Goal: Task Accomplishment & Management: Use online tool/utility

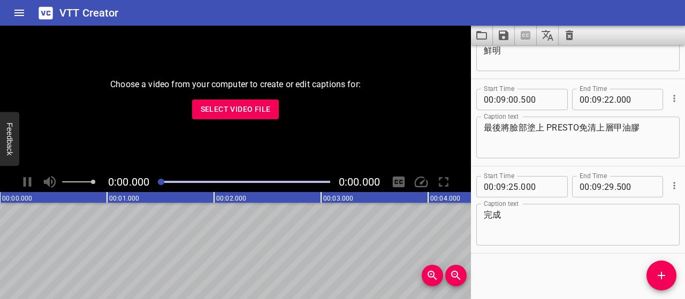
scroll to position [3720, 0]
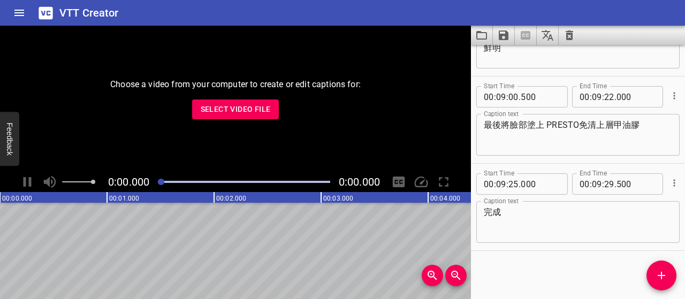
click at [549, 256] on div "Start Time 00 : 00 : 07 . 500 Start Time End Time 00 : 00 : 24 . 000 End Time C…" at bounding box center [578, 172] width 214 height 254
click at [257, 105] on span "Select Video File" at bounding box center [236, 109] width 70 height 13
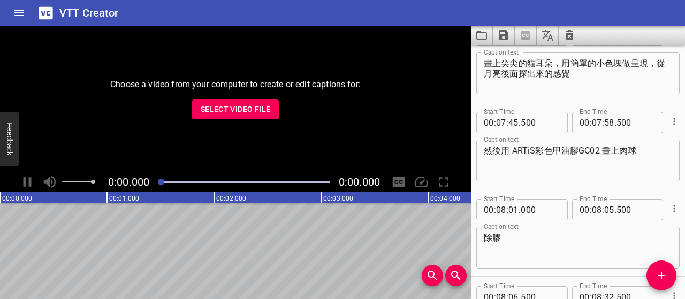
scroll to position [3132, 0]
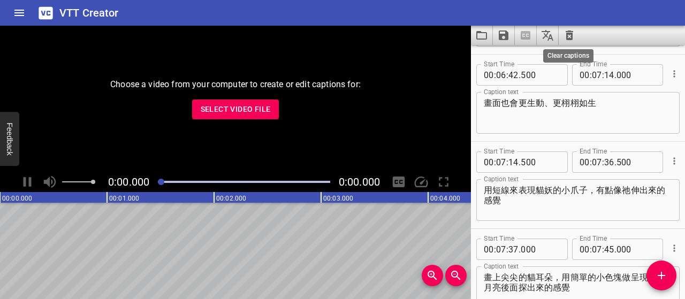
click at [570, 36] on icon "Clear captions" at bounding box center [568, 35] width 7 height 10
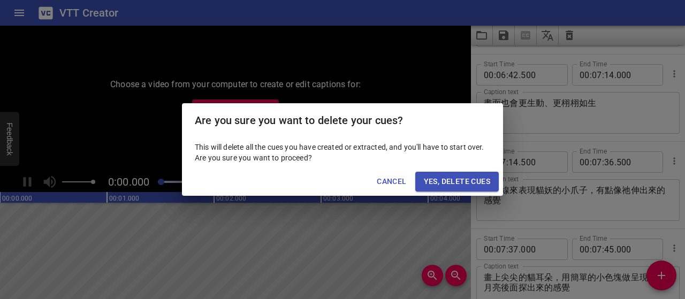
click at [450, 177] on span "Yes, Delete Cues" at bounding box center [457, 181] width 66 height 13
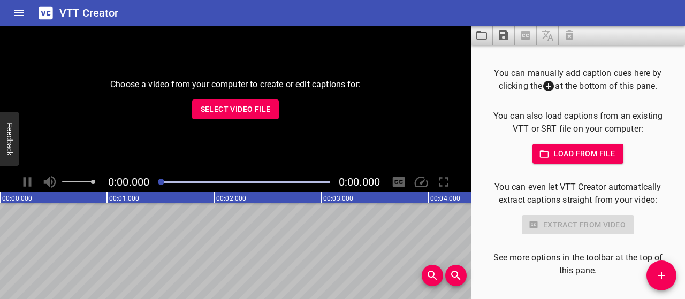
click at [269, 106] on span "Select Video File" at bounding box center [236, 109] width 70 height 13
click at [238, 109] on span "Select Video File" at bounding box center [236, 109] width 70 height 13
click at [227, 105] on span "Select Video File" at bounding box center [236, 109] width 70 height 13
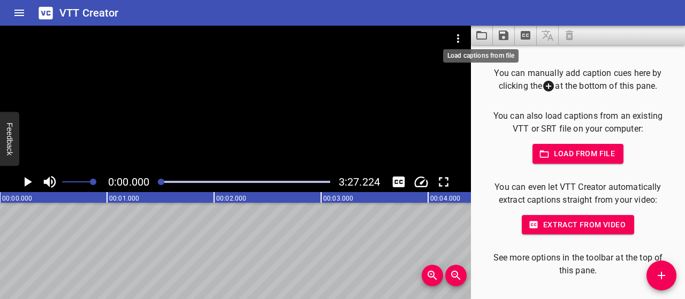
click at [483, 35] on icon "Load captions from file" at bounding box center [481, 35] width 13 height 13
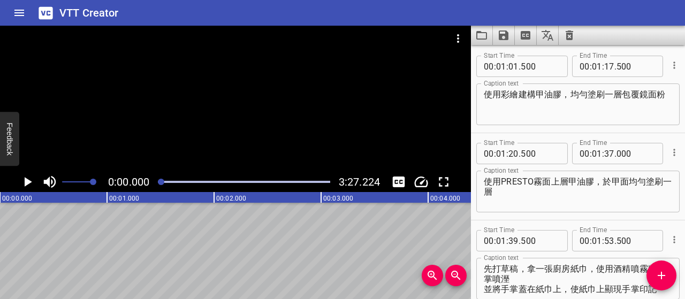
scroll to position [0, 0]
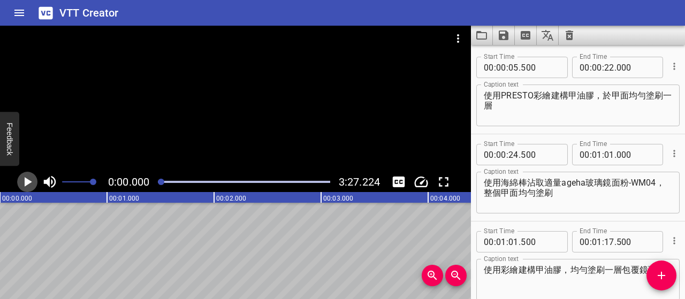
click at [21, 183] on icon "Play/Pause" at bounding box center [27, 182] width 16 height 16
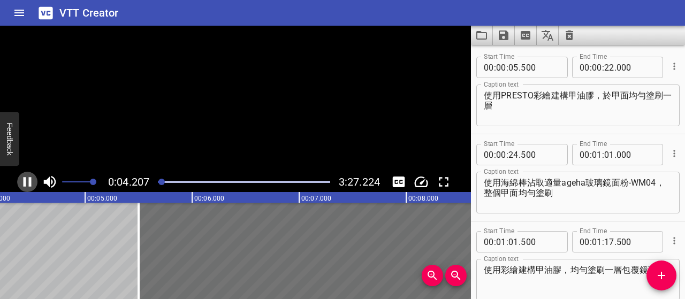
click at [21, 184] on icon "Play/Pause" at bounding box center [27, 182] width 16 height 16
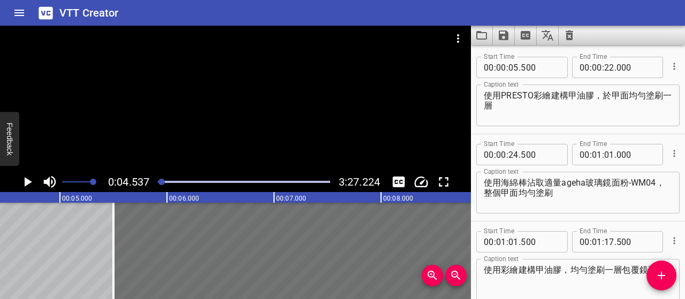
scroll to position [0, 485]
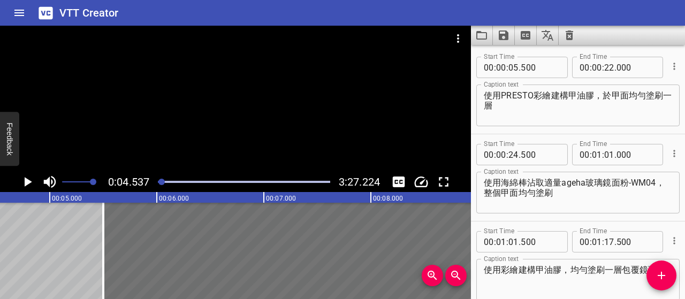
click at [21, 184] on icon "Play/Pause" at bounding box center [27, 182] width 16 height 16
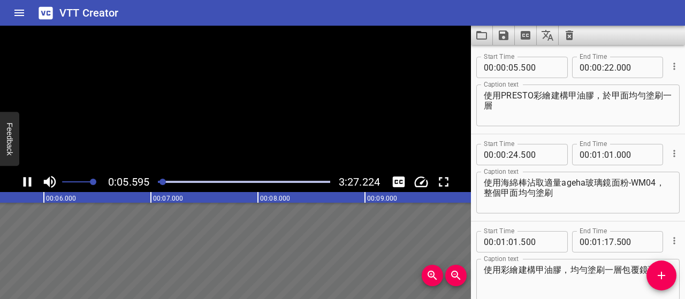
click at [21, 184] on icon "Play/Pause" at bounding box center [27, 182] width 16 height 16
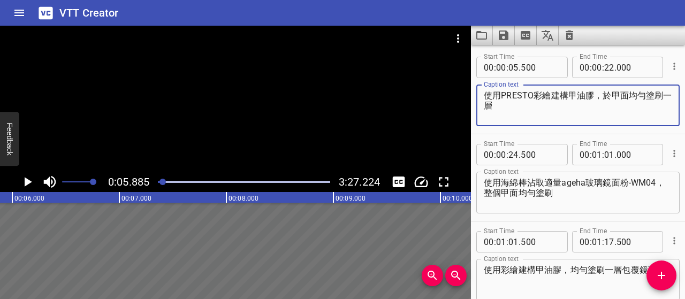
click at [503, 97] on textarea "使用PRESTO彩繪建構甲油膠，於甲面均勻塗刷一層" at bounding box center [578, 105] width 188 height 30
type textarea "底膠照燈之後，刷上 PRESTO彩繪建構甲油膠"
click at [27, 185] on icon "Play/Pause" at bounding box center [28, 182] width 7 height 10
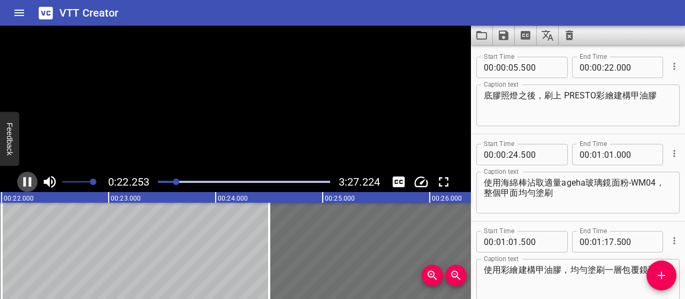
click at [27, 185] on icon "Play/Pause" at bounding box center [27, 182] width 16 height 16
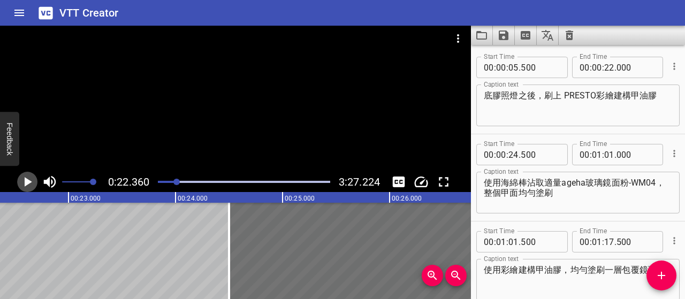
click at [21, 180] on icon "Play/Pause" at bounding box center [27, 182] width 16 height 16
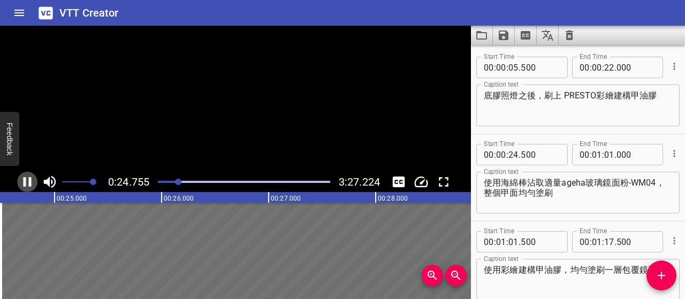
scroll to position [0, 2662]
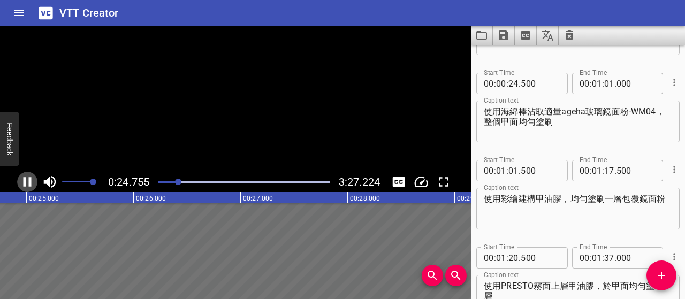
click at [21, 180] on icon "Play/Pause" at bounding box center [27, 182] width 16 height 16
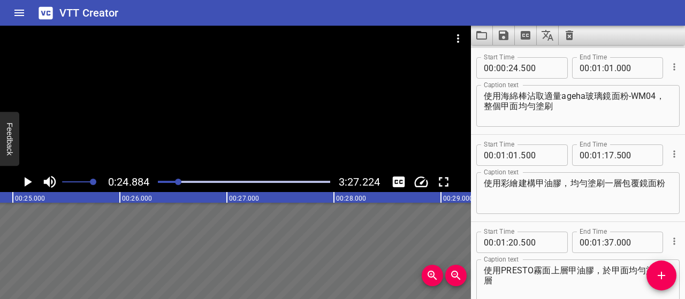
scroll to position [87, 0]
click at [515, 67] on input "number" at bounding box center [513, 67] width 10 height 21
type input "25"
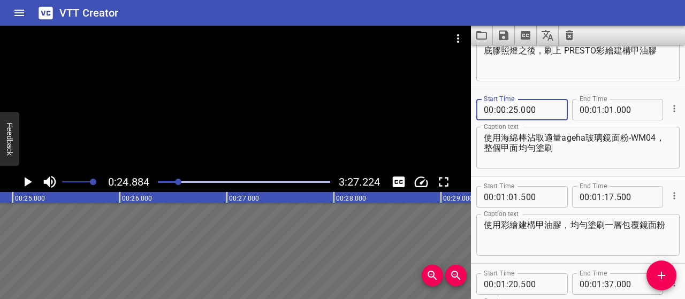
scroll to position [0, 0]
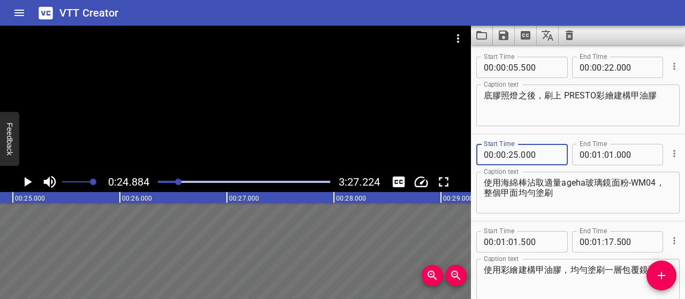
type input "000"
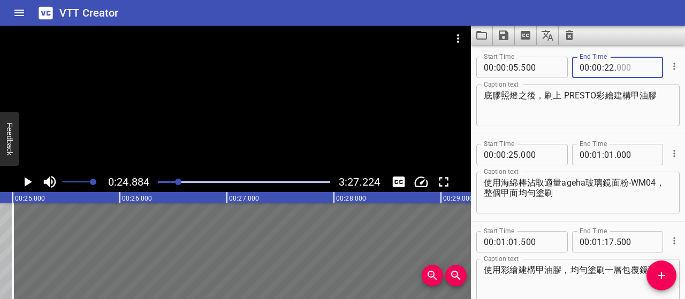
click at [617, 68] on input "number" at bounding box center [635, 67] width 39 height 21
type input "500"
click at [616, 109] on textarea "底膠照燈之後，刷上 PRESTO彩繪建構甲油膠" at bounding box center [578, 105] width 188 height 30
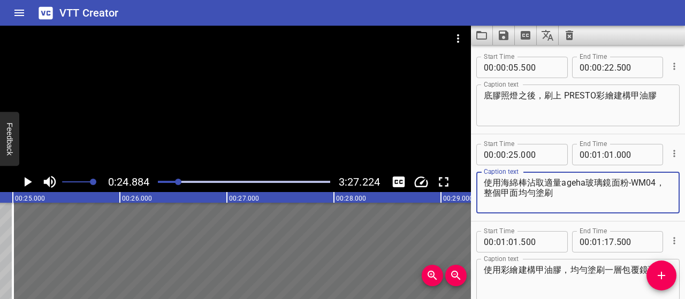
click at [500, 187] on textarea "使用海綿棒沾取適量ageha玻璃鏡面粉-WM04，整個甲面均勻塗刷" at bounding box center [578, 193] width 188 height 30
type textarea "海綿棒沾取 ageha玻璃鏡面粉-WM04，均勻抹在整個甲面"
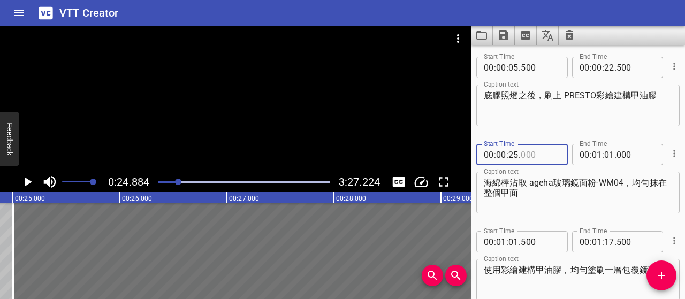
click at [524, 157] on input "number" at bounding box center [540, 154] width 39 height 21
type input "000"
click at [510, 151] on input "number" at bounding box center [513, 154] width 10 height 21
type input "24"
type input "700"
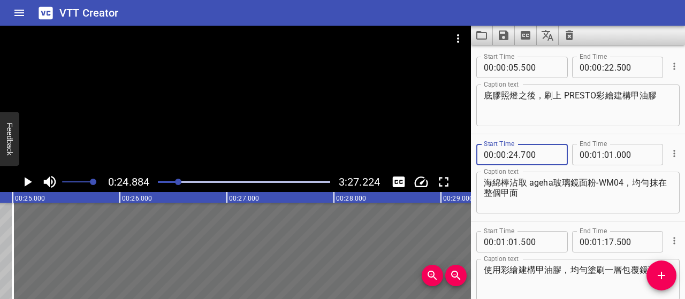
click at [561, 202] on textarea "海綿棒沾取 ageha玻璃鏡面粉-WM04，均勻抹在整個甲面" at bounding box center [578, 193] width 188 height 30
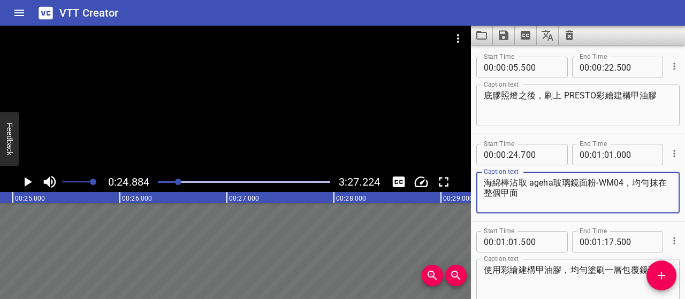
click at [26, 183] on icon "Play/Pause" at bounding box center [28, 182] width 7 height 10
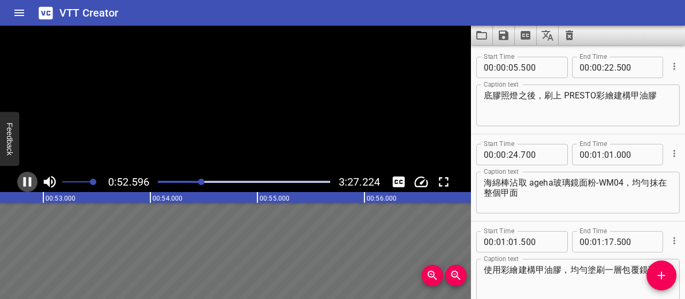
click at [26, 183] on icon "Play/Pause" at bounding box center [27, 182] width 16 height 16
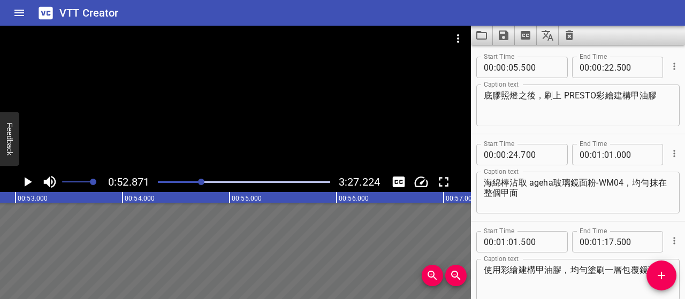
scroll to position [0, 5657]
click at [193, 181] on div "Play progress" at bounding box center [116, 182] width 172 height 2
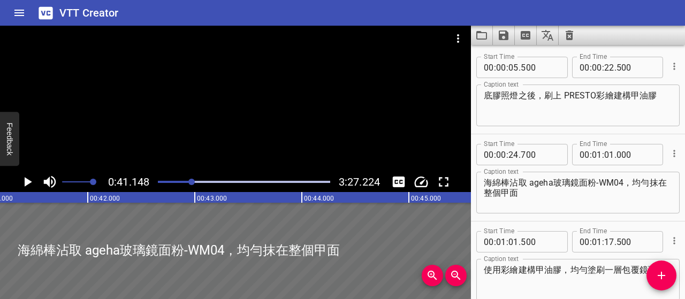
scroll to position [0, 4402]
click at [179, 183] on div at bounding box center [243, 181] width 185 height 15
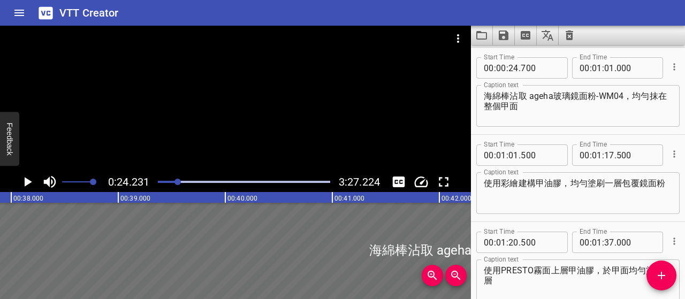
scroll to position [87, 0]
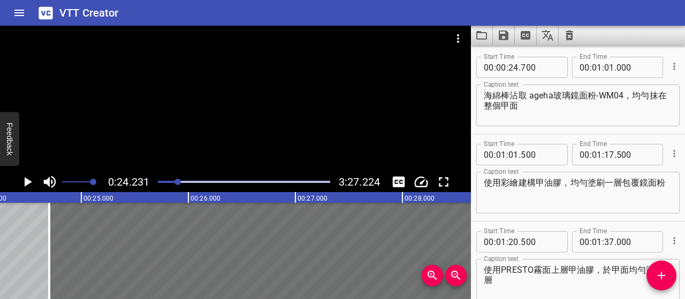
click at [27, 180] on icon "Play/Pause" at bounding box center [28, 182] width 7 height 10
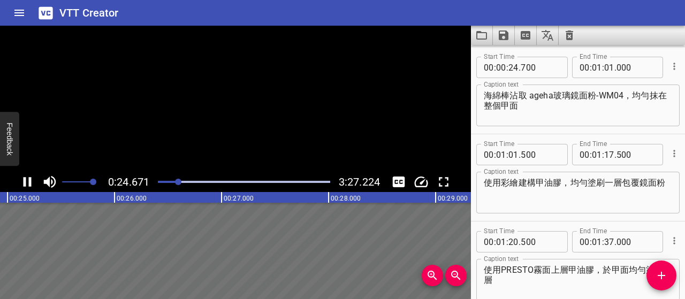
click at [27, 180] on icon "Play/Pause" at bounding box center [27, 182] width 16 height 16
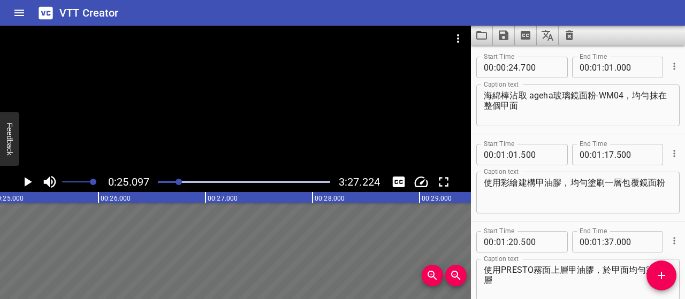
scroll to position [0, 2685]
click at [175, 183] on div at bounding box center [243, 181] width 185 height 15
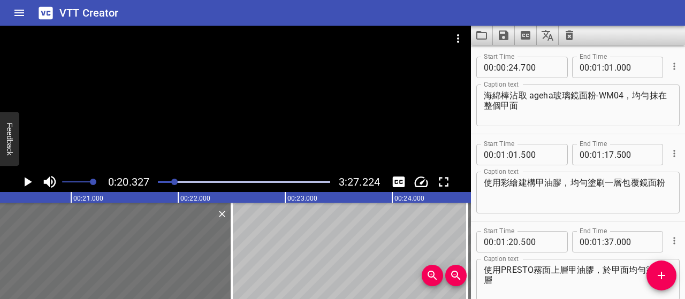
scroll to position [0, 2175]
click at [29, 183] on icon "Play/Pause" at bounding box center [28, 182] width 7 height 10
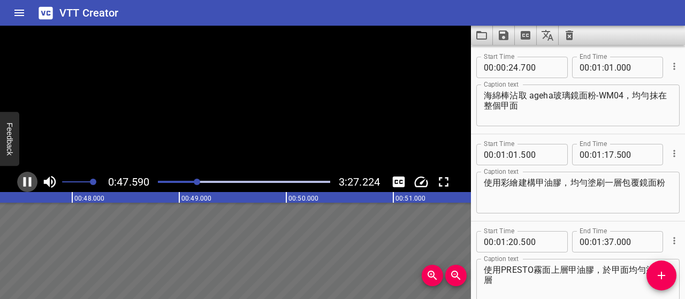
scroll to position [0, 5103]
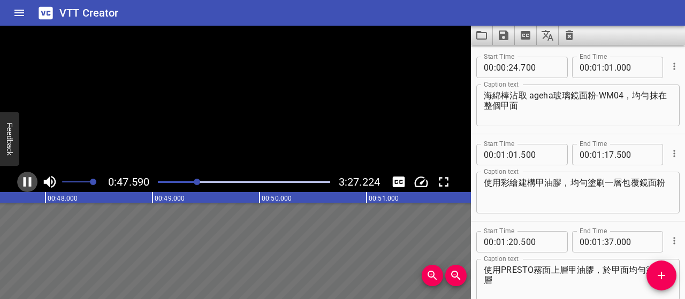
click at [29, 183] on icon "Play/Pause" at bounding box center [28, 182] width 8 height 10
click at [192, 183] on div at bounding box center [243, 181] width 185 height 15
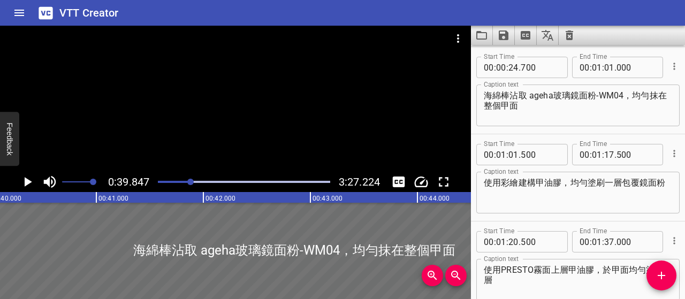
scroll to position [0, 4263]
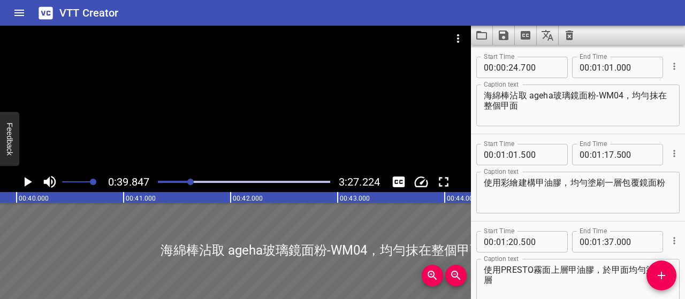
click at [187, 182] on div "Play progress" at bounding box center [105, 182] width 172 height 2
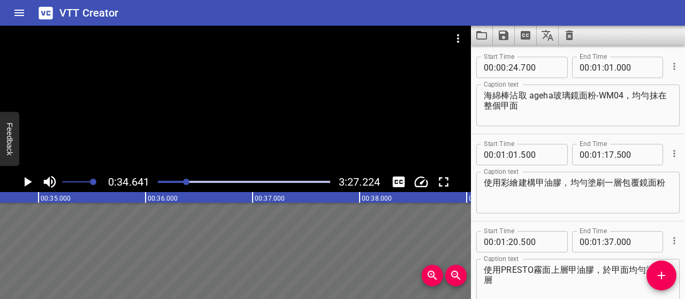
click at [179, 183] on div at bounding box center [243, 181] width 185 height 15
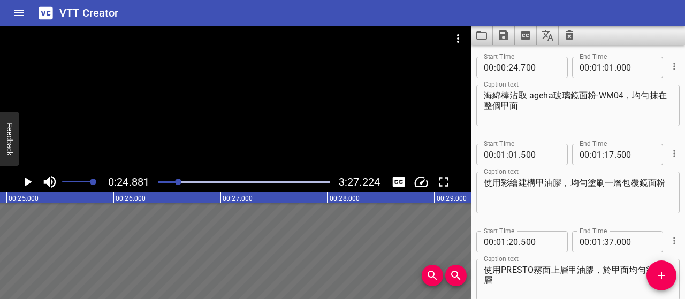
scroll to position [0, 2662]
click at [28, 182] on icon "Play/Pause" at bounding box center [28, 182] width 7 height 10
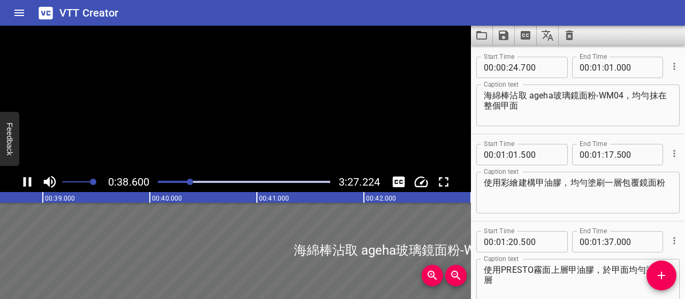
click at [28, 182] on icon "Play/Pause" at bounding box center [27, 182] width 16 height 16
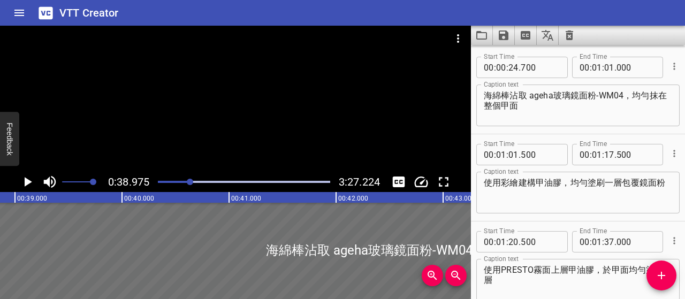
scroll to position [0, 4170]
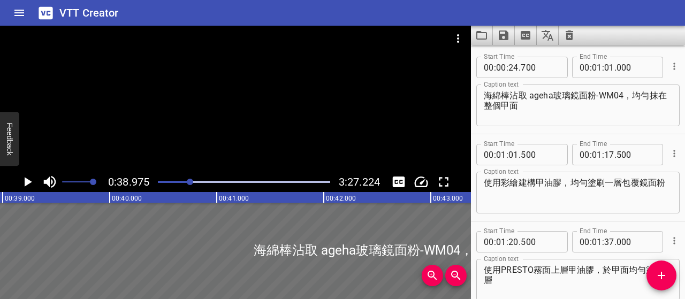
click at [26, 177] on icon "Play/Pause" at bounding box center [27, 182] width 16 height 16
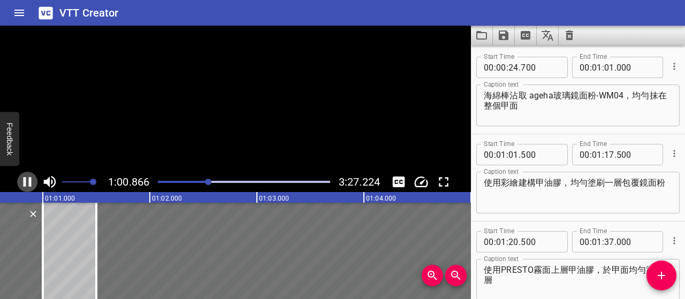
scroll to position [0, 6524]
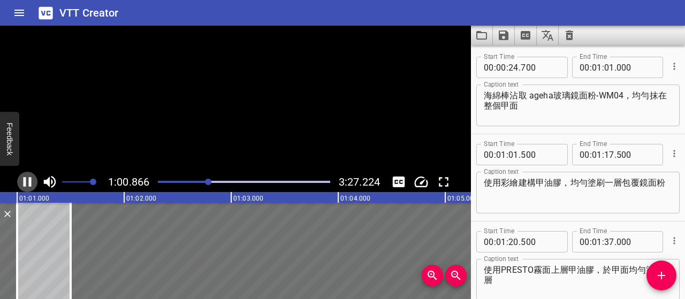
click at [26, 177] on icon "Play/Pause" at bounding box center [27, 182] width 16 height 16
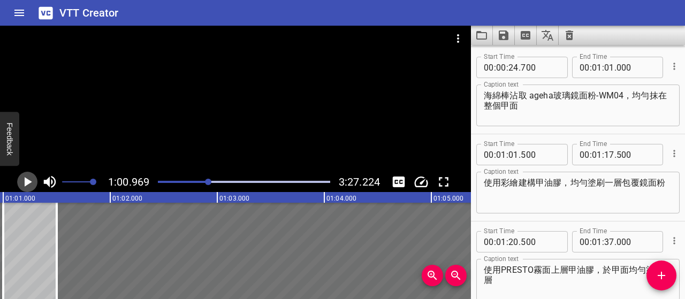
click at [26, 177] on icon "Play/Pause" at bounding box center [27, 182] width 16 height 16
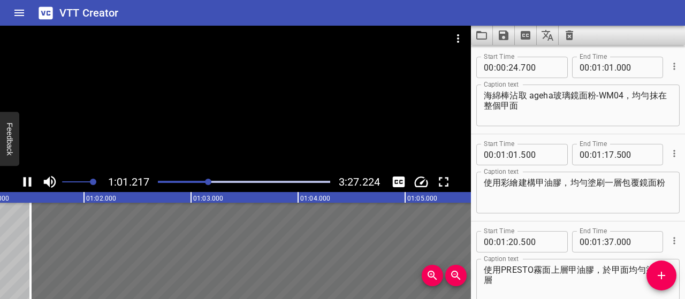
click at [26, 177] on icon "Play/Pause" at bounding box center [27, 182] width 16 height 16
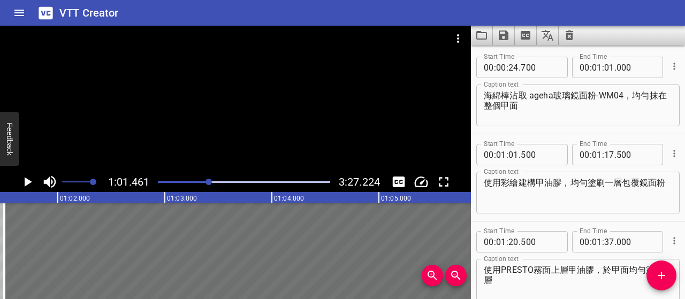
click at [23, 184] on icon "Play/Pause" at bounding box center [27, 182] width 16 height 16
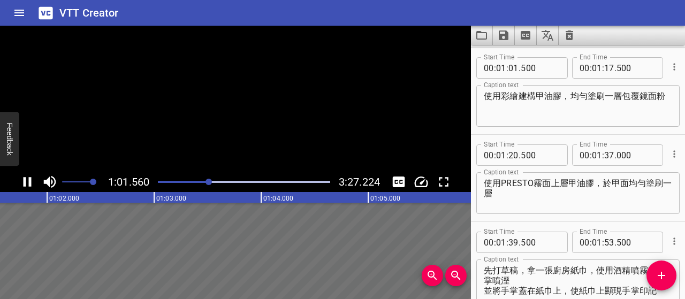
scroll to position [174, 0]
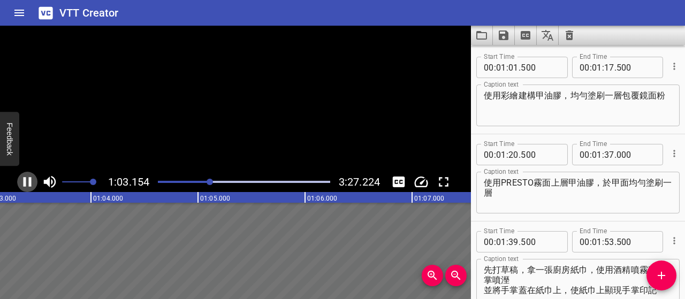
click at [23, 184] on icon "Play/Pause" at bounding box center [27, 182] width 16 height 16
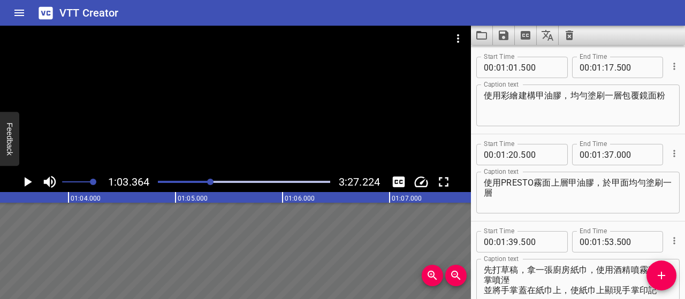
click at [33, 180] on icon "Play/Pause" at bounding box center [27, 182] width 16 height 16
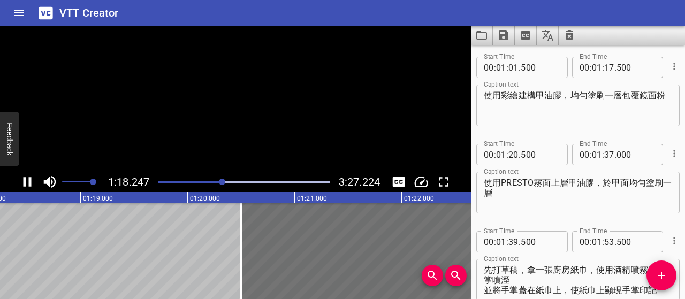
click at [32, 180] on icon "Play/Pause" at bounding box center [27, 182] width 16 height 16
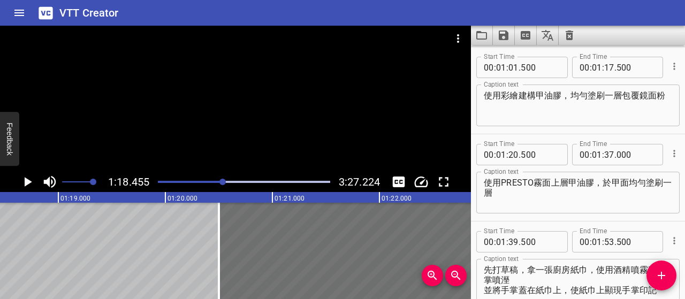
click at [27, 185] on icon "Play/Pause" at bounding box center [28, 182] width 7 height 10
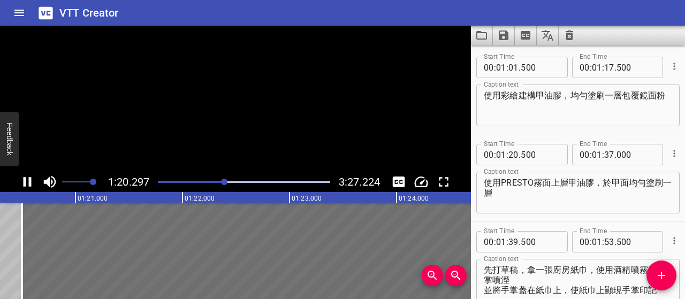
scroll to position [261, 0]
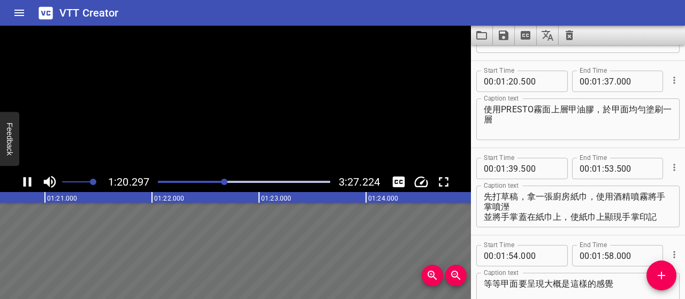
click at [27, 185] on icon "Play/Pause" at bounding box center [27, 182] width 16 height 16
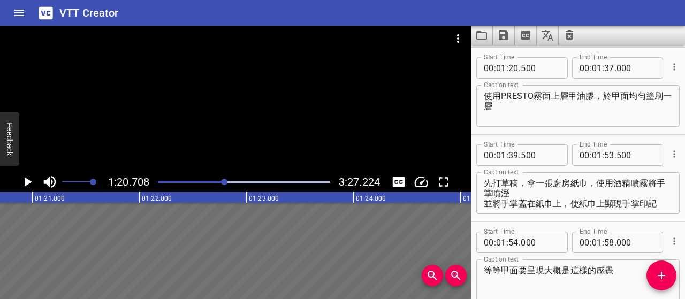
scroll to position [262, 0]
click at [27, 185] on icon "Play/Pause" at bounding box center [28, 182] width 7 height 10
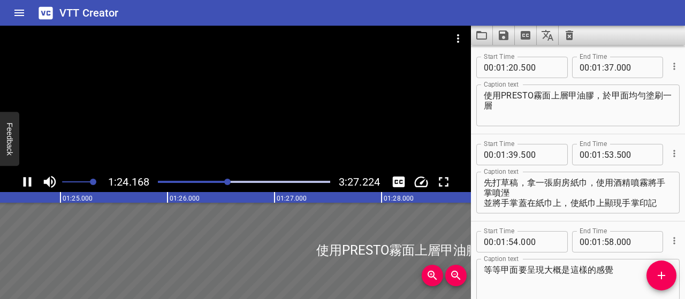
click at [27, 184] on icon "Play/Pause" at bounding box center [27, 182] width 16 height 16
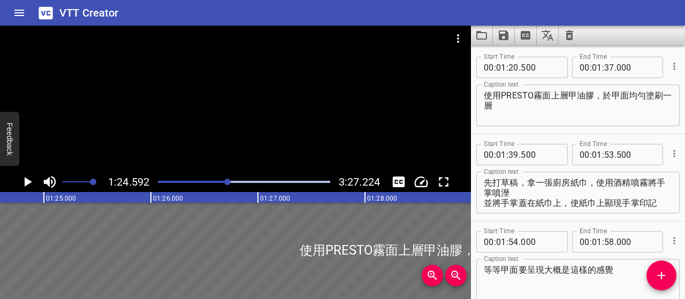
click at [225, 183] on div at bounding box center [243, 181] width 185 height 15
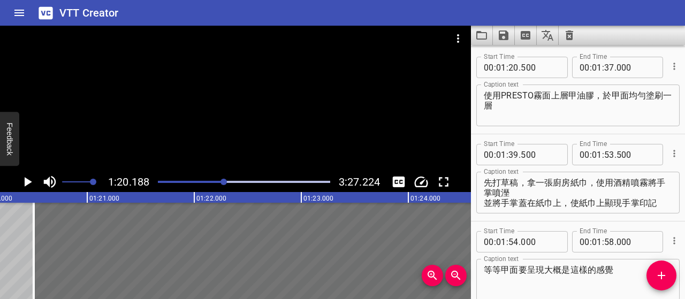
click at [219, 183] on div at bounding box center [243, 181] width 185 height 15
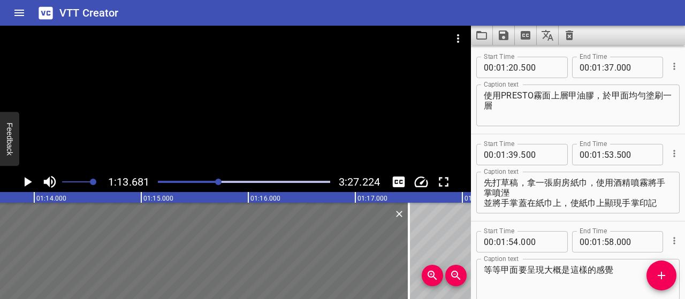
click at [213, 182] on div "Play progress" at bounding box center [133, 182] width 172 height 2
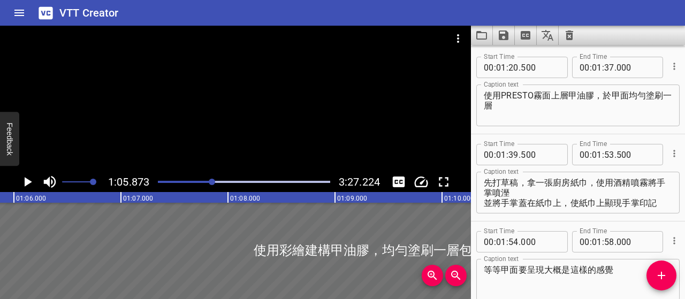
click at [207, 183] on div at bounding box center [243, 181] width 185 height 15
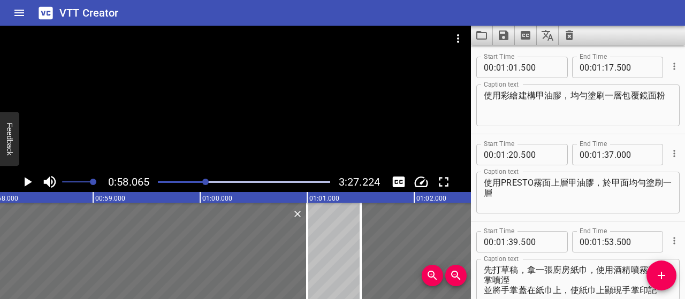
scroll to position [0, 6213]
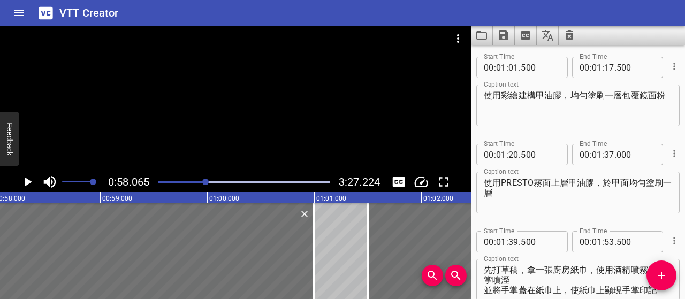
click at [216, 182] on div "Play progress" at bounding box center [244, 182] width 172 height 2
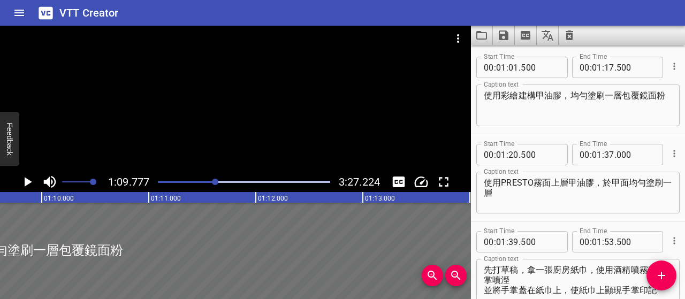
click at [224, 181] on div "Play progress" at bounding box center [244, 182] width 172 height 2
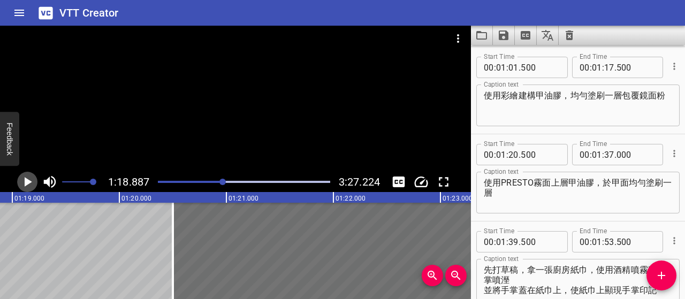
click at [33, 179] on icon "Play/Pause" at bounding box center [27, 182] width 16 height 16
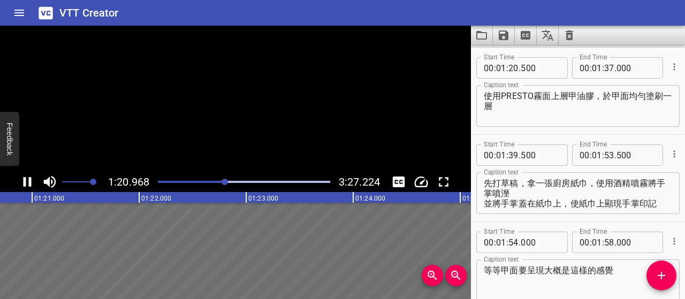
scroll to position [262, 0]
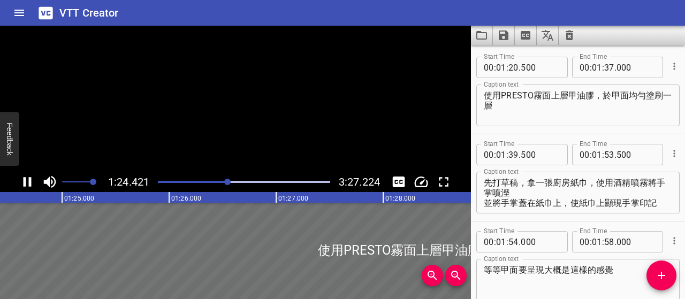
click at [34, 180] on icon "Play/Pause" at bounding box center [27, 182] width 16 height 16
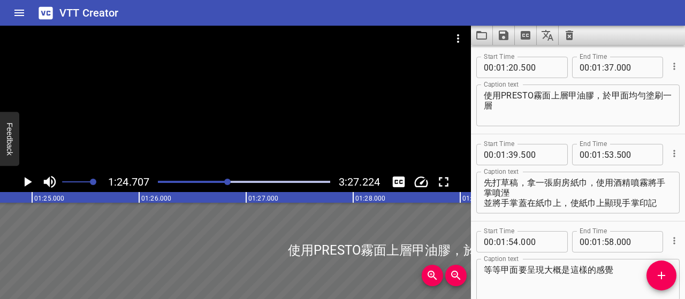
scroll to position [0, 9063]
click at [221, 181] on div "Play progress" at bounding box center [142, 182] width 172 height 2
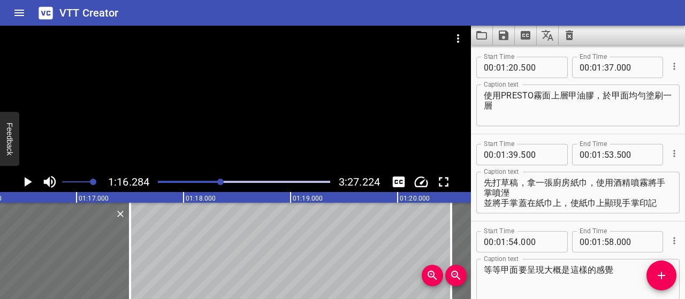
scroll to position [0, 8162]
click at [217, 184] on div at bounding box center [243, 181] width 185 height 15
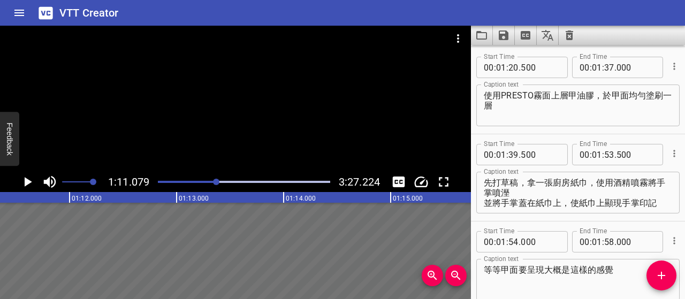
scroll to position [0, 7605]
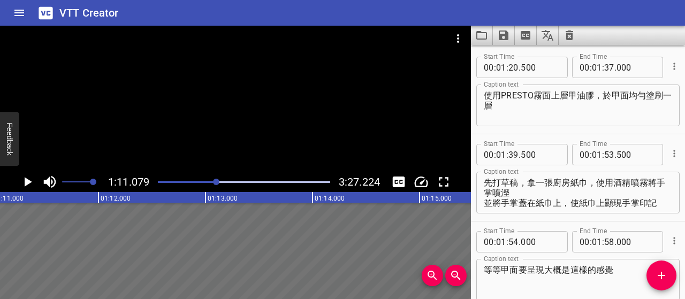
click at [213, 183] on div at bounding box center [243, 181] width 185 height 15
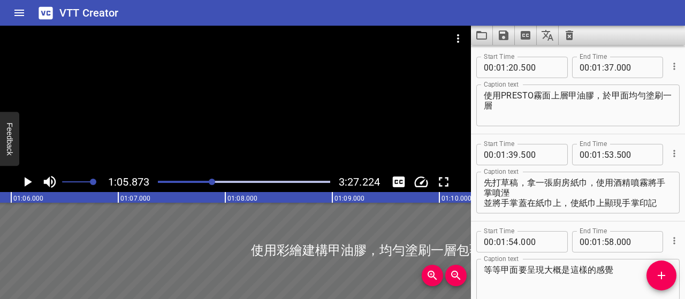
scroll to position [0, 7048]
click at [212, 183] on div at bounding box center [212, 182] width 6 height 6
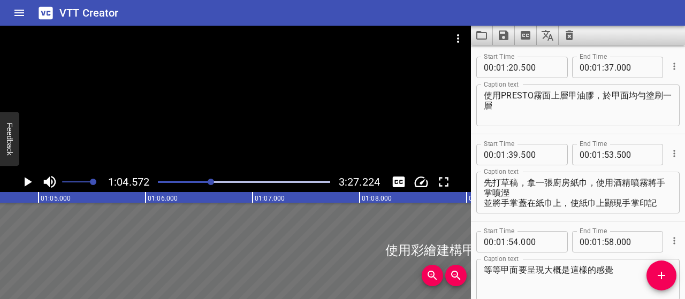
scroll to position [0, 6909]
click at [32, 183] on icon "Play/Pause" at bounding box center [27, 182] width 16 height 16
click at [32, 184] on icon "Play/Pause" at bounding box center [27, 182] width 16 height 16
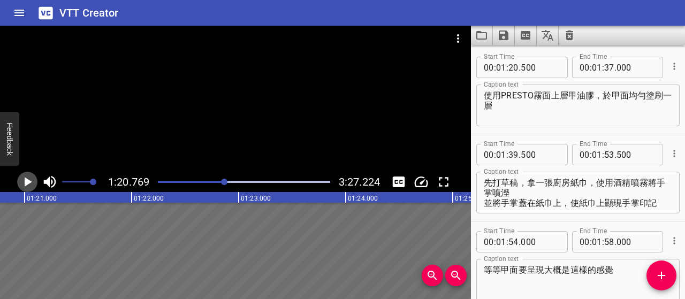
click at [18, 180] on button "Play/Pause" at bounding box center [27, 182] width 20 height 20
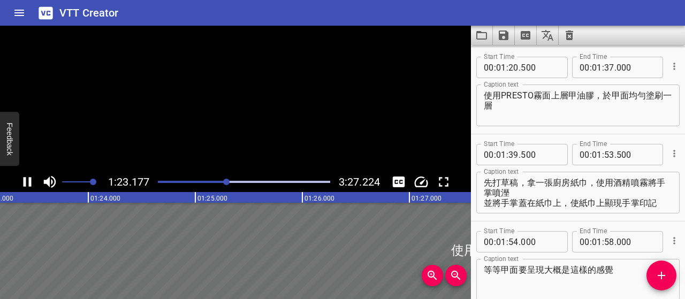
click at [18, 180] on button "Play/Pause" at bounding box center [27, 182] width 20 height 20
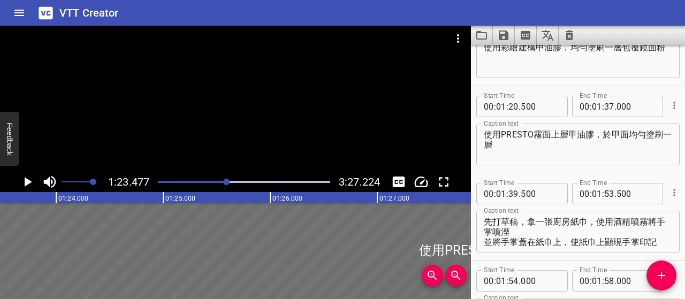
scroll to position [155, 0]
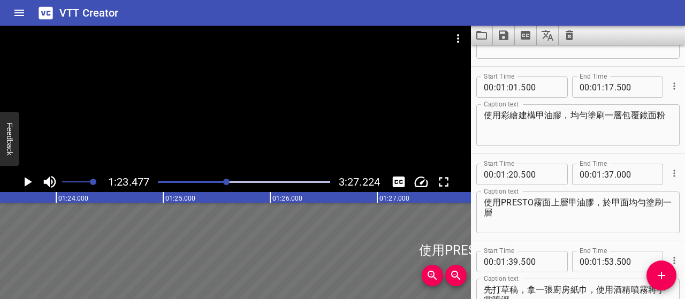
click at [673, 83] on icon "Cue Options" at bounding box center [674, 85] width 2 height 7
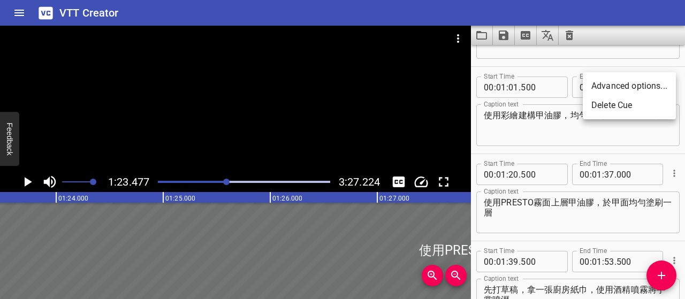
click at [632, 100] on li "Delete Cue" at bounding box center [629, 105] width 93 height 19
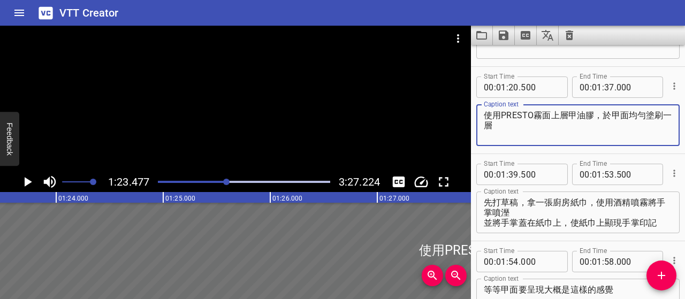
click at [501, 114] on textarea "使用PRESTO霧面上層甲油膠，於甲面均勻塗刷一層" at bounding box center [578, 125] width 188 height 30
type textarea "刷上 PRESTO霧面上層甲油膠，將鏡面粉包起來"
click at [28, 180] on icon "Play/Pause" at bounding box center [28, 182] width 7 height 10
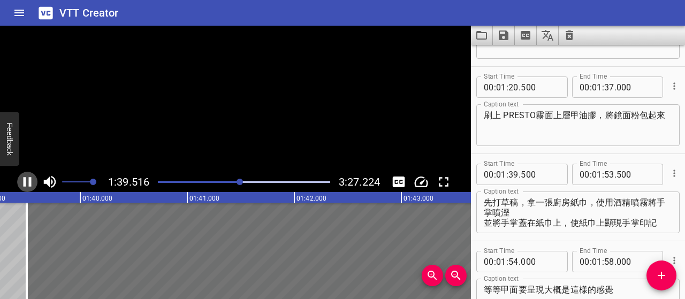
click at [28, 180] on icon "Play/Pause" at bounding box center [27, 182] width 16 height 16
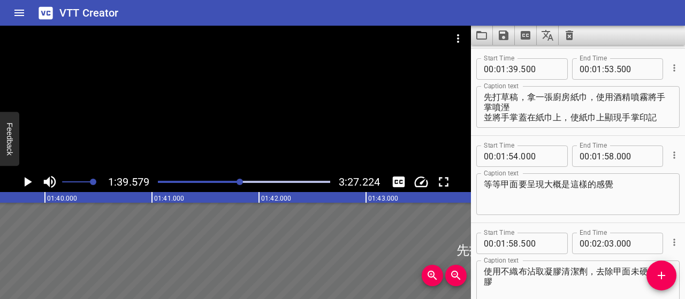
scroll to position [262, 0]
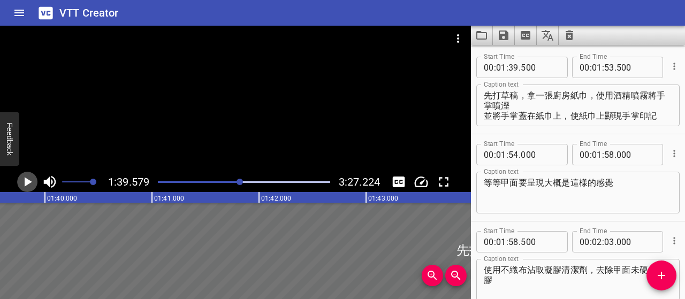
click at [30, 183] on icon "Play/Pause" at bounding box center [27, 182] width 16 height 16
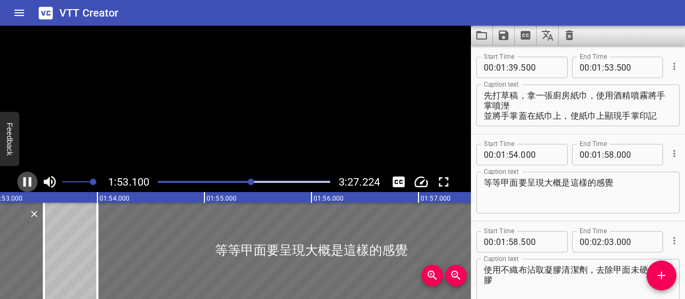
click at [31, 183] on icon "Play/Pause" at bounding box center [28, 182] width 8 height 10
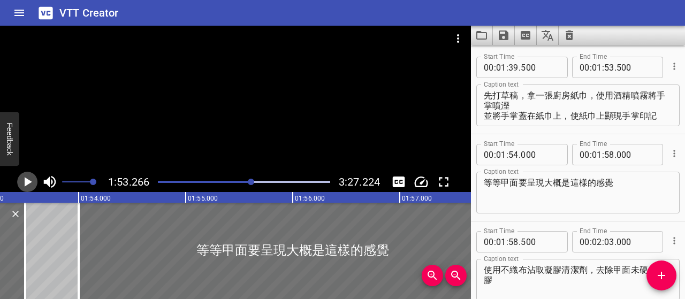
click at [31, 183] on icon "Play/Pause" at bounding box center [27, 182] width 16 height 16
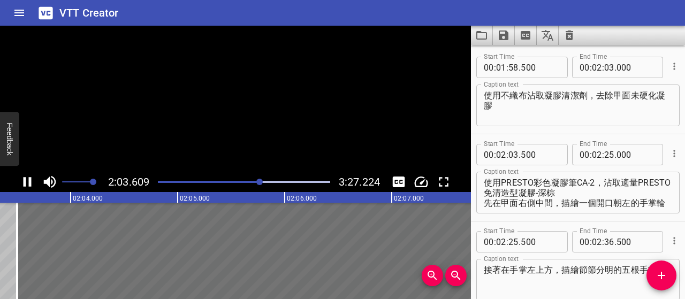
scroll to position [0, 13226]
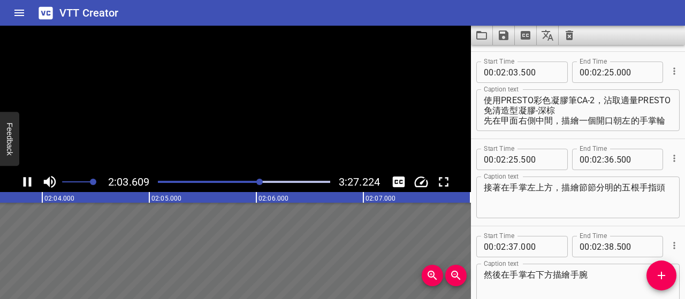
click at [31, 183] on icon "Play/Pause" at bounding box center [28, 182] width 8 height 10
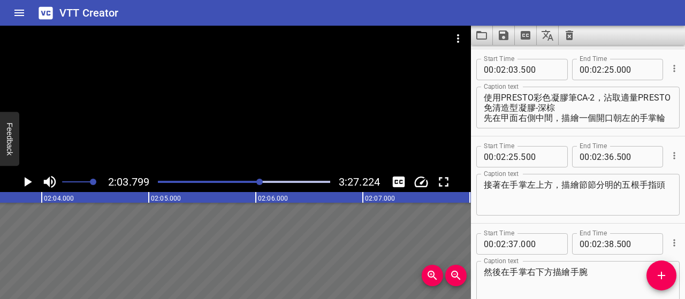
scroll to position [0, 13246]
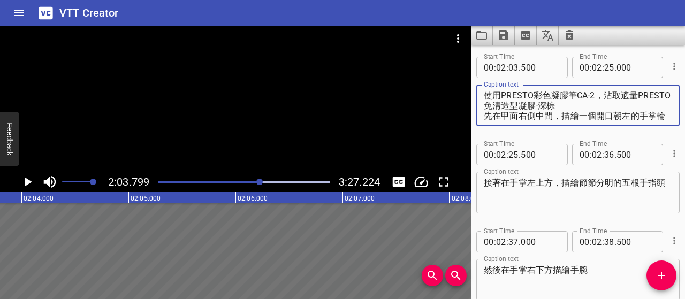
click at [503, 95] on textarea "使用PRESTO彩色凝膠筆CA-2，沾取適量PRESTO免清造型凝膠-深棕 先在甲面右側中間，描繪一個開口朝左的手掌輪廓" at bounding box center [578, 105] width 188 height 30
click at [585, 93] on textarea "PRESTO彩色凝膠筆CA-2，沾取適量PRESTO免清造型凝膠-深棕 先在甲面右側中間，描繪一個開口朝左的手掌輪廓" at bounding box center [578, 105] width 188 height 30
type textarea "PRESTO彩色凝膠筆CA-2 沾取 PRESTO免清造型凝膠-深棕 先在甲面右側中間，描繪一個開口朝左的手掌輪廓"
click at [28, 179] on icon "Play/Pause" at bounding box center [27, 182] width 16 height 16
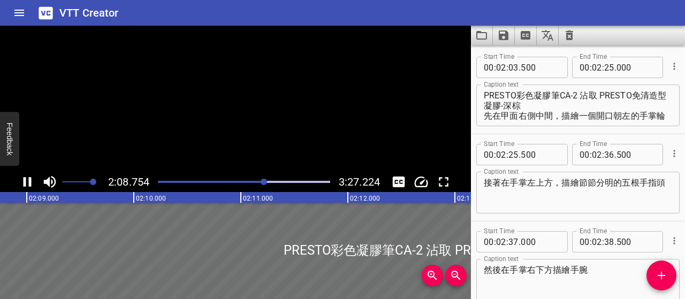
click at [28, 179] on icon "Play/Pause" at bounding box center [27, 182] width 16 height 16
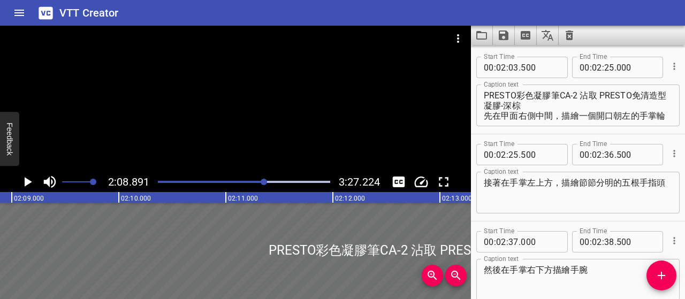
click at [28, 179] on icon "Play/Pause" at bounding box center [27, 182] width 16 height 16
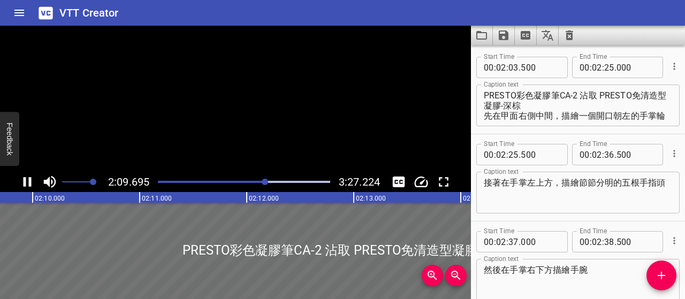
click at [28, 179] on icon "Play/Pause" at bounding box center [27, 182] width 16 height 16
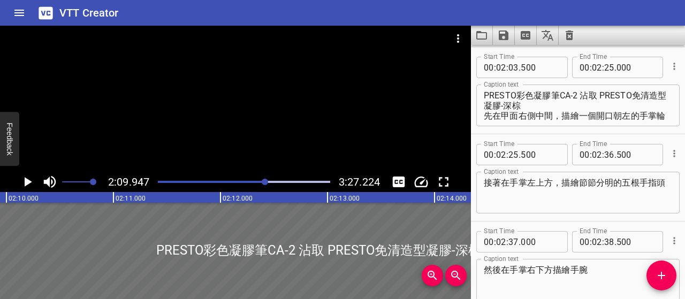
scroll to position [0, 13904]
click at [22, 185] on icon "Play/Pause" at bounding box center [27, 182] width 16 height 16
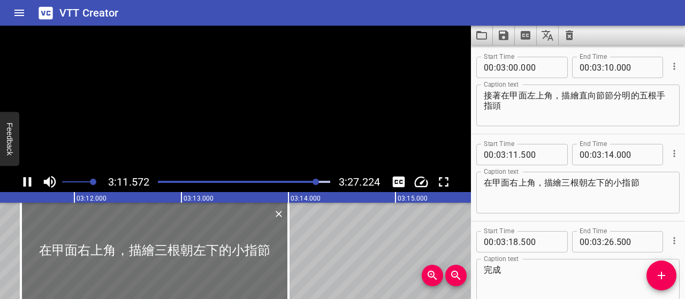
scroll to position [930, 0]
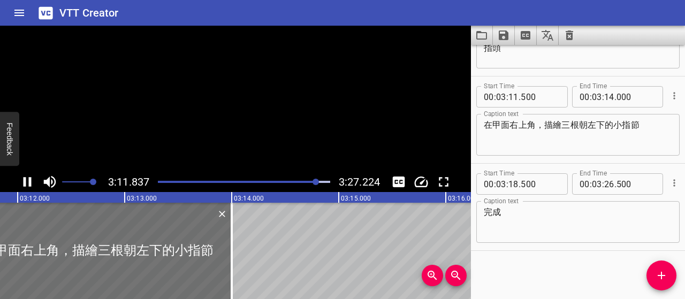
click at [31, 180] on icon "Play/Pause" at bounding box center [27, 182] width 16 height 16
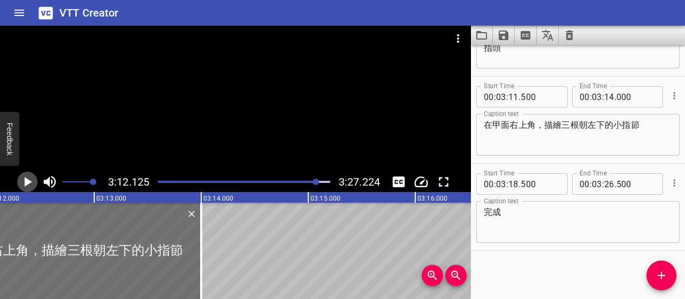
click at [33, 178] on icon "Play/Pause" at bounding box center [27, 182] width 16 height 16
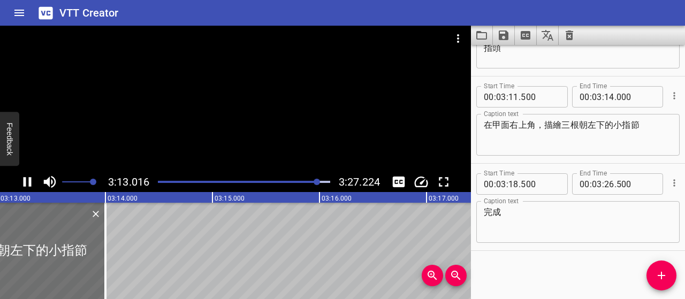
click at [22, 186] on icon "Play/Pause" at bounding box center [27, 182] width 16 height 16
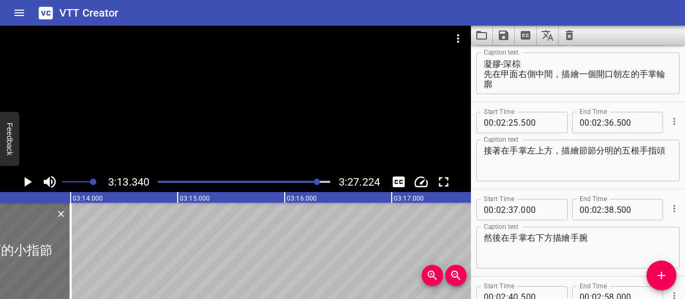
scroll to position [609, 0]
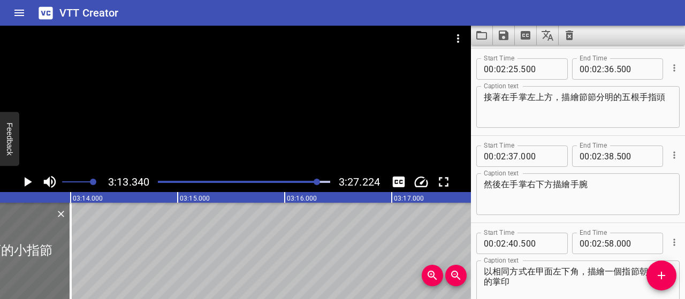
click at [536, 105] on textarea "接著在手掌左上方，描繪節節分明的五根手指頭" at bounding box center [578, 107] width 188 height 30
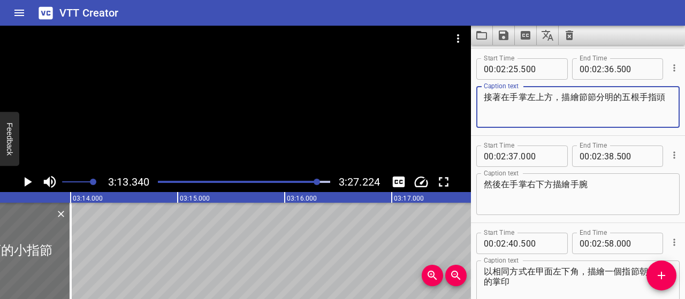
click at [595, 111] on textarea "接著在手掌左上方，描繪節節分明的五根手指頭" at bounding box center [578, 107] width 188 height 30
paste textarea "手指長短的比例"
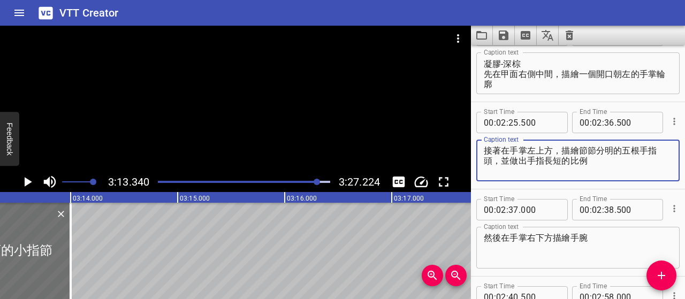
scroll to position [502, 0]
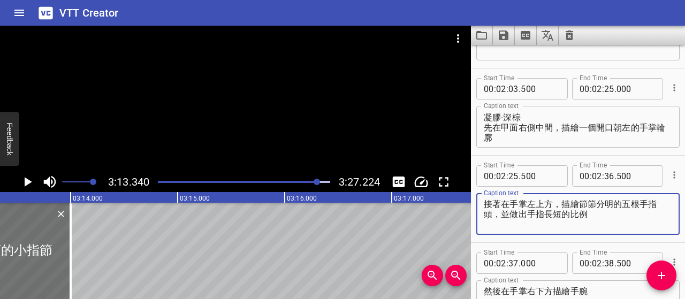
type textarea "接著在手掌左上方，描繪節節分明的五根手指頭，並做出手指長短的比例"
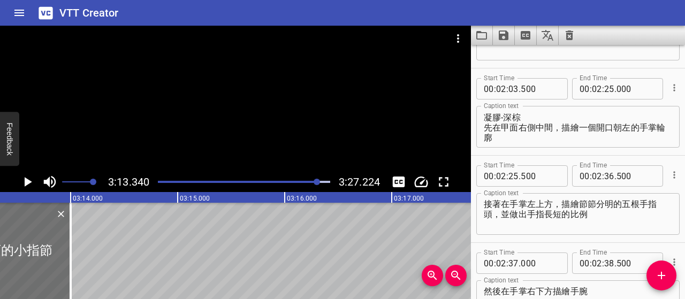
click at [38, 181] on div "3:13.340 3:27.224" at bounding box center [235, 182] width 471 height 20
click at [31, 183] on icon "Play/Pause" at bounding box center [27, 182] width 16 height 16
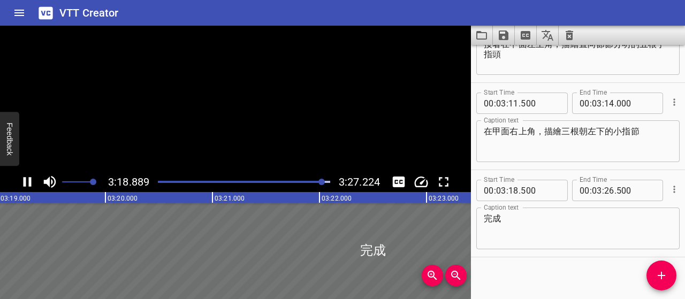
scroll to position [930, 0]
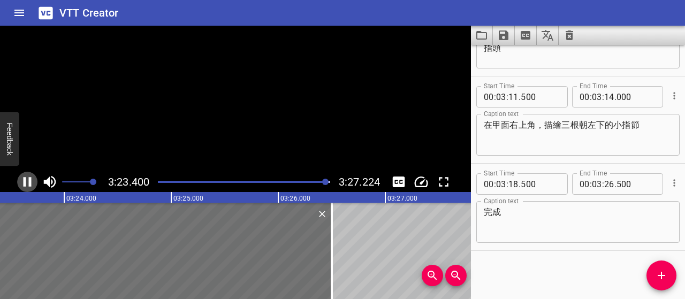
click at [31, 183] on icon "Play/Pause" at bounding box center [27, 182] width 16 height 16
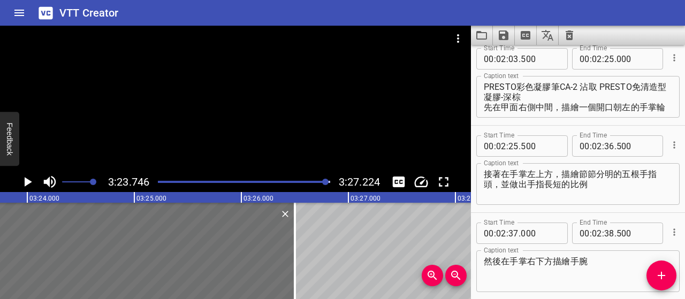
scroll to position [555, 0]
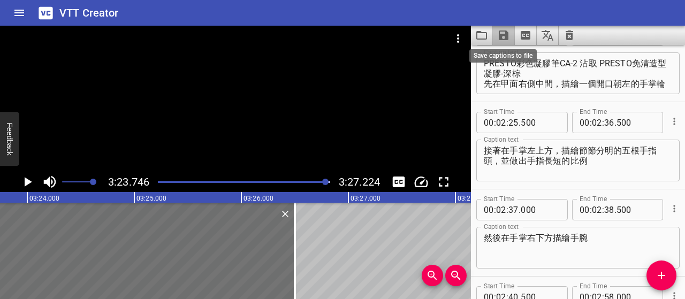
click at [502, 40] on icon "Save captions to file" at bounding box center [504, 35] width 10 height 10
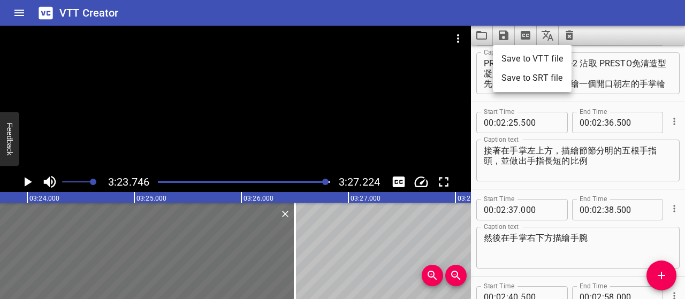
click at [510, 56] on li "Save to VTT file" at bounding box center [532, 58] width 79 height 19
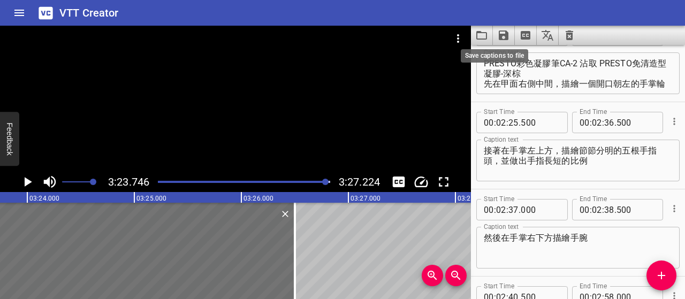
click at [502, 33] on icon "Save captions to file" at bounding box center [503, 35] width 13 height 13
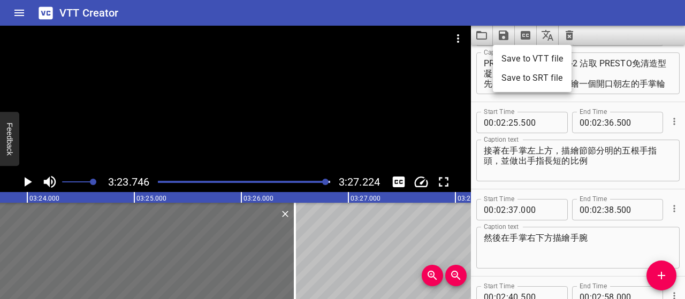
click at [523, 59] on li "Save to VTT file" at bounding box center [532, 58] width 79 height 19
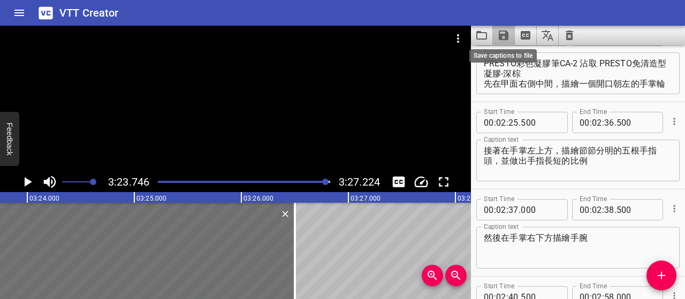
click at [504, 36] on icon "Save captions to file" at bounding box center [504, 35] width 10 height 10
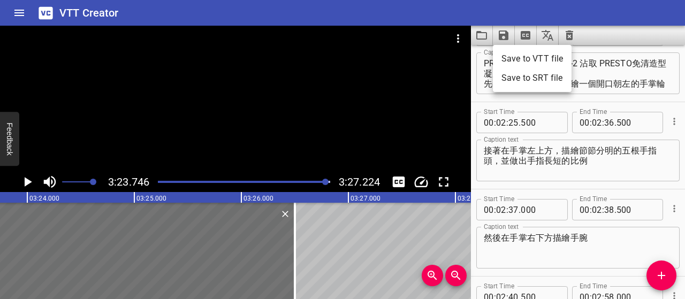
click at [536, 80] on li "Save to SRT file" at bounding box center [532, 77] width 79 height 19
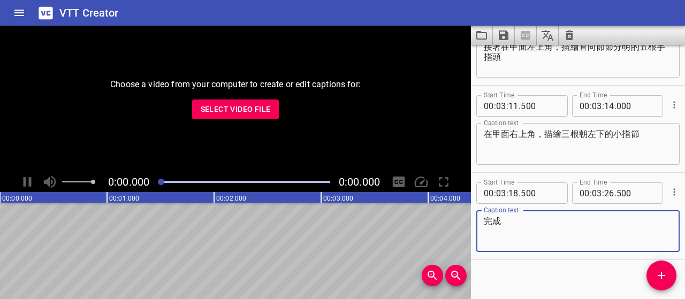
scroll to position [930, 0]
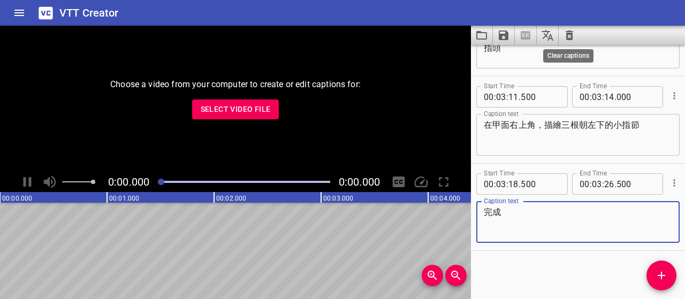
click at [570, 34] on icon "Clear captions" at bounding box center [568, 35] width 7 height 10
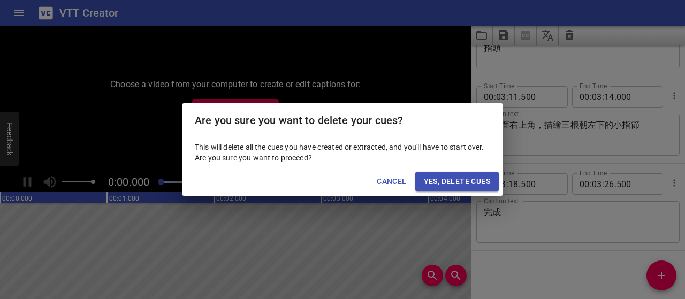
click at [479, 183] on span "Yes, Delete Cues" at bounding box center [457, 181] width 66 height 13
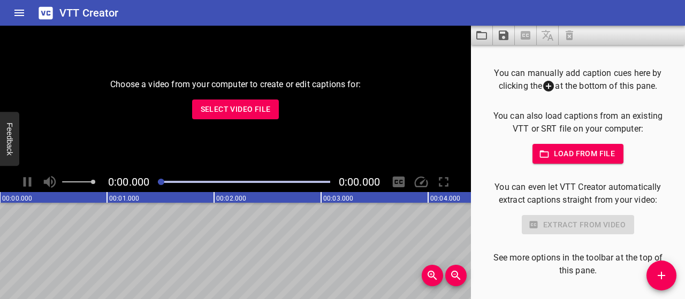
click at [264, 110] on span "Select Video File" at bounding box center [236, 109] width 70 height 13
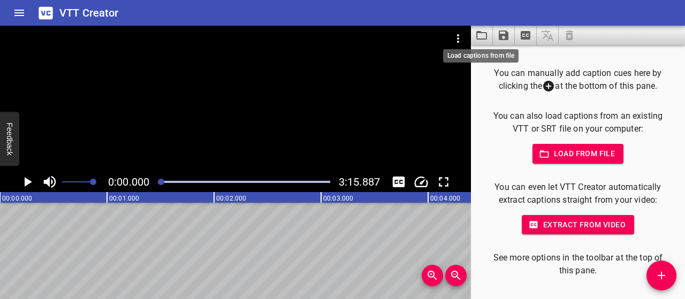
click at [483, 33] on icon "Load captions from file" at bounding box center [481, 35] width 11 height 9
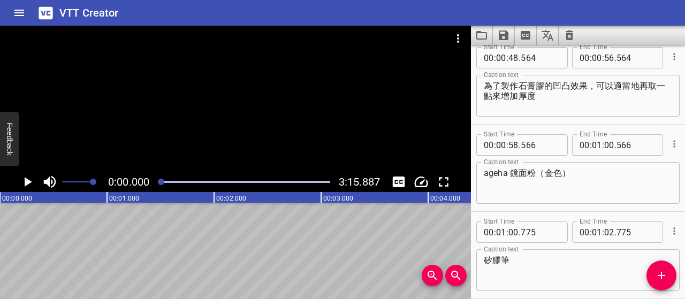
scroll to position [0, 0]
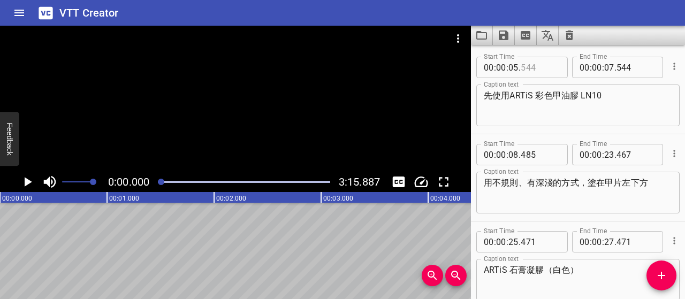
click at [541, 65] on input "number" at bounding box center [540, 67] width 39 height 21
type input "500"
click at [604, 66] on input "number" at bounding box center [609, 67] width 10 height 21
type input "08"
type input "000"
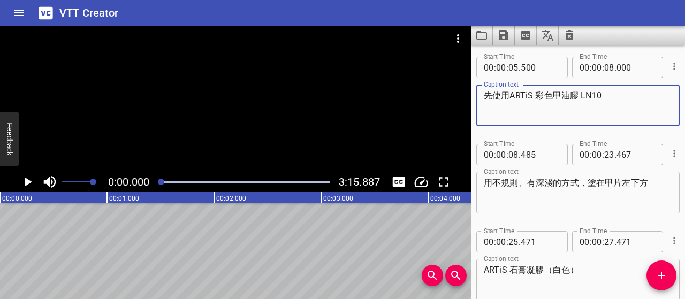
click at [509, 93] on textarea "先使用ARTiS 彩色甲油膠 LN10" at bounding box center [578, 105] width 188 height 30
type textarea "底色選擇 ARTiS彩色甲油膠LN10，"
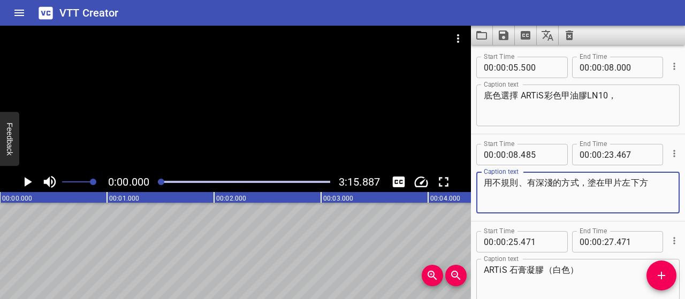
drag, startPoint x: 484, startPoint y: 188, endPoint x: 661, endPoint y: 185, distance: 177.6
click at [661, 185] on textarea "用不規則、有深淺的方式，塗在甲片左下方" at bounding box center [578, 193] width 188 height 30
click at [623, 94] on textarea "底色選擇 ARTiS彩色甲油膠LN10，" at bounding box center [578, 105] width 188 height 30
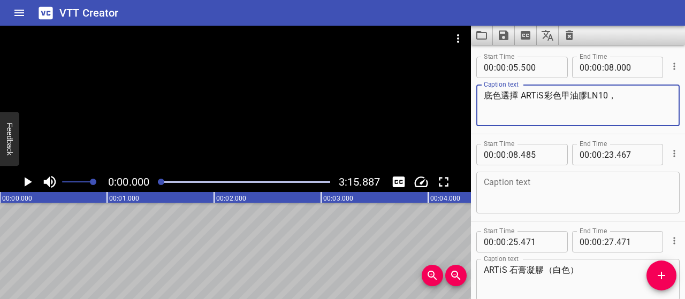
paste textarea "用不規則、有深淺的方式，塗在甲片左下方"
click at [533, 106] on textarea "底色選擇 ARTiS彩色甲油膠LN10，用不規則、有深淺的方式，塗在甲片左下方" at bounding box center [578, 105] width 188 height 30
type textarea "底色選擇 ARTiS彩色甲油膠LN10，用不規則、深淺不一的方式，塗在甲片左下方"
click at [607, 69] on input "number" at bounding box center [609, 67] width 10 height 21
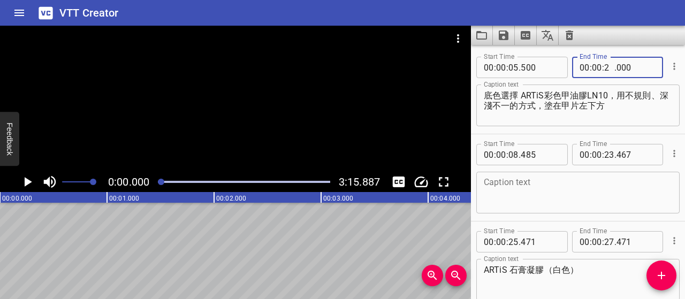
type input "23"
type input "000"
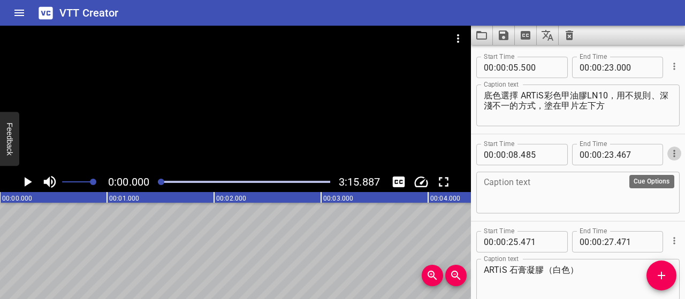
click at [669, 156] on icon "Cue Options" at bounding box center [674, 153] width 11 height 11
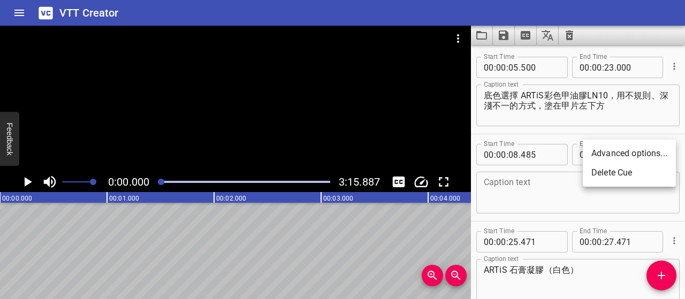
click at [642, 178] on li "Delete Cue" at bounding box center [629, 172] width 93 height 19
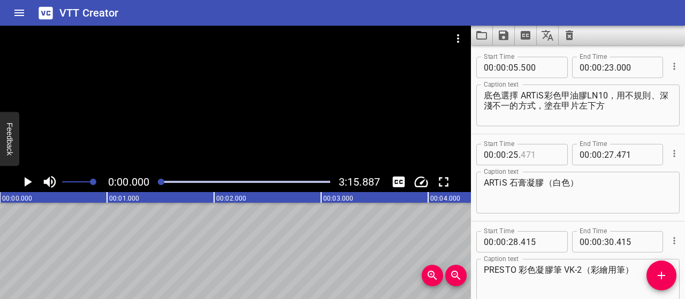
click at [533, 149] on input "number" at bounding box center [540, 154] width 39 height 21
type input "500"
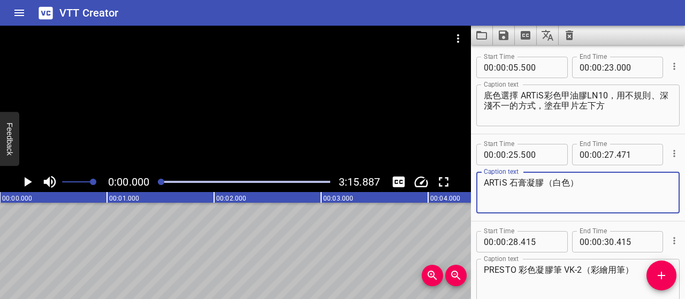
click at [600, 190] on textarea "ARTiS 石膏凝膠（白色）" at bounding box center [578, 193] width 188 height 30
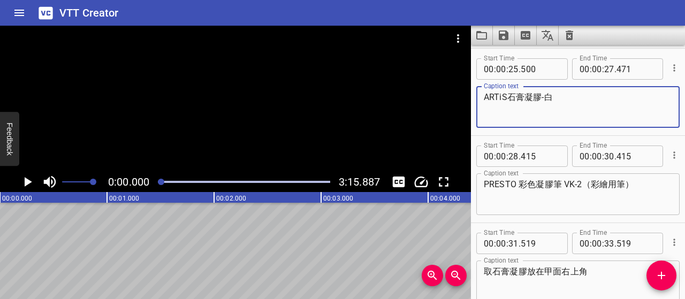
scroll to position [53, 0]
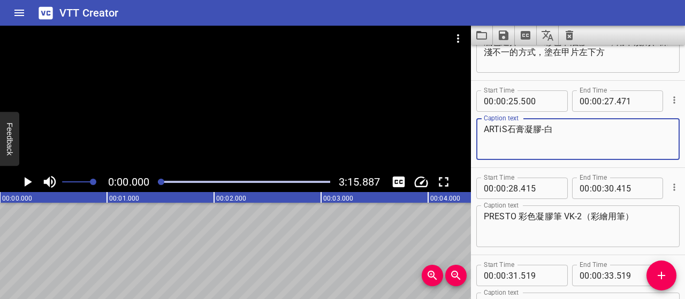
click at [486, 128] on textarea "ARTiS石膏凝膠-白" at bounding box center [578, 139] width 188 height 30
type textarea "接著用 ARTiS石膏凝膠-白"
click at [630, 100] on input "number" at bounding box center [635, 100] width 39 height 21
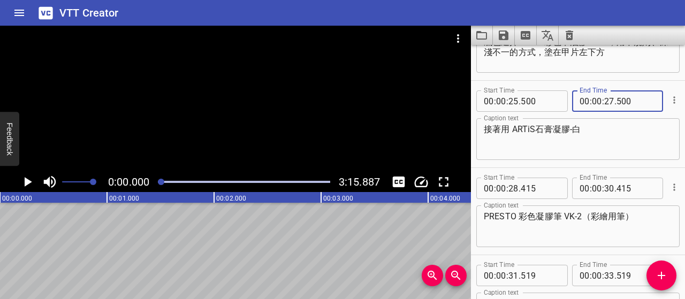
type input "500"
click at [530, 190] on input "number" at bounding box center [540, 188] width 39 height 21
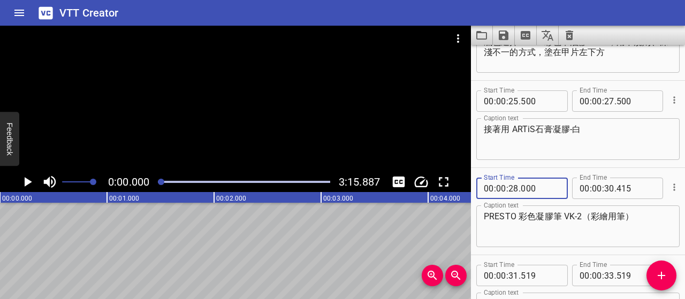
type input "000"
click at [518, 215] on textarea "PRESTO 彩色凝膠筆 VK-2（彩繪用筆）" at bounding box center [578, 226] width 188 height 30
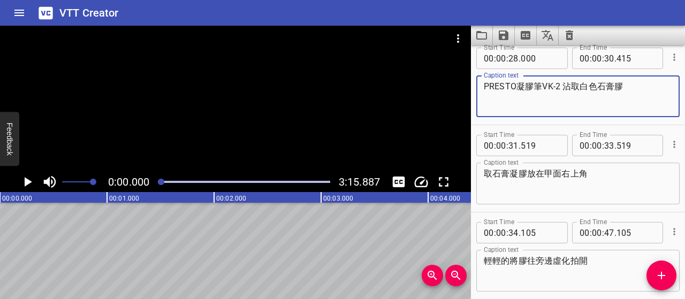
scroll to position [160, 0]
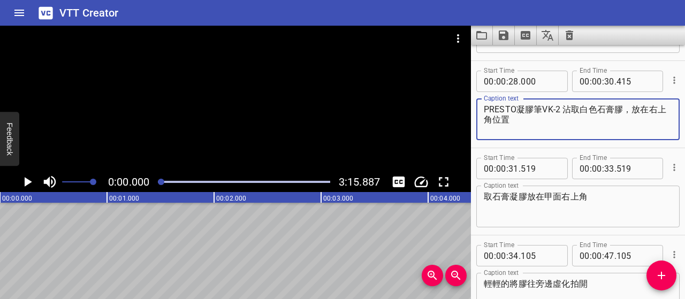
type textarea "PRESTO凝膠筆VK-2 沾取白色石膏膠，放在右上角位置"
click at [609, 81] on input "number" at bounding box center [609, 81] width 10 height 21
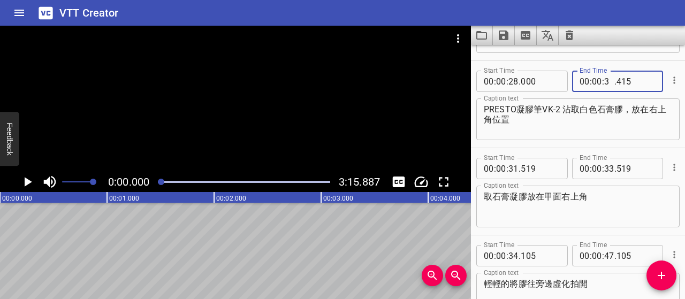
type input "33"
type input "500"
click at [669, 164] on icon "Cue Options" at bounding box center [674, 167] width 11 height 11
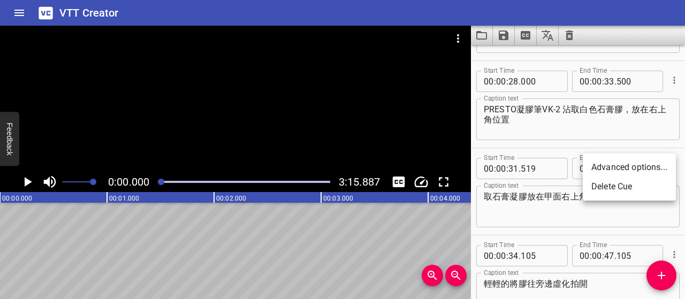
click at [637, 187] on li "Delete Cue" at bounding box center [629, 186] width 93 height 19
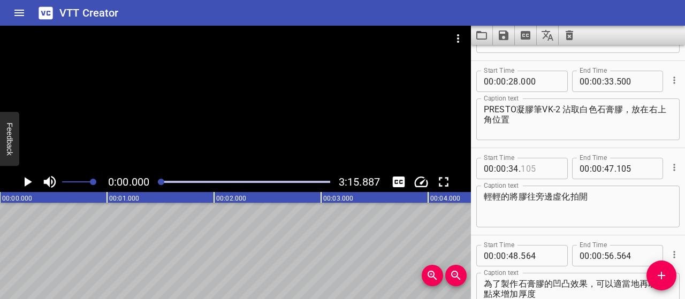
click at [530, 171] on input "number" at bounding box center [540, 168] width 39 height 21
type input "000"
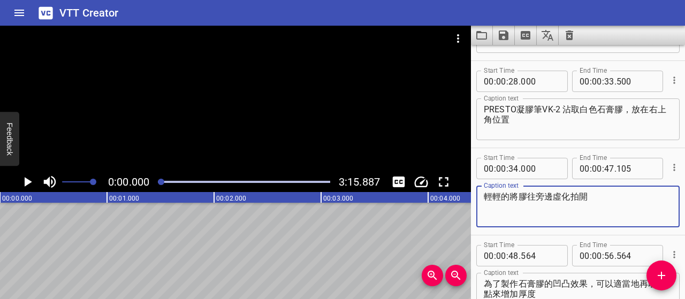
click at [609, 207] on textarea "輕輕的將膠往旁邊虛化拍開" at bounding box center [578, 207] width 188 height 30
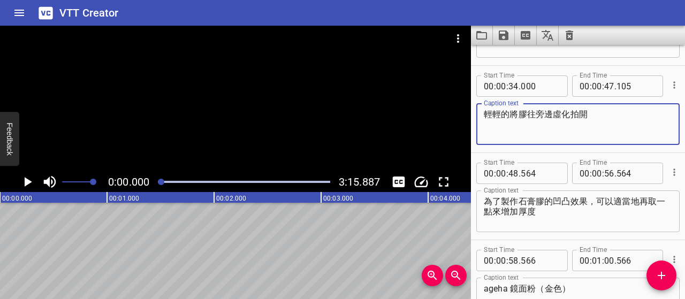
scroll to position [267, 0]
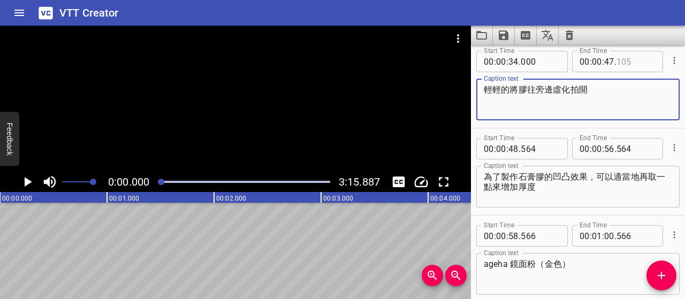
click at [630, 63] on input "number" at bounding box center [635, 61] width 39 height 21
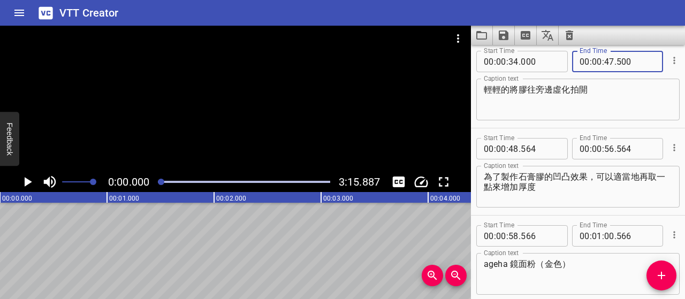
type input "500"
click at [525, 148] on input "number" at bounding box center [540, 148] width 39 height 21
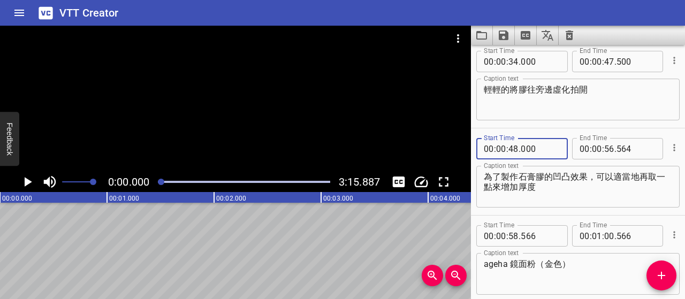
type input "000"
click at [629, 147] on input "number" at bounding box center [635, 148] width 39 height 21
type input "500"
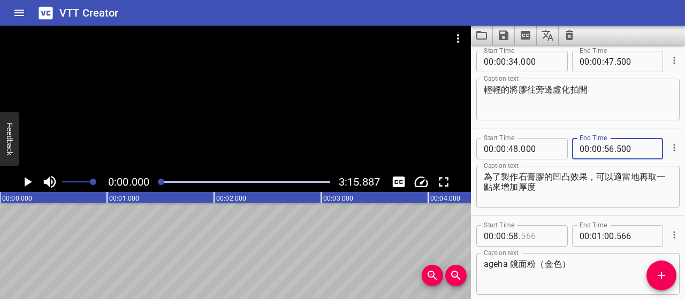
click at [541, 236] on input "number" at bounding box center [540, 235] width 39 height 21
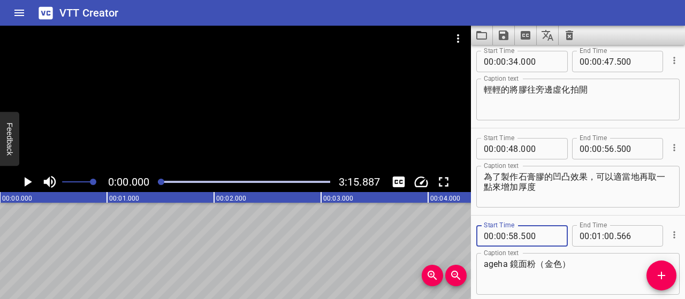
type input "500"
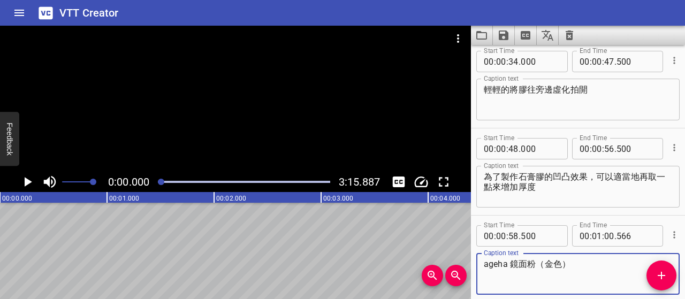
click at [584, 273] on textarea "ageha 鏡面粉（金色）" at bounding box center [578, 274] width 188 height 30
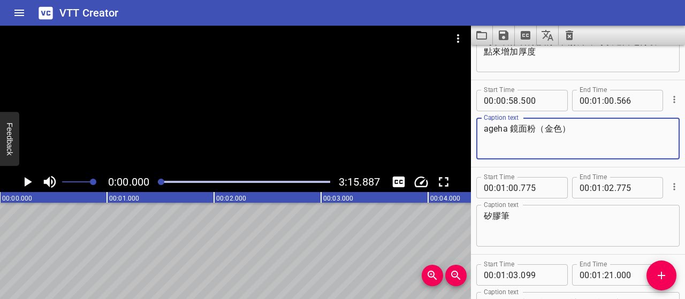
scroll to position [428, 0]
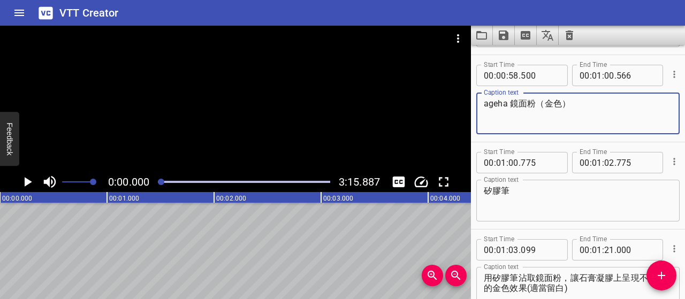
click at [542, 103] on textarea "ageha 鏡面粉（金色）" at bounding box center [578, 113] width 188 height 30
drag, startPoint x: 576, startPoint y: 105, endPoint x: 451, endPoint y: 106, distance: 125.2
click at [451, 106] on main "0:00.000 3:15.887 00:00.000 00:01.000 00:02.000 00:03.000 00:04.000 00:05.000 0…" at bounding box center [342, 162] width 685 height 273
drag, startPoint x: 530, startPoint y: 193, endPoint x: 518, endPoint y: 190, distance: 12.0
click at [519, 192] on textarea "矽膠筆" at bounding box center [578, 201] width 188 height 30
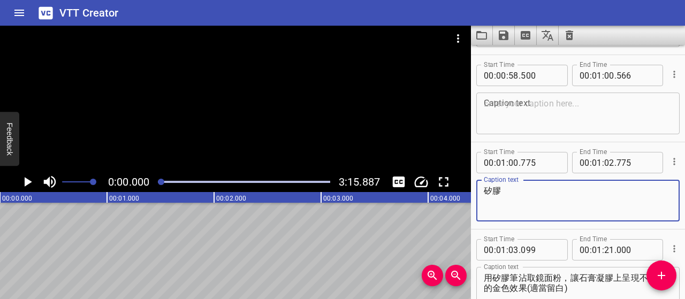
type textarea "矽"
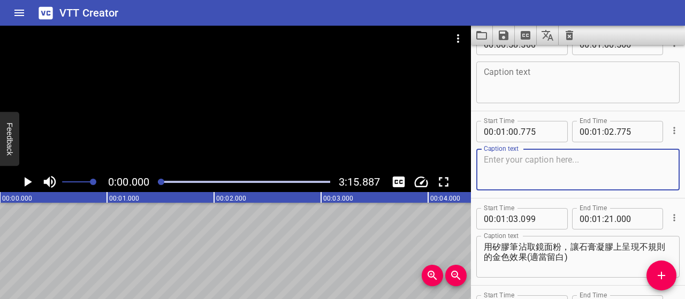
scroll to position [481, 0]
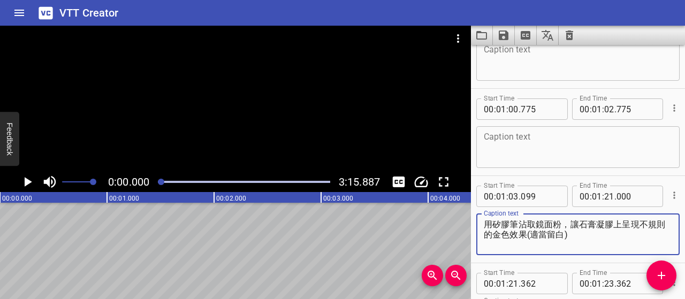
drag, startPoint x: 484, startPoint y: 223, endPoint x: 610, endPoint y: 243, distance: 128.4
click at [610, 243] on textarea "用矽膠筆沾取鏡面粉，讓石膏凝膠上呈現不規則的金色效果(適當留白)" at bounding box center [578, 234] width 188 height 30
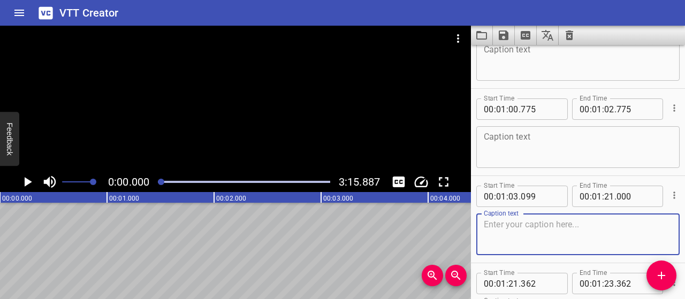
scroll to position [428, 0]
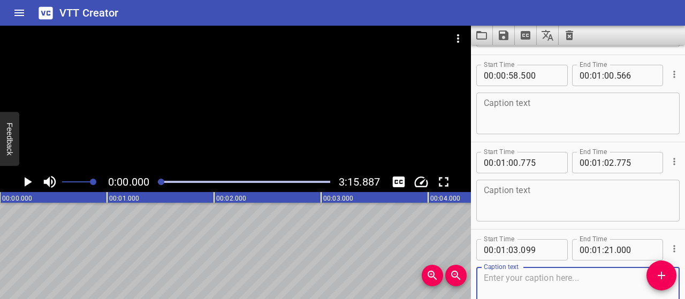
click at [546, 99] on textarea at bounding box center [578, 113] width 188 height 30
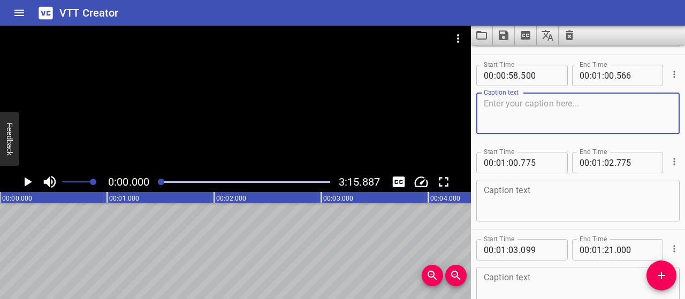
scroll to position [374, 0]
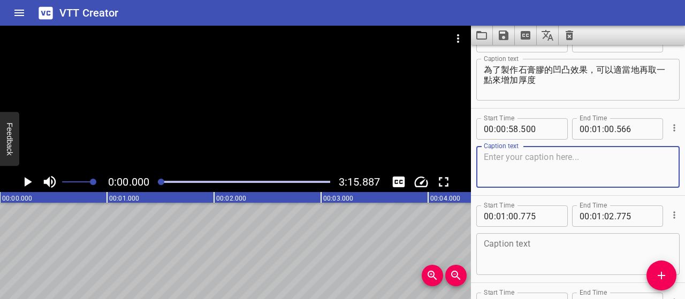
paste textarea "用矽膠筆沾取鏡面粉，讓石膏凝膠上呈現不規則的金色效果(適當留白)"
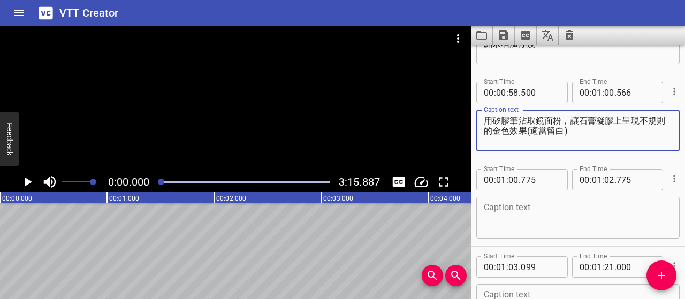
scroll to position [428, 0]
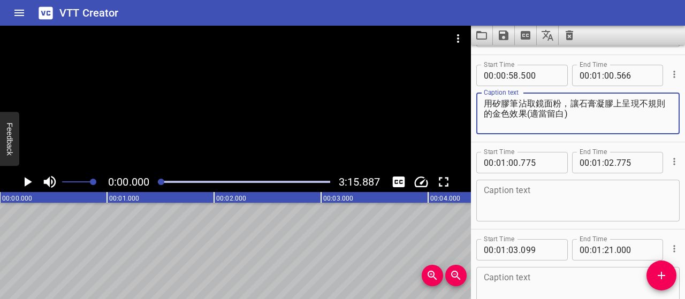
click at [537, 102] on textarea "用矽膠筆沾取鏡面粉，讓石膏凝膠上呈現不規則的金色效果(適當留白)" at bounding box center [578, 113] width 188 height 30
click at [613, 103] on textarea "用矽膠筆沾取 ageha鏡面粉-金，讓石膏凝膠上呈現不規則的金色效果(適當留白)" at bounding box center [578, 113] width 188 height 30
type textarea "用矽膠筆沾取 ageha鏡面粉-金，為石膏凝膠增添金色效果"
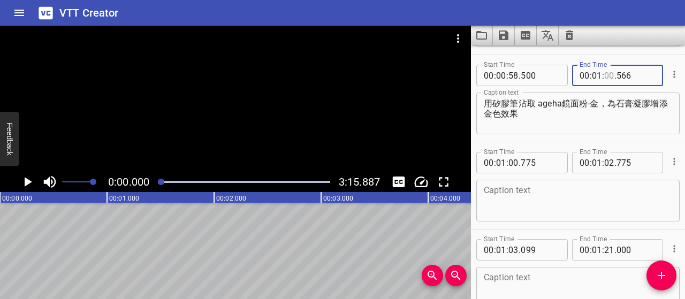
click at [606, 74] on input "number" at bounding box center [609, 75] width 10 height 21
type input "21"
type input "000"
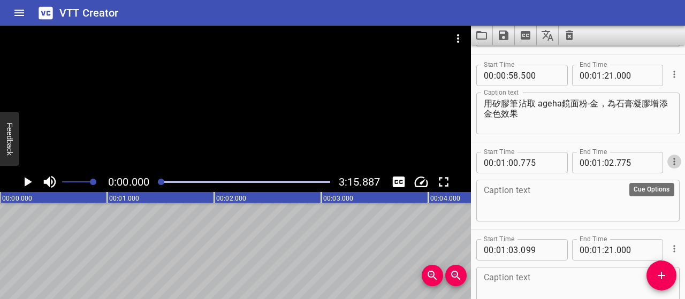
click at [669, 165] on icon "Cue Options" at bounding box center [674, 161] width 11 height 11
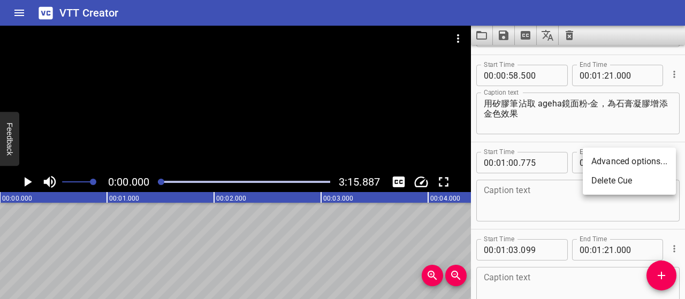
click at [654, 177] on li "Delete Cue" at bounding box center [629, 180] width 93 height 19
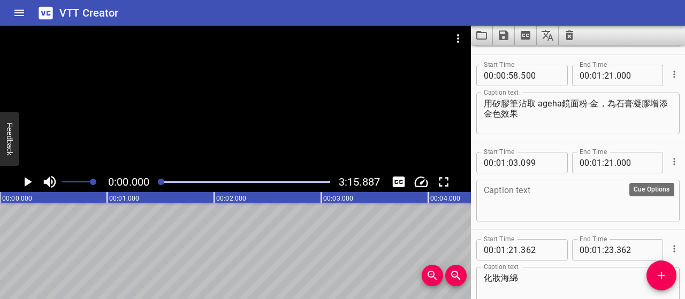
click at [673, 159] on icon "Cue Options" at bounding box center [674, 161] width 2 height 7
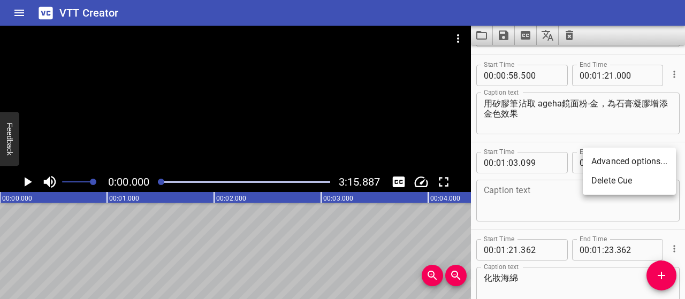
click at [659, 179] on li "Delete Cue" at bounding box center [629, 180] width 93 height 19
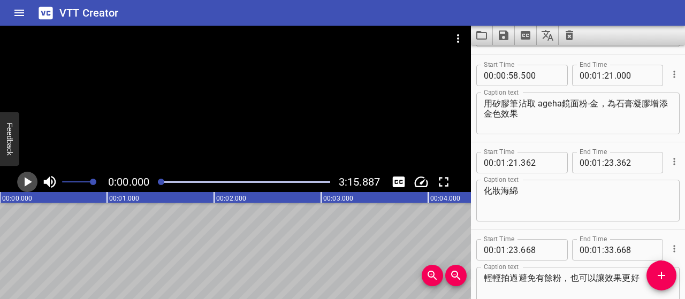
click at [22, 180] on icon "Play/Pause" at bounding box center [27, 182] width 16 height 16
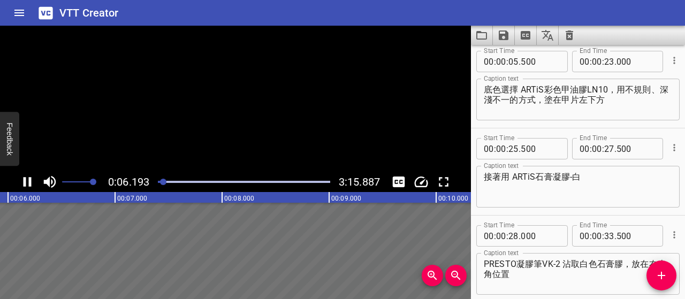
scroll to position [0, 0]
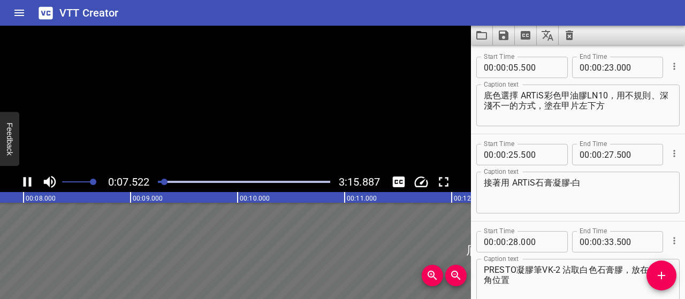
click at [22, 180] on icon "Play/Pause" at bounding box center [27, 182] width 16 height 16
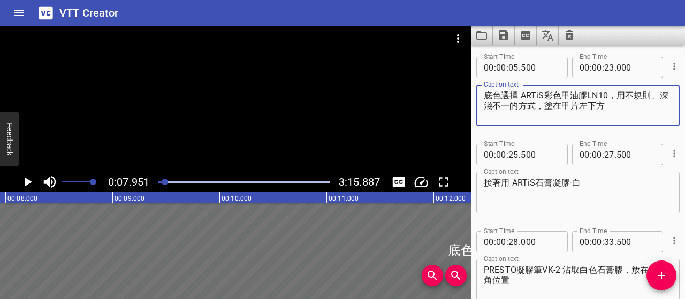
click at [520, 106] on textarea "底色選擇 ARTiS彩色甲油膠LN10，用不規則、深淺不一的方式，塗在甲片左下方" at bounding box center [578, 105] width 188 height 30
click at [552, 106] on textarea "底色選擇 ARTiS彩色甲油膠LN10，用不規則、深淺不一的方式，塗在甲片左下方" at bounding box center [578, 105] width 188 height 30
click at [486, 103] on textarea "底色選擇 ARTiS彩色甲油膠LN10，用不規則塗在甲片左下方" at bounding box center [578, 105] width 188 height 30
click at [25, 181] on icon "Play/Pause" at bounding box center [28, 182] width 7 height 10
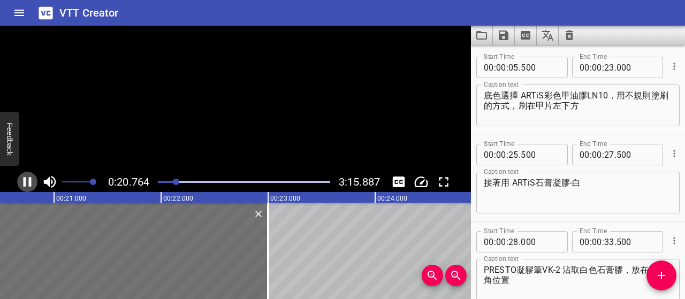
click at [25, 181] on icon "Play/Pause" at bounding box center [28, 182] width 8 height 10
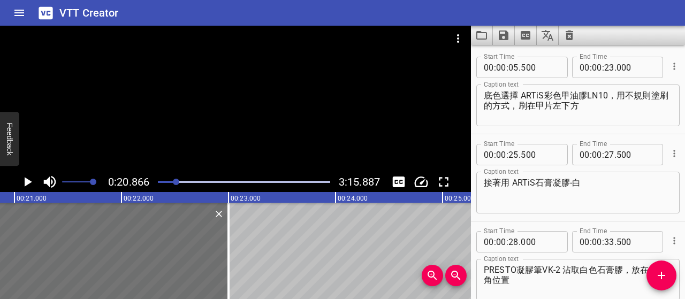
click at [608, 102] on textarea "底色選擇 ARTiS彩色甲油膠LN10，用不規則塗刷的方式，刷在甲片左下方" at bounding box center [578, 105] width 188 height 30
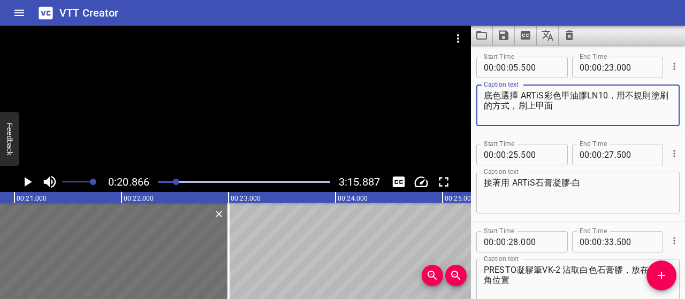
type textarea "底色選擇 ARTiS彩色甲油膠LN10，用不規則塗刷的方式，刷上甲面"
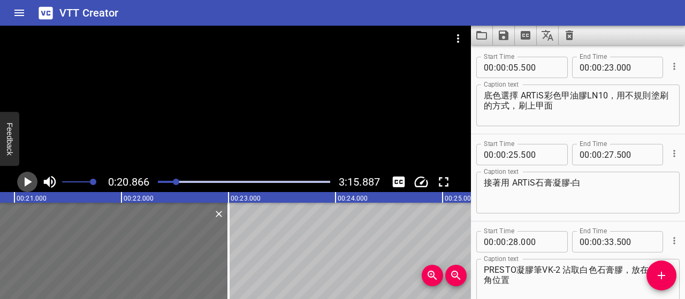
click at [22, 186] on icon "Play/Pause" at bounding box center [27, 182] width 16 height 16
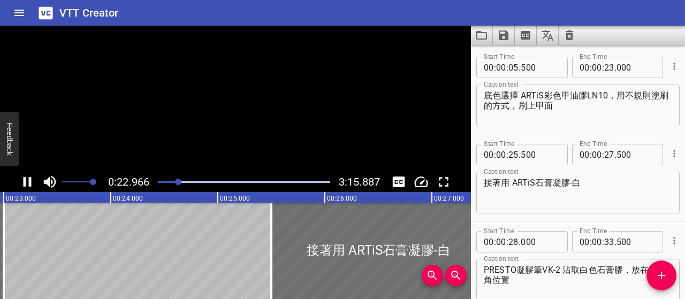
click at [22, 186] on icon "Play/Pause" at bounding box center [27, 182] width 16 height 16
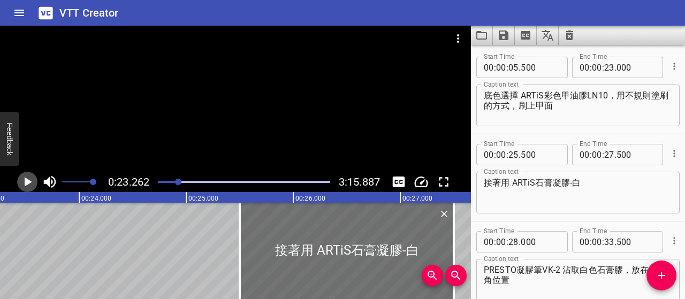
click at [22, 186] on icon "Play/Pause" at bounding box center [27, 182] width 16 height 16
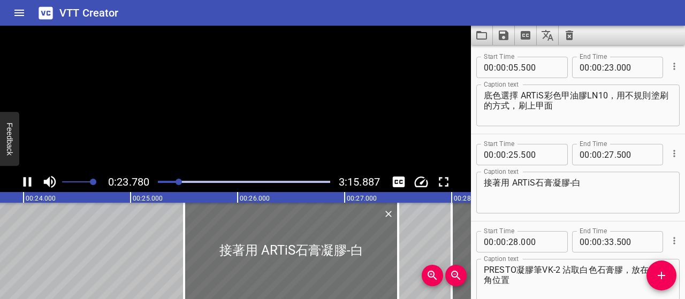
click at [22, 186] on icon "Play/Pause" at bounding box center [27, 182] width 16 height 16
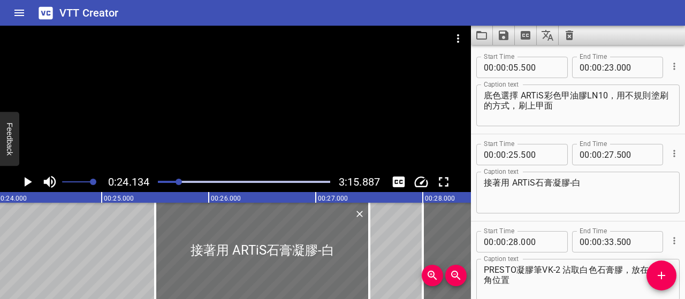
scroll to position [0, 2582]
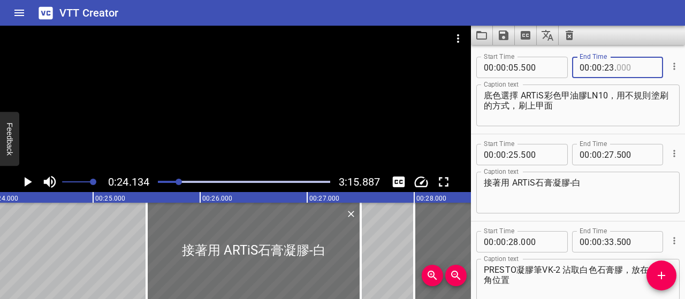
click at [616, 69] on input "number" at bounding box center [635, 67] width 39 height 21
type input "300"
drag, startPoint x: 614, startPoint y: 114, endPoint x: 598, endPoint y: 113, distance: 16.1
click at [613, 114] on textarea "底色選擇 ARTiS彩色甲油膠LN10，用不規則塗刷的方式，刷上甲面" at bounding box center [578, 105] width 188 height 30
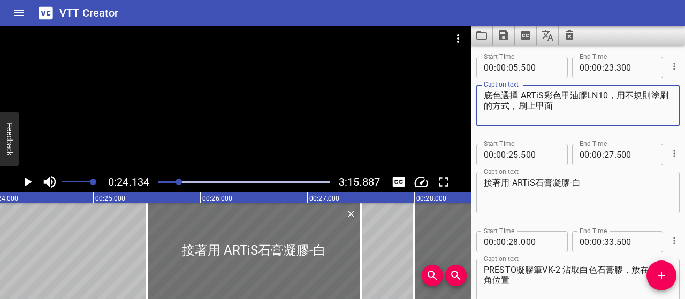
click at [179, 182] on div at bounding box center [178, 182] width 6 height 6
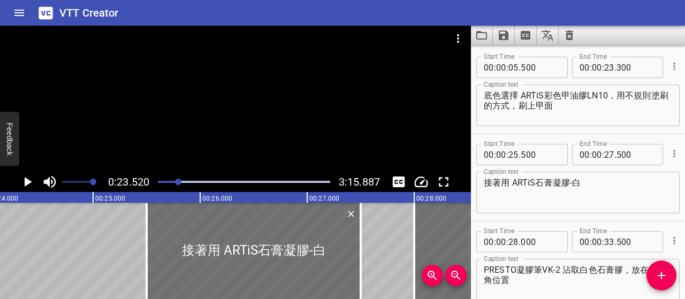
scroll to position [0, 2517]
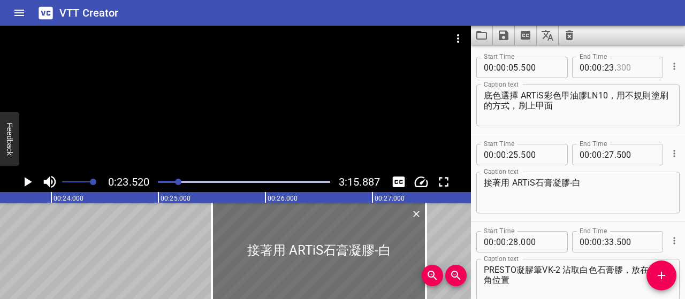
click at [625, 64] on input "number" at bounding box center [635, 67] width 39 height 21
type input "000"
click at [621, 102] on textarea "底色選擇 ARTiS彩色甲油膠LN10，用不規則塗刷的方式，刷上甲面" at bounding box center [578, 105] width 188 height 30
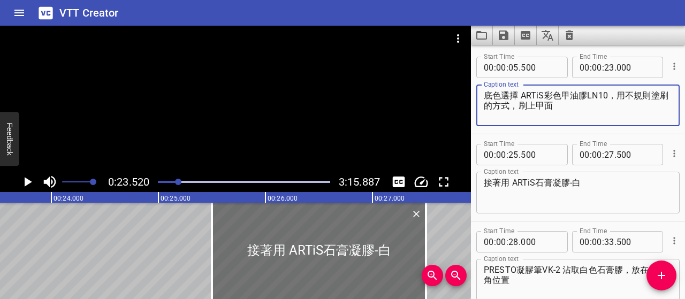
click at [28, 180] on icon "Play/Pause" at bounding box center [28, 182] width 7 height 10
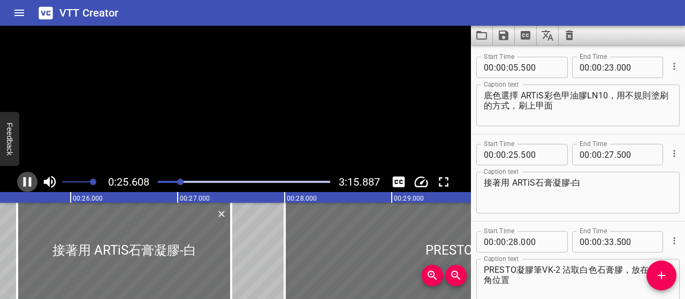
click at [28, 180] on icon "Play/Pause" at bounding box center [27, 182] width 16 height 16
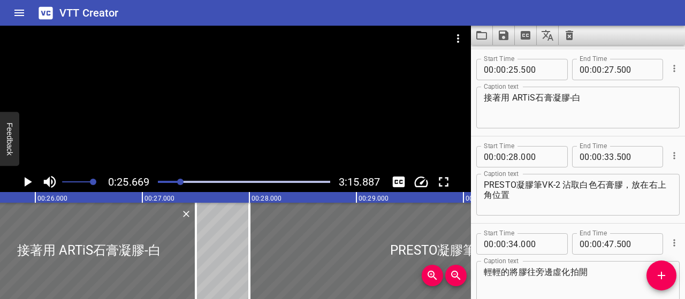
scroll to position [87, 0]
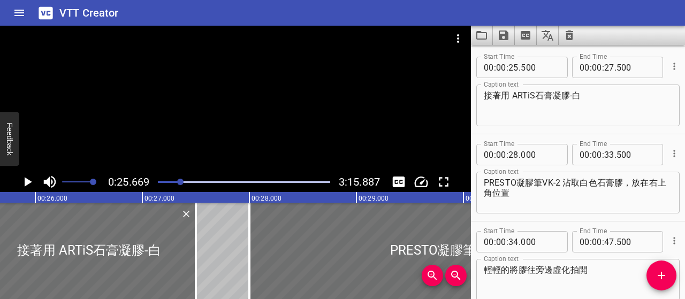
click at [28, 180] on icon "Play/Pause" at bounding box center [28, 182] width 7 height 10
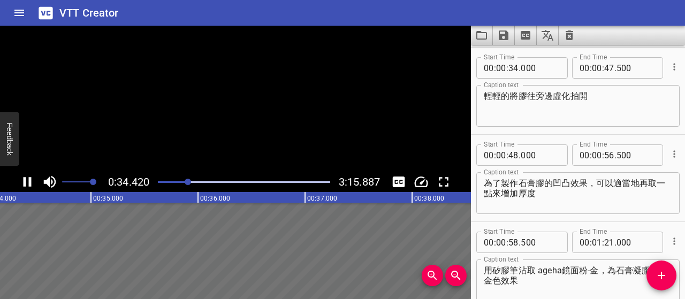
scroll to position [262, 0]
click at [28, 180] on icon "Play/Pause" at bounding box center [27, 182] width 16 height 16
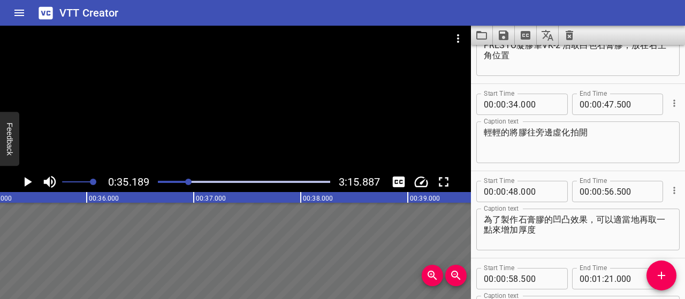
scroll to position [208, 0]
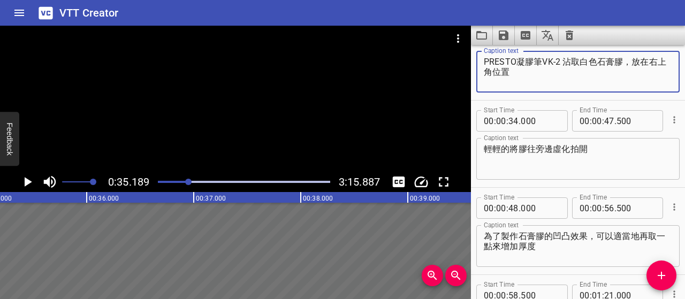
click at [532, 69] on textarea "PRESTO凝膠筆VK-2 沾取白色石膏膠，放在右上角位置" at bounding box center [578, 72] width 188 height 30
type textarea "PRESTO凝膠筆VK-2 沾取白色石膏膠，放在右上角位置，"
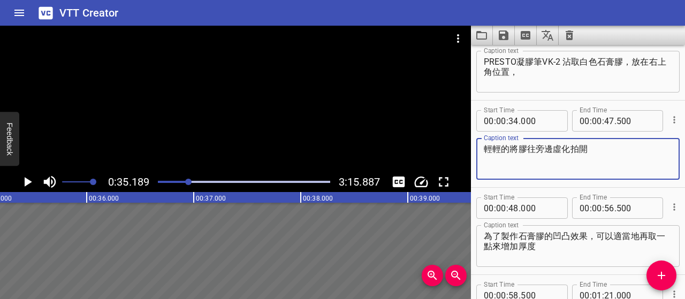
click at [529, 147] on textarea "輕輕的將膠往旁邊虛化拍開" at bounding box center [578, 159] width 188 height 30
drag, startPoint x: 526, startPoint y: 146, endPoint x: 618, endPoint y: 143, distance: 92.6
click at [618, 144] on textarea "輕輕的將膠往旁邊虛化拍開" at bounding box center [578, 159] width 188 height 30
type textarea "輕輕的將膠"
click at [542, 73] on textarea "PRESTO凝膠筆VK-2 沾取白色石膏膠，放在右上角位置，" at bounding box center [578, 72] width 188 height 30
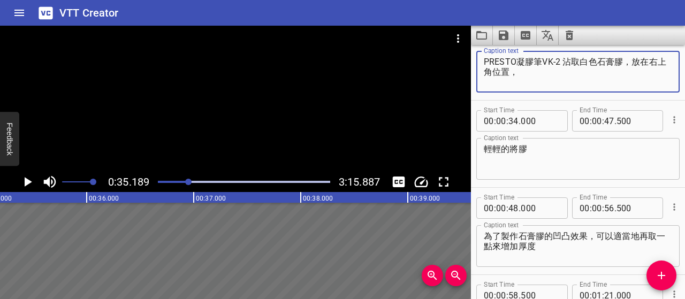
paste textarea "往旁邊虛化拍開"
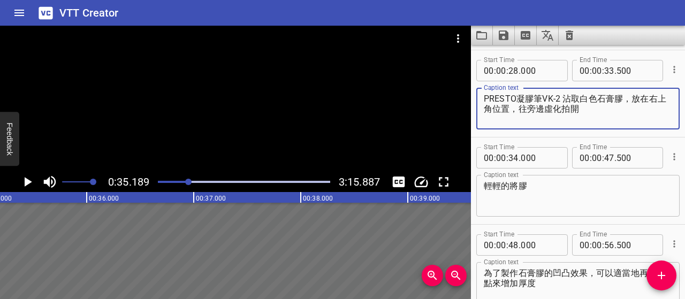
scroll to position [155, 0]
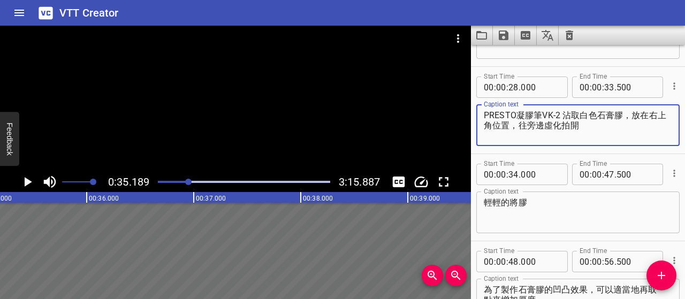
type textarea "PRESTO凝膠筆VK-2 沾取白色石膏膠，放在右上角位置，往旁邊虛化拍開"
click at [608, 88] on input "number" at bounding box center [609, 87] width 10 height 21
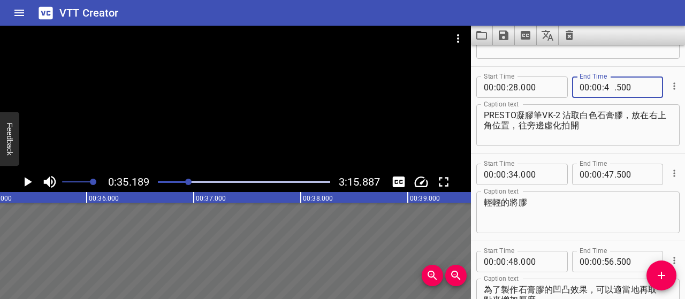
type input "47"
type input "500"
click at [669, 173] on icon "Cue Options" at bounding box center [674, 173] width 11 height 11
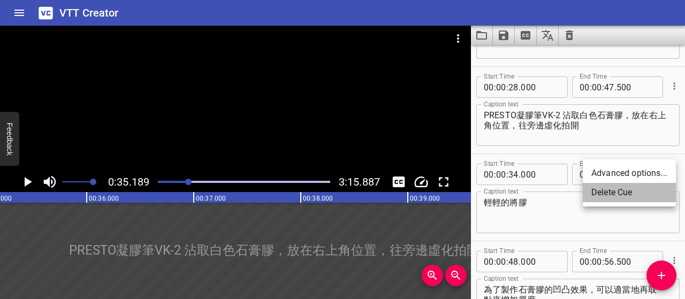
click at [614, 194] on li "Delete Cue" at bounding box center [629, 192] width 93 height 19
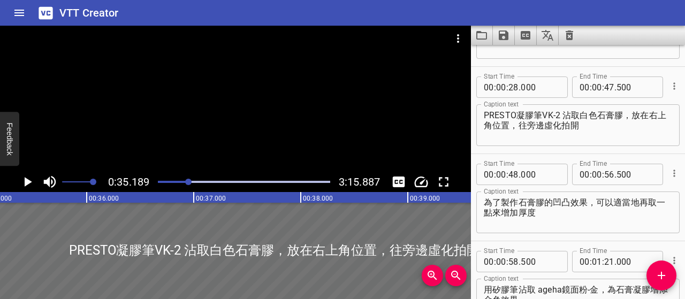
click at [31, 181] on icon "Play/Pause" at bounding box center [27, 182] width 16 height 16
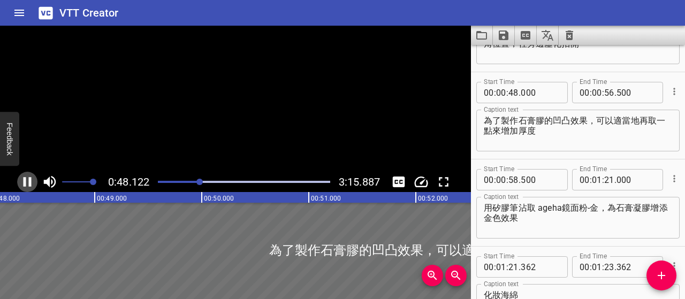
scroll to position [0, 5149]
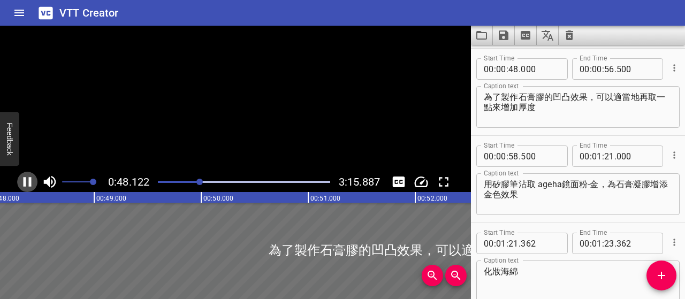
click at [31, 181] on icon "Play/Pause" at bounding box center [28, 182] width 8 height 10
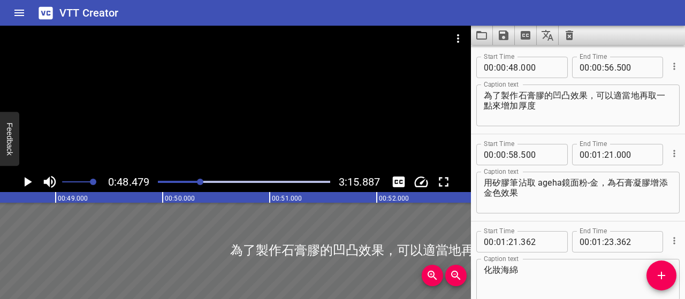
click at [545, 94] on textarea "為了製作石膏膠的凹凸效果，可以適當地再取一點來增加厚度" at bounding box center [578, 105] width 188 height 30
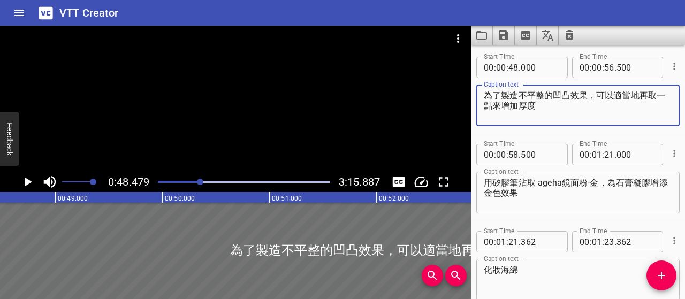
click at [510, 105] on textarea "為了製造不平整的凹凸效果，可以適當地再取一點來增加厚度" at bounding box center [578, 105] width 188 height 30
click at [510, 105] on textarea "為了製造不平整的凹凸效果，可以適當地增加厚度" at bounding box center [578, 105] width 188 height 30
click at [612, 94] on textarea "為了製造不平整的凹凸效果，可以適當地增加厚度" at bounding box center [578, 105] width 188 height 30
paste textarea "複厚塗"
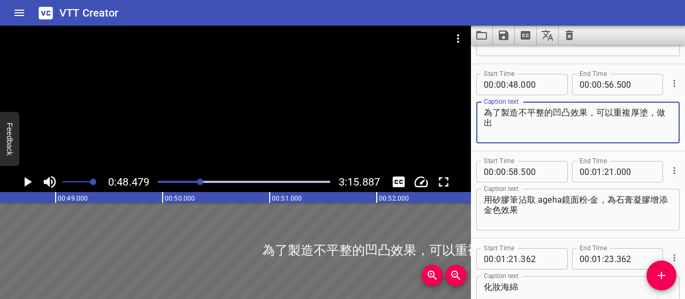
scroll to position [262, 0]
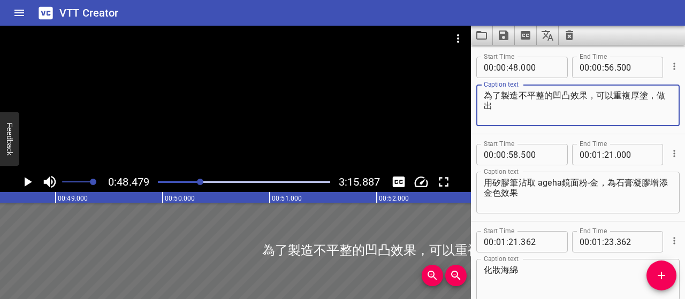
click at [569, 94] on textarea "為了製造不平整的凹凸效果，可以重複厚塗，做出" at bounding box center [578, 105] width 188 height 30
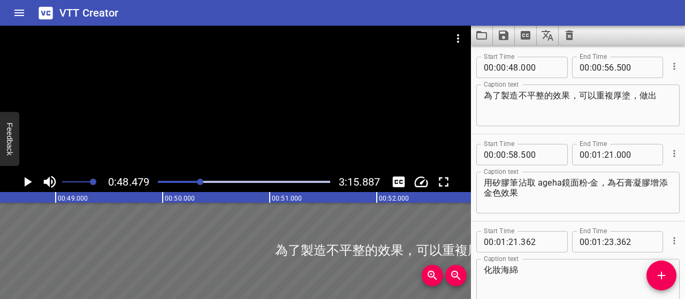
click at [664, 88] on div "為了製造不平整的效果，可以重複厚塗，做出 Caption text" at bounding box center [577, 106] width 203 height 42
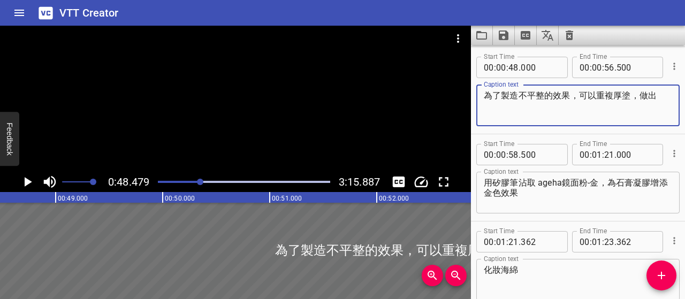
click at [661, 98] on textarea "為了製造不平整的效果，可以重複厚塗，做出" at bounding box center [578, 105] width 188 height 30
type textarea "為了製造不平整的效果，可以重複厚塗，做出凹凸肌理感"
click at [28, 185] on icon "Play/Pause" at bounding box center [28, 182] width 7 height 10
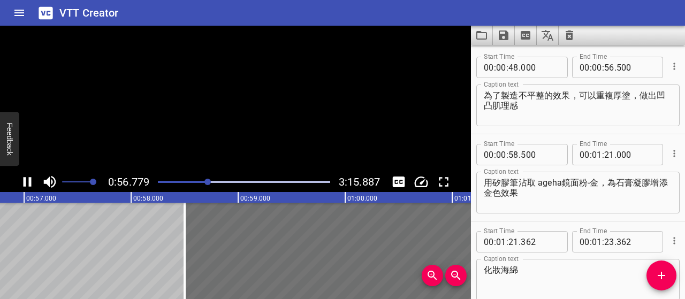
click at [28, 185] on icon "Play/Pause" at bounding box center [27, 182] width 16 height 16
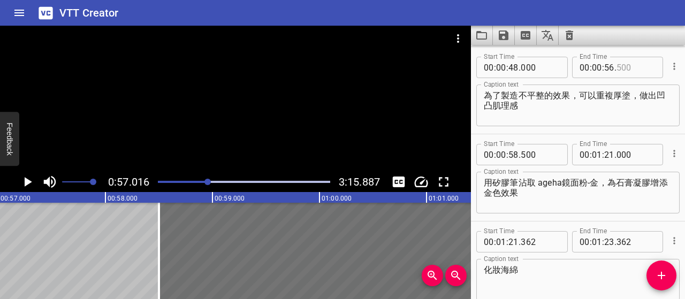
click at [620, 68] on input "number" at bounding box center [635, 67] width 39 height 21
type input "300"
click at [623, 109] on textarea "為了製造不平整的效果，可以重複厚塗，做出凹凸肌理感" at bounding box center [578, 105] width 188 height 30
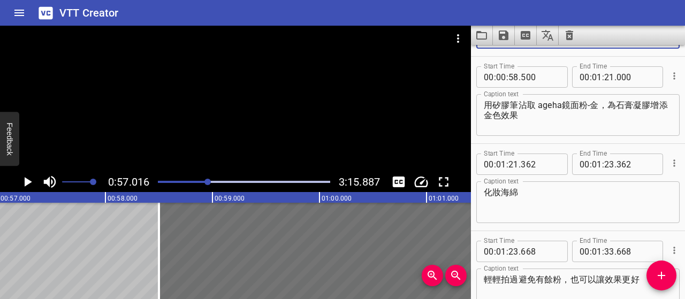
scroll to position [315, 0]
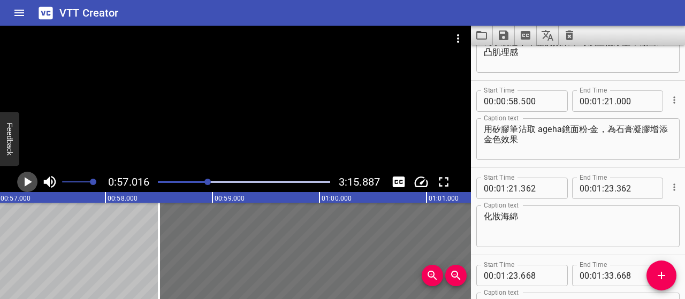
click at [22, 181] on icon "Play/Pause" at bounding box center [27, 182] width 16 height 16
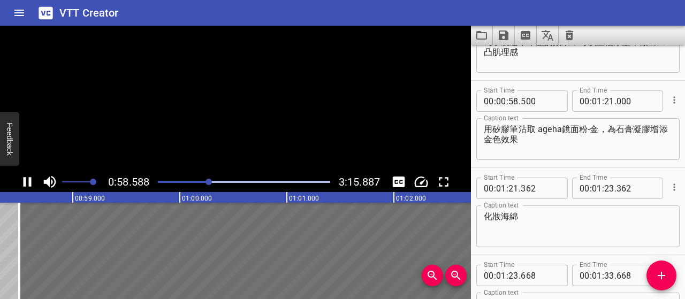
scroll to position [349, 0]
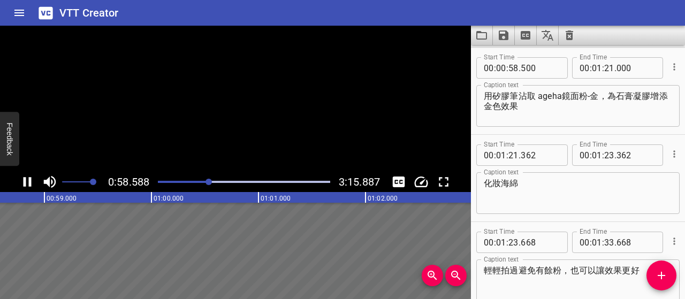
click at [22, 181] on icon "Play/Pause" at bounding box center [27, 182] width 16 height 16
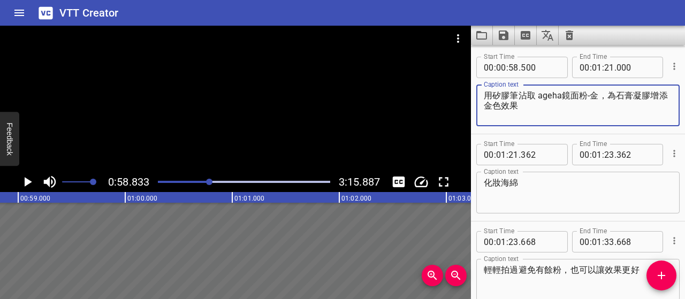
click at [484, 98] on textarea "用矽膠筆沾取 ageha鏡面粉-金，為石膏凝膠增添金色效果" at bounding box center [578, 105] width 188 height 30
type textarea "接著用矽膠筆沾取 ageha鏡面粉-金，為石膏凝膠增添金色效果"
click at [26, 186] on icon "Play/Pause" at bounding box center [27, 182] width 16 height 16
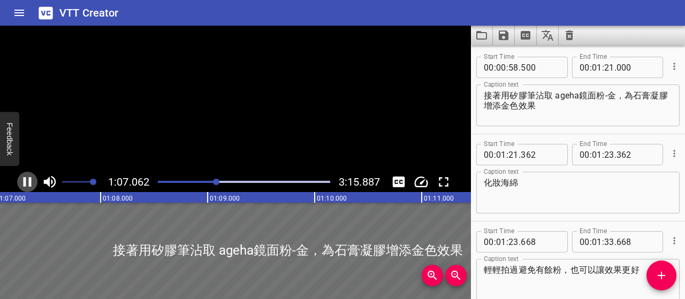
click at [26, 186] on icon "Play/Pause" at bounding box center [27, 182] width 16 height 16
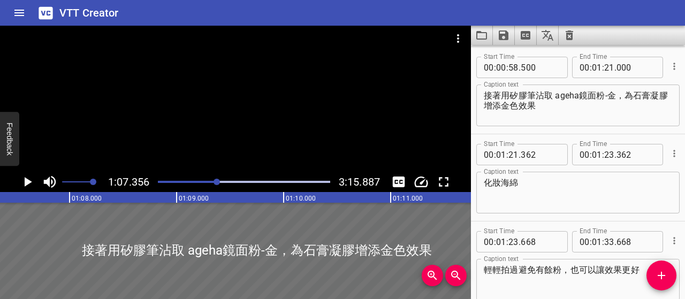
scroll to position [0, 7207]
click at [604, 68] on input "number" at bounding box center [609, 67] width 10 height 21
type input "06"
type input "500"
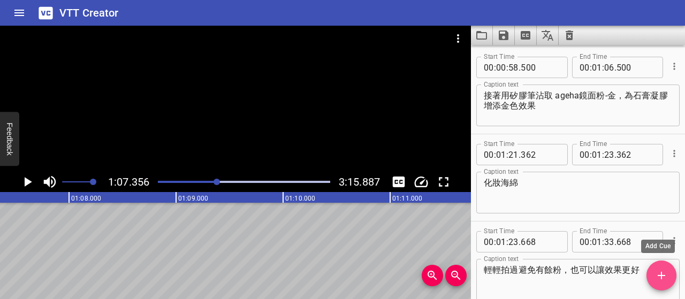
click at [668, 278] on span "Add Cue" at bounding box center [661, 275] width 30 height 13
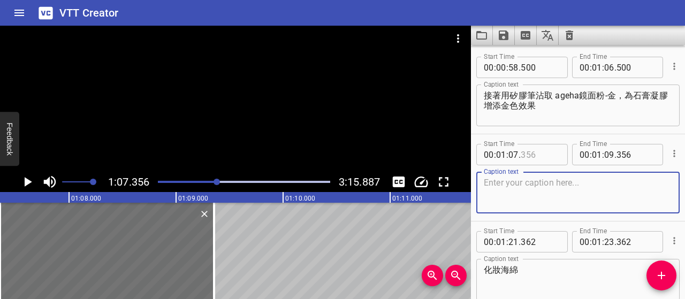
click at [528, 154] on input "number" at bounding box center [540, 154] width 39 height 21
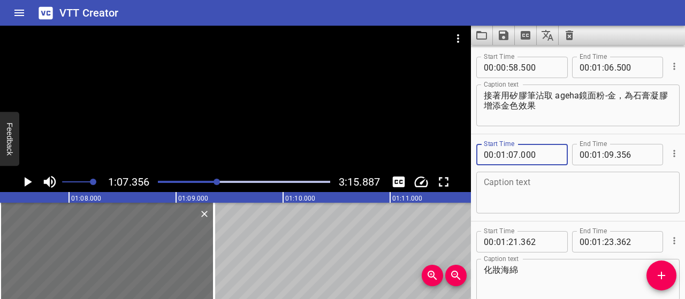
type input "000"
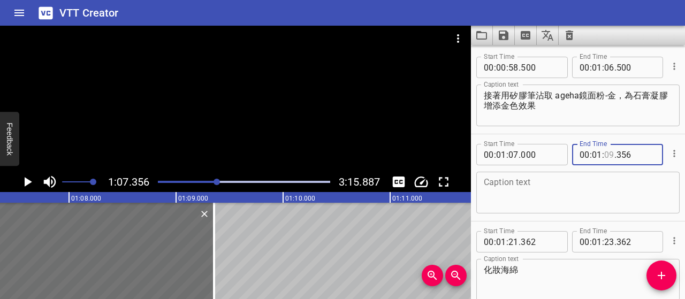
click at [606, 156] on input "number" at bounding box center [609, 154] width 10 height 21
type input "20"
type input "500"
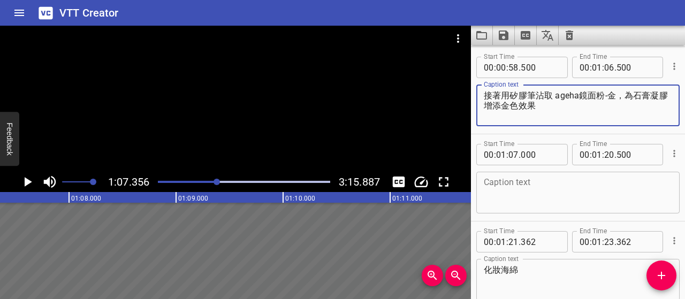
drag, startPoint x: 484, startPoint y: 95, endPoint x: 546, endPoint y: 107, distance: 63.2
click at [546, 107] on textarea "接著用矽膠筆沾取 ageha鏡面粉-金，為石膏凝膠增添金色效果" at bounding box center [578, 105] width 188 height 30
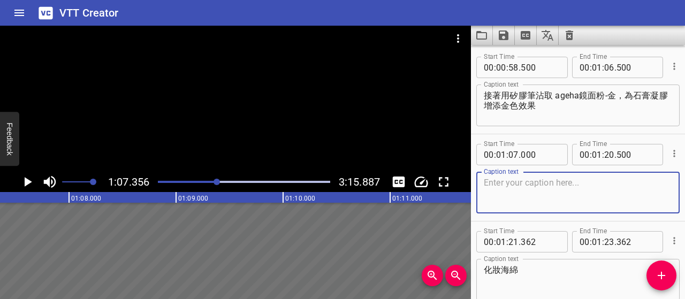
click at [554, 186] on textarea at bounding box center [578, 193] width 188 height 30
paste textarea "不需要覆蓋整個白色區域，只需局部點綴，營造自然、不規則的金屬質感即可"
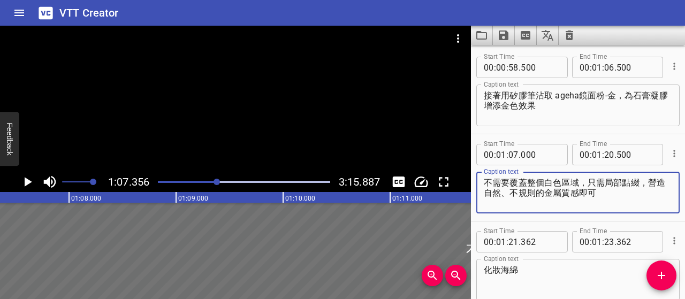
drag, startPoint x: 585, startPoint y: 181, endPoint x: 450, endPoint y: 188, distance: 135.5
click at [450, 188] on main "1:07.356 3:15.887 00:00.000 00:01.000 00:02.000 00:03.000 00:04.000 00:05.000 0…" at bounding box center [342, 162] width 685 height 273
click at [525, 181] on textarea "不需要覆蓋整個白色區域，只需局部點綴，營造自然、不規則的金屬質感即可" at bounding box center [578, 193] width 188 height 30
type textarea "不需要覆蓋整個白色區域，只需局部點綴，營造自然、不規則的金屬質感即可"
click at [31, 181] on icon "Play/Pause" at bounding box center [27, 182] width 16 height 16
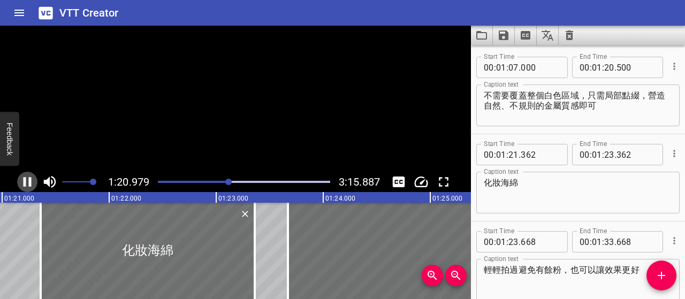
scroll to position [0, 8708]
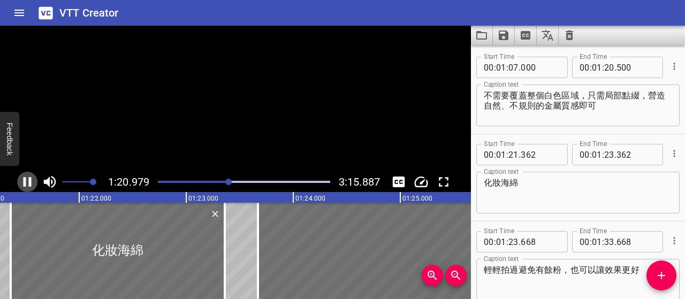
click at [31, 181] on icon "Play/Pause" at bounding box center [28, 182] width 8 height 10
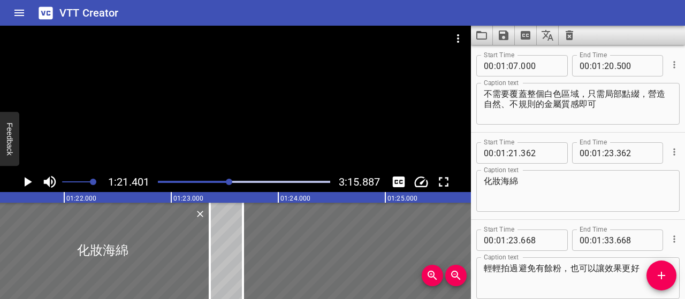
scroll to position [416, 0]
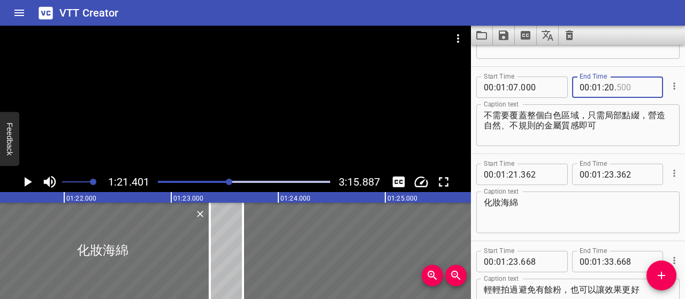
click at [616, 88] on input "number" at bounding box center [635, 87] width 39 height 21
type input "600"
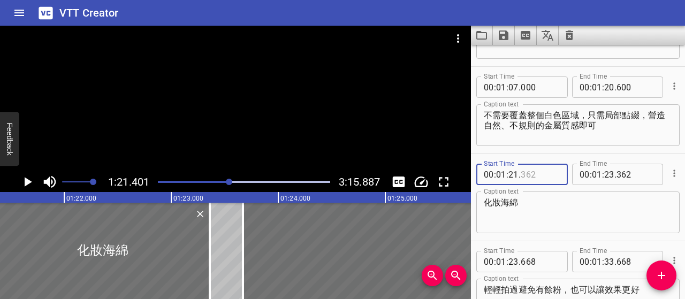
click at [524, 175] on input "number" at bounding box center [540, 174] width 39 height 21
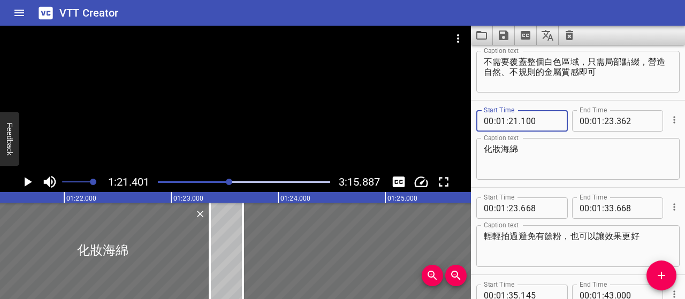
type input "100"
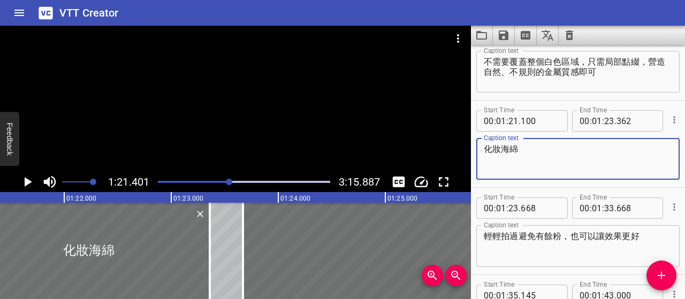
click at [485, 151] on textarea "化妝海綿" at bounding box center [578, 159] width 188 height 30
type textarea "再用化妝海綿"
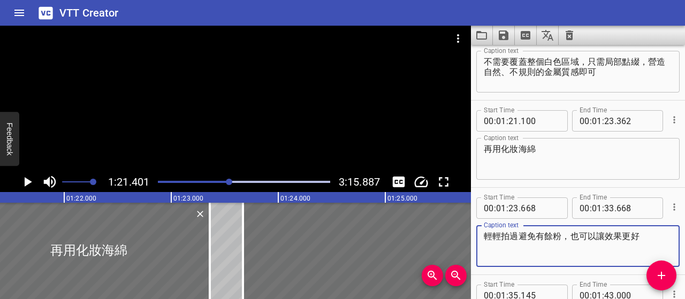
drag, startPoint x: 486, startPoint y: 235, endPoint x: 671, endPoint y: 236, distance: 185.1
click at [671, 236] on div "輕輕拍過避免有餘粉，也可以讓效果更好 Caption text" at bounding box center [577, 246] width 203 height 42
click at [555, 150] on textarea "再用化妝海綿" at bounding box center [578, 159] width 188 height 30
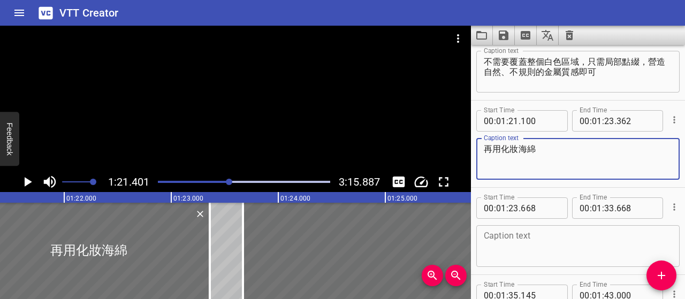
paste textarea "輕輕拍過避免有餘粉，也可以讓效果更好"
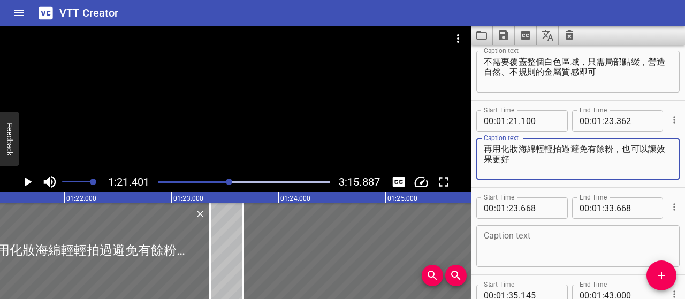
type textarea "再用化妝海綿輕輕拍過避免有餘粉，也可以讓效果更好"
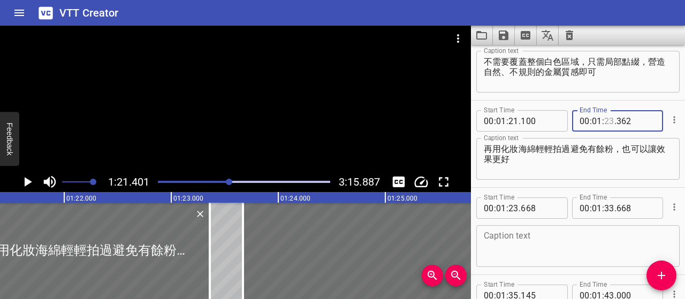
click at [607, 119] on input "number" at bounding box center [609, 120] width 10 height 21
type input "33"
type input "500"
click at [669, 207] on icon "Cue Options" at bounding box center [674, 207] width 11 height 11
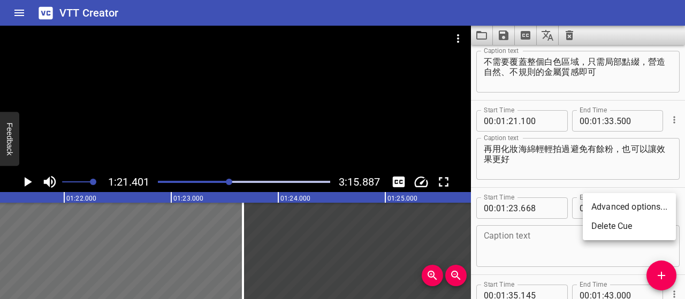
click at [598, 229] on li "Delete Cue" at bounding box center [629, 226] width 93 height 19
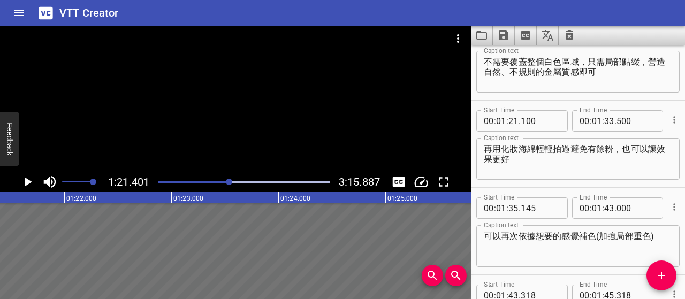
click at [586, 147] on textarea "再用化妝海綿輕輕拍過避免有餘粉，也可以讓效果更好" at bounding box center [578, 159] width 188 height 30
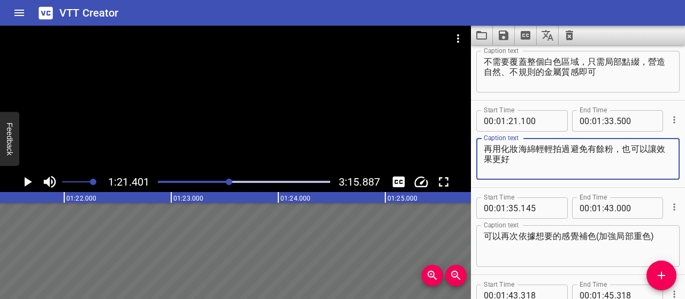
drag, startPoint x: 595, startPoint y: 149, endPoint x: 601, endPoint y: 149, distance: 6.4
click at [595, 149] on textarea "再用化妝海綿輕輕拍過避免有餘粉，也可以讓效果更好" at bounding box center [578, 159] width 188 height 30
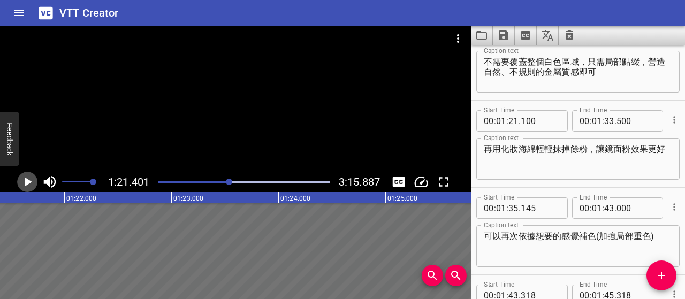
click at [30, 179] on icon "Play/Pause" at bounding box center [27, 182] width 16 height 16
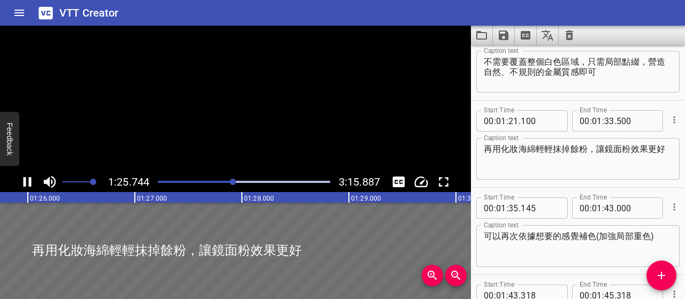
click at [30, 179] on icon "Play/Pause" at bounding box center [28, 182] width 8 height 10
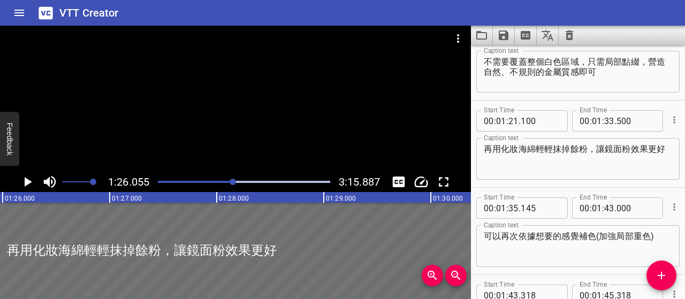
scroll to position [0, 9207]
click at [633, 149] on textarea "再用化妝海綿輕輕抹掉餘粉，讓鏡面粉效果更好" at bounding box center [578, 159] width 188 height 30
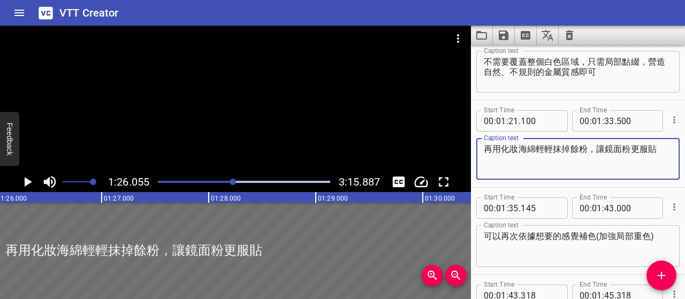
type textarea "再用化妝海綿輕輕抹掉餘粉，讓鏡面粉更服貼"
click at [30, 180] on icon "Play/Pause" at bounding box center [27, 182] width 16 height 16
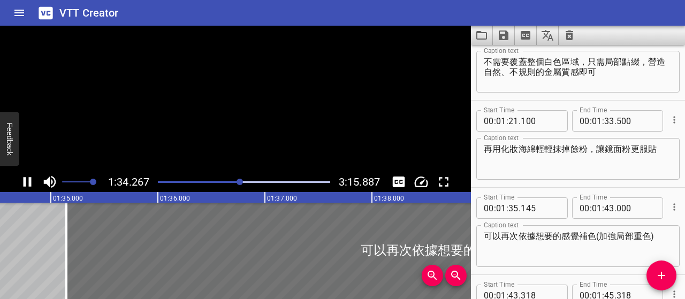
click at [30, 180] on icon "Play/Pause" at bounding box center [28, 182] width 8 height 10
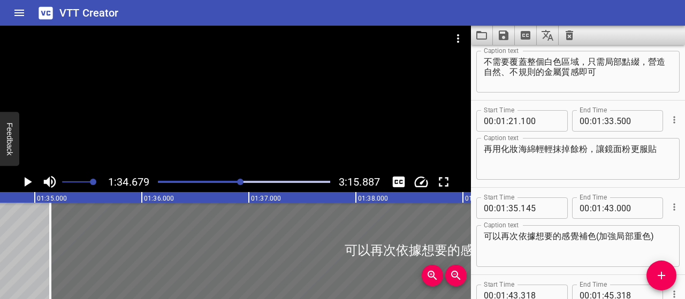
scroll to position [0, 10130]
click at [511, 208] on input "number" at bounding box center [513, 207] width 10 height 21
type input "34"
type input "000"
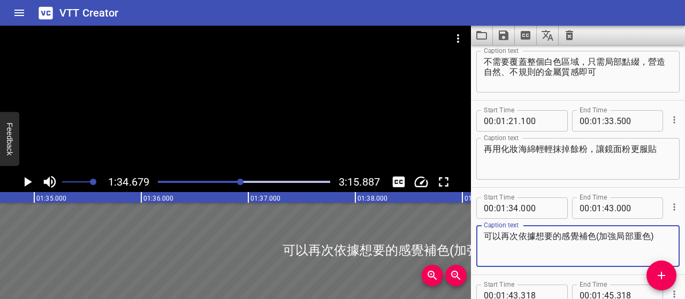
click at [582, 247] on textarea "可以再次依據想要的感覺補色(加強局部重色)" at bounding box center [578, 246] width 188 height 30
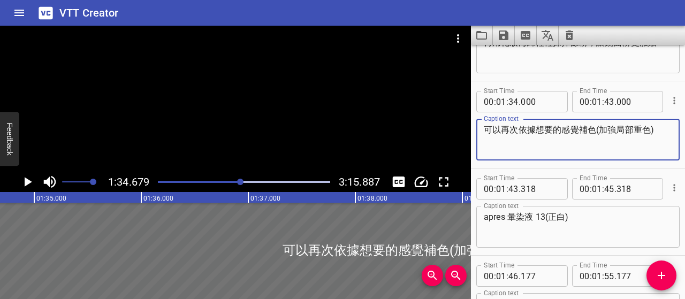
scroll to position [577, 0]
drag, startPoint x: 484, startPoint y: 128, endPoint x: 631, endPoint y: 129, distance: 147.1
click at [669, 129] on div "可以再次依據想要的感覺補色(加強局部重色) Caption text" at bounding box center [577, 139] width 203 height 42
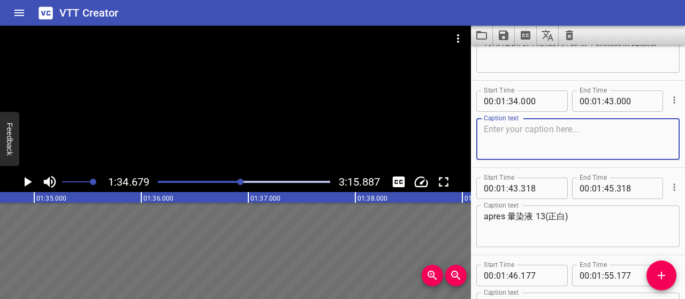
paste textarea "想要更[PERSON_NAME]的金屬感時，可以針對局部再補色，加強重點部分的光澤和層次"
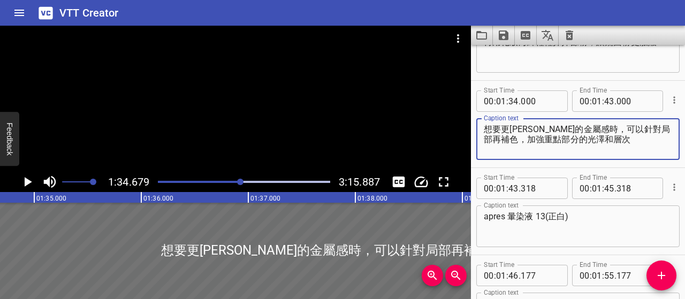
type textarea "想要更[PERSON_NAME]的金屬感時，可以針對局部再補色，加強重點部分的光澤和層次"
click at [31, 179] on icon "Play/Pause" at bounding box center [27, 182] width 16 height 16
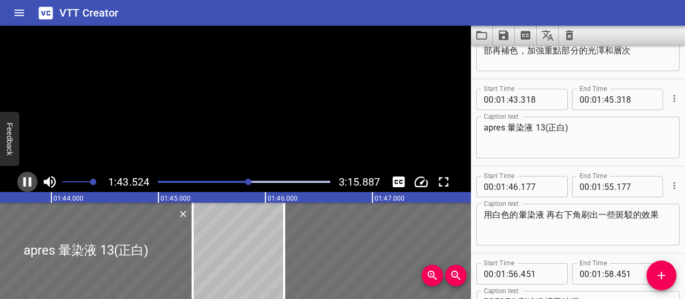
scroll to position [0, 11076]
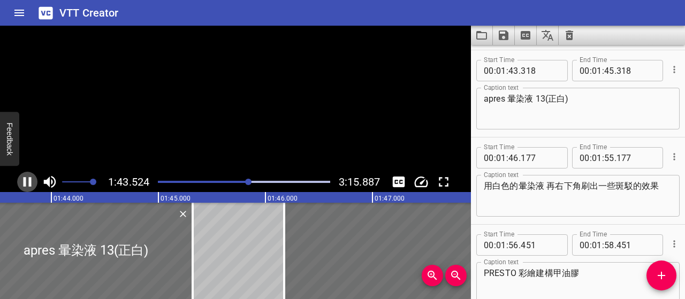
click at [30, 180] on icon "Play/Pause" at bounding box center [28, 182] width 8 height 10
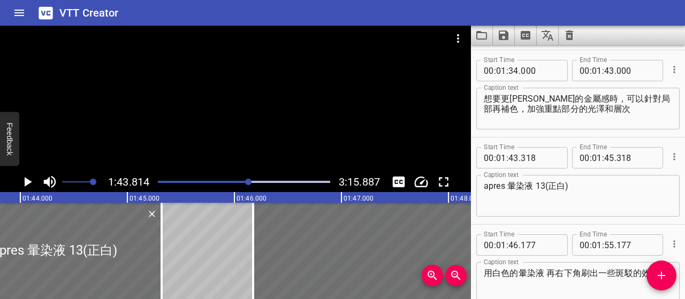
scroll to position [591, 0]
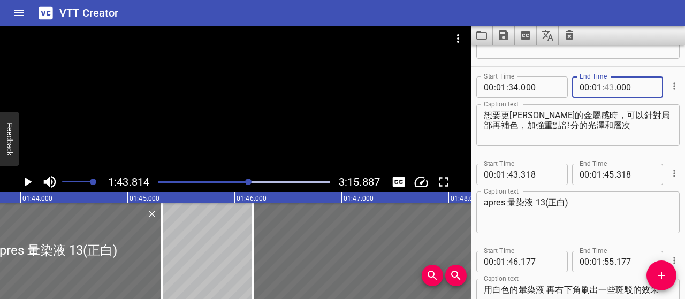
click at [605, 87] on input "number" at bounding box center [609, 87] width 10 height 21
type input "42"
type input "500"
click at [533, 175] on input "number" at bounding box center [540, 174] width 39 height 21
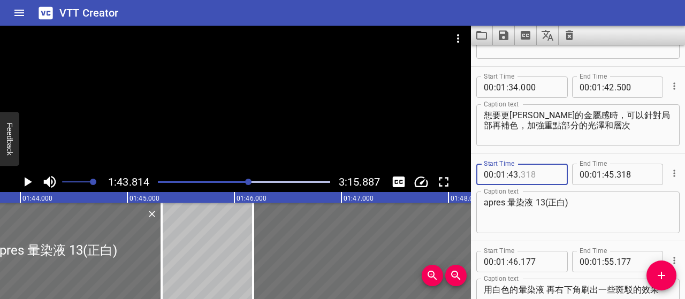
type input "318"
click at [520, 174] on span "." at bounding box center [519, 174] width 2 height 21
click at [528, 177] on input "number" at bounding box center [540, 174] width 39 height 21
type input "000"
click at [570, 209] on textarea "apres 暈染液 13(正白)" at bounding box center [578, 212] width 188 height 30
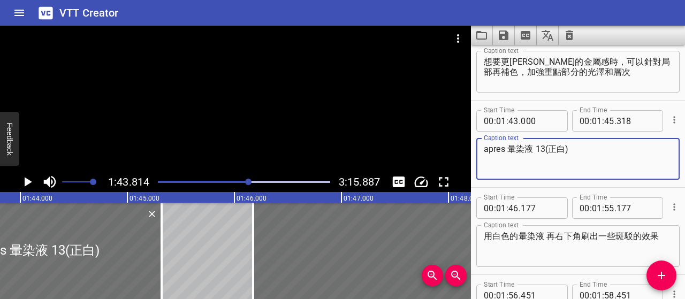
scroll to position [698, 0]
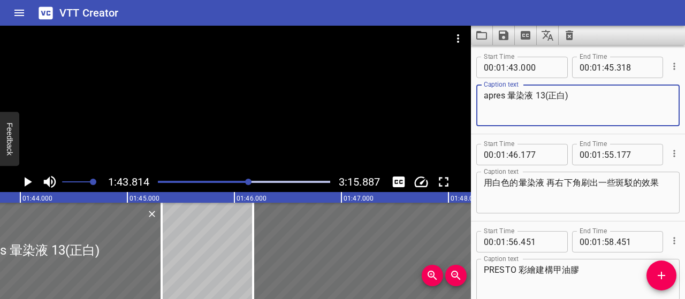
click at [485, 94] on textarea "apres 暈染液 13(正白)" at bounding box center [578, 105] width 188 height 30
type textarea "接著使用 apres暈染液#13，"
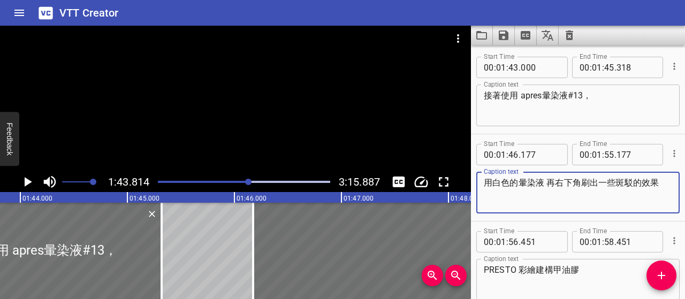
drag, startPoint x: 556, startPoint y: 182, endPoint x: 674, endPoint y: 181, distance: 117.2
click at [674, 181] on div "Start Time 00 : 01 : 46 . 177 Start Time End Time 00 : 01 : 55 . 177 End Time C…" at bounding box center [578, 177] width 214 height 87
type textarea "用白色的暈染液 再"
click at [613, 90] on textarea "接著使用 apres暈染液#13，" at bounding box center [578, 105] width 188 height 30
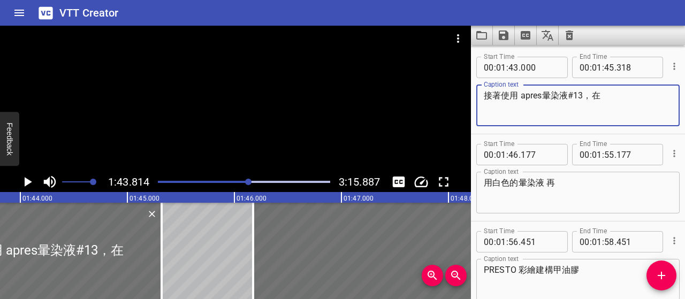
paste textarea "右下角刷出一些斑駁的效果"
type textarea "接著使用 apres暈染液#13，在右下角刷出一些斑駁的效果"
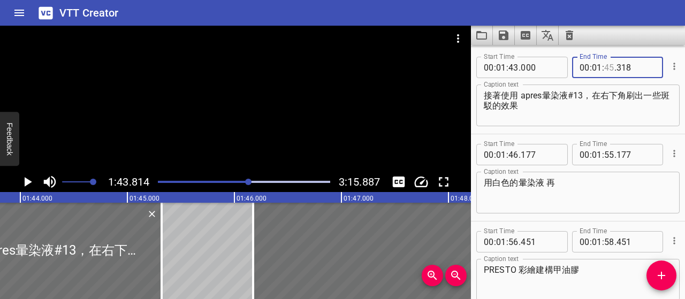
click at [608, 67] on input "number" at bounding box center [609, 67] width 10 height 21
type input "55"
type input "500"
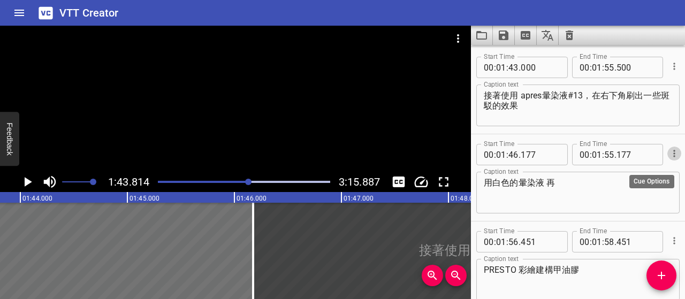
click at [669, 150] on icon "Cue Options" at bounding box center [674, 153] width 11 height 11
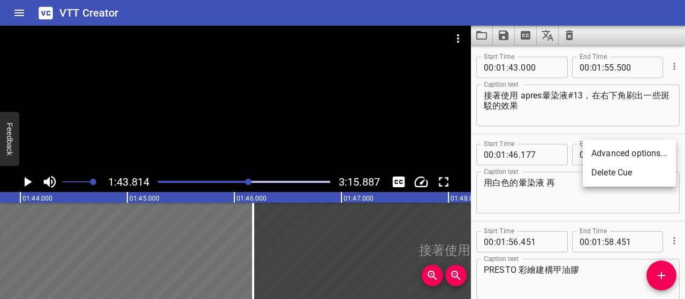
click at [646, 171] on li "Delete Cue" at bounding box center [629, 172] width 93 height 19
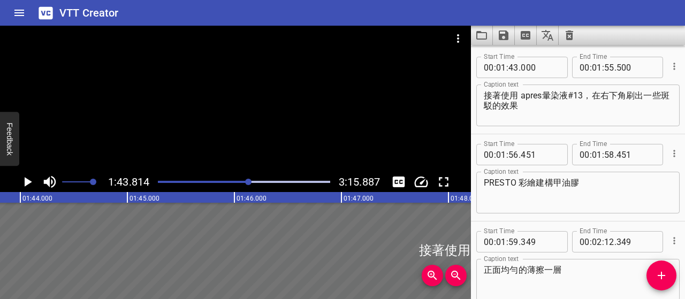
click at [29, 184] on icon "Play/Pause" at bounding box center [27, 182] width 16 height 16
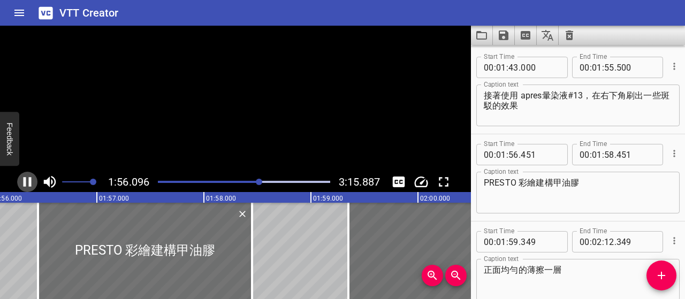
click at [29, 185] on icon "Play/Pause" at bounding box center [28, 182] width 8 height 10
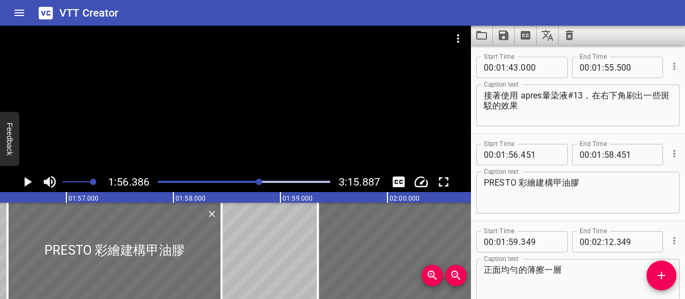
scroll to position [0, 12453]
click at [532, 153] on input "number" at bounding box center [540, 154] width 39 height 21
type input "200"
click at [616, 67] on input "number" at bounding box center [635, 67] width 39 height 21
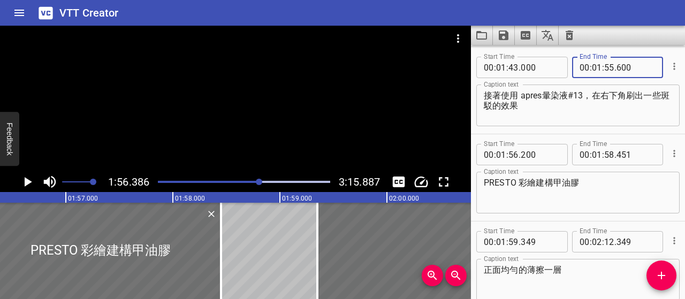
type input "600"
click at [610, 115] on textarea "接著使用 apres暈染液#13，在右下角刷出一些斑駁的效果" at bounding box center [578, 105] width 188 height 30
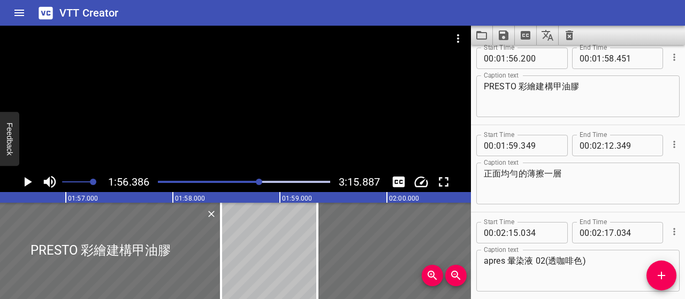
scroll to position [805, 0]
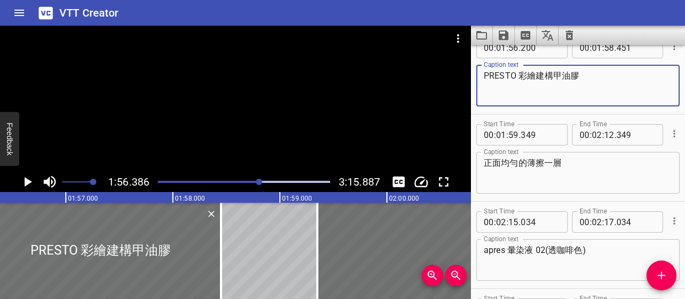
click at [484, 75] on textarea "PRESTO 彩繪建構甲油膠" at bounding box center [578, 86] width 188 height 30
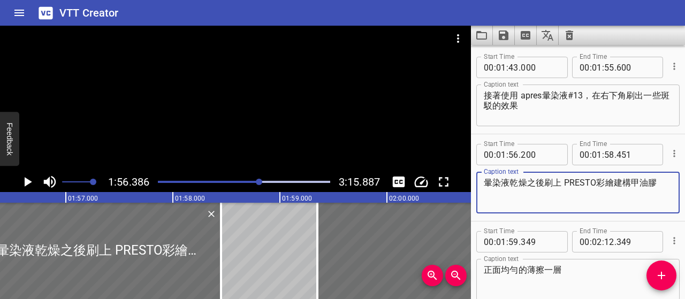
type textarea "暈染液乾燥之後刷上 PRESTO彩繪建構甲油膠"
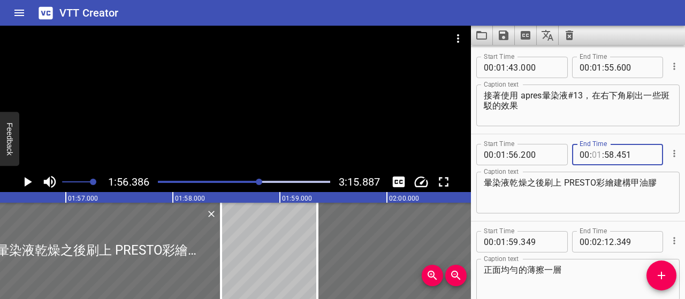
click at [592, 156] on input "number" at bounding box center [597, 154] width 10 height 21
type input "02"
type input "12"
type input "000"
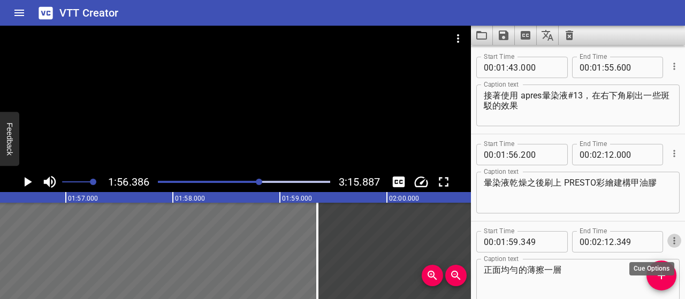
click at [669, 240] on icon "Cue Options" at bounding box center [674, 240] width 11 height 11
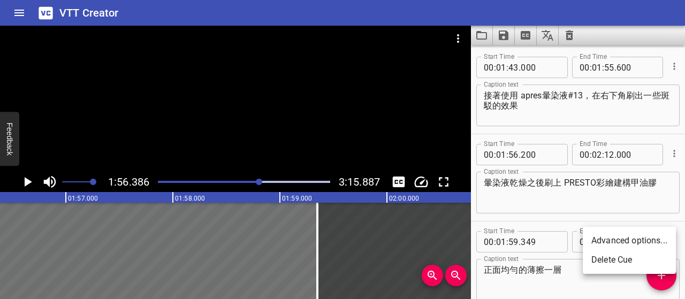
click at [603, 262] on li "Delete Cue" at bounding box center [629, 259] width 93 height 19
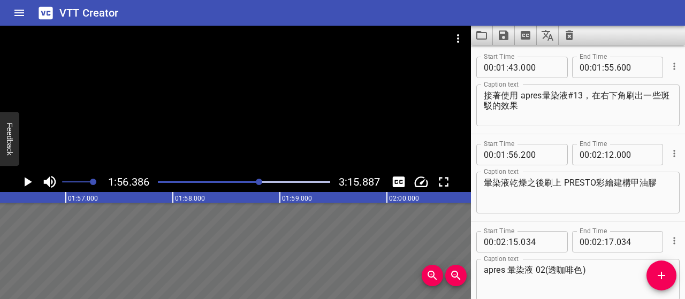
click at [32, 181] on icon "Play/Pause" at bounding box center [27, 182] width 16 height 16
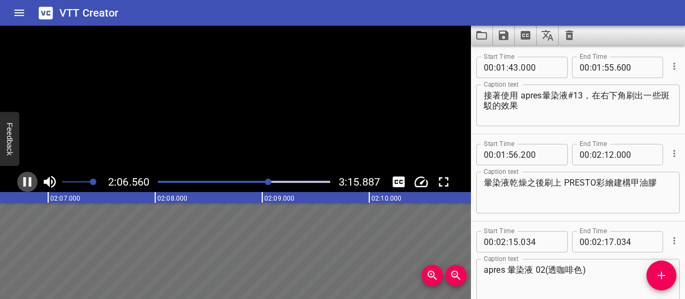
click at [32, 181] on icon "Play/Pause" at bounding box center [27, 182] width 16 height 16
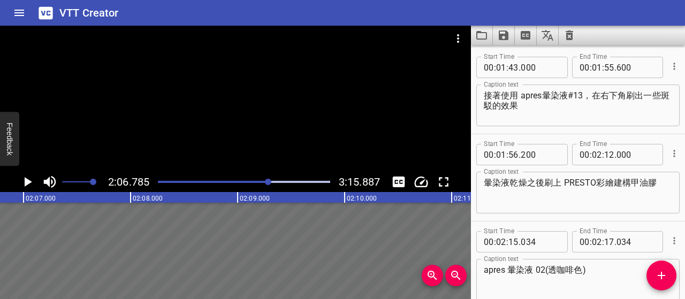
scroll to position [0, 13566]
click at [542, 181] on textarea "暈染液乾燥之後刷上 PRESTO彩繪建構甲油膠" at bounding box center [578, 193] width 188 height 30
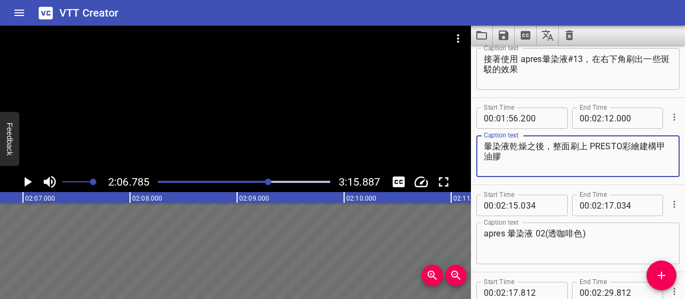
scroll to position [751, 0]
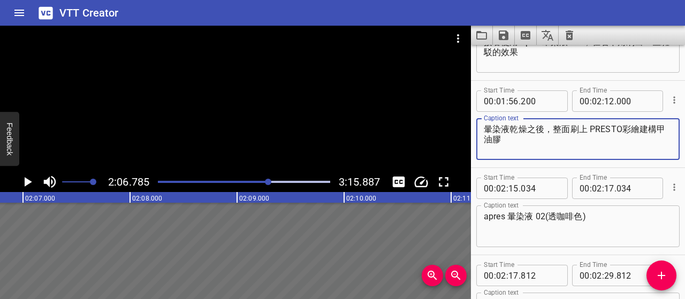
type textarea "暈染液乾燥之後，整面刷上 PRESTO彩繪建構甲油膠"
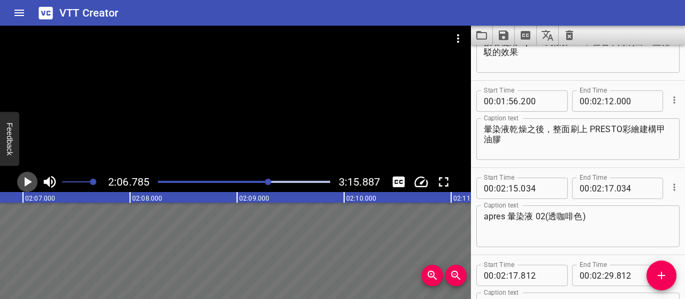
click at [22, 186] on icon "Play/Pause" at bounding box center [27, 182] width 16 height 16
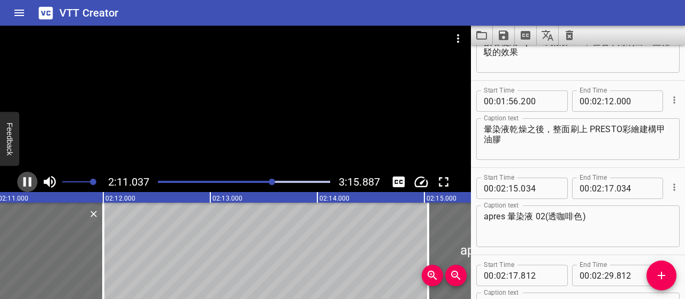
click at [32, 189] on icon "Play/Pause" at bounding box center [27, 182] width 16 height 16
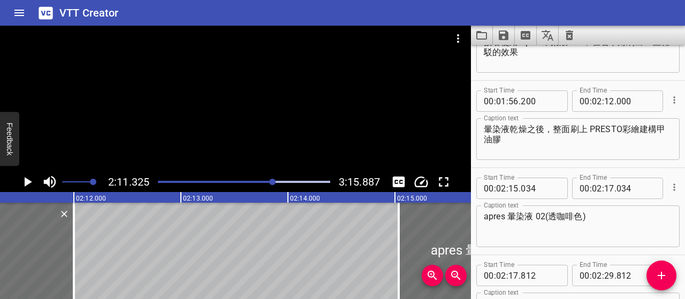
scroll to position [0, 14051]
click at [33, 185] on icon "Play/Pause" at bounding box center [27, 182] width 16 height 16
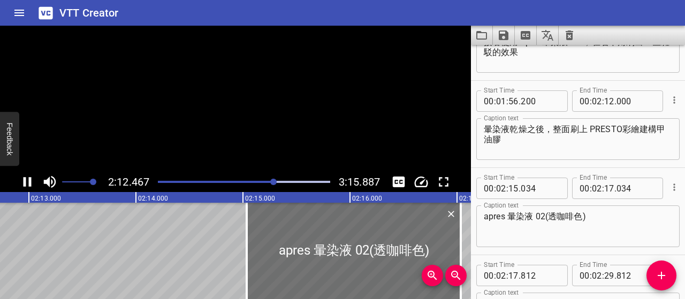
click at [33, 185] on icon "Play/Pause" at bounding box center [27, 182] width 16 height 16
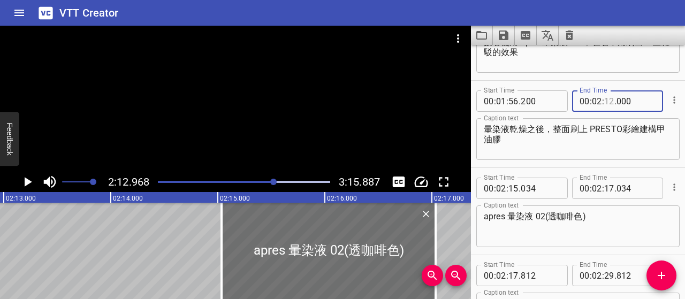
click at [606, 99] on input "number" at bounding box center [609, 100] width 10 height 21
type input "13"
type input "000"
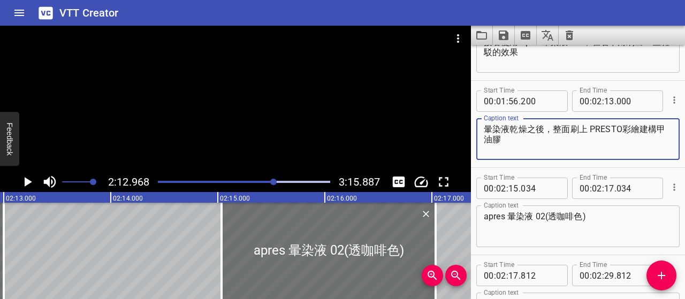
click at [604, 154] on textarea "暈染液乾燥之後，整面刷上 PRESTO彩繪建構甲油膠" at bounding box center [578, 139] width 188 height 30
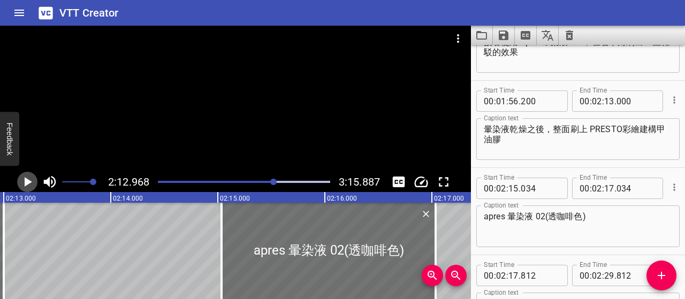
click at [35, 186] on button "Play/Pause" at bounding box center [27, 182] width 20 height 20
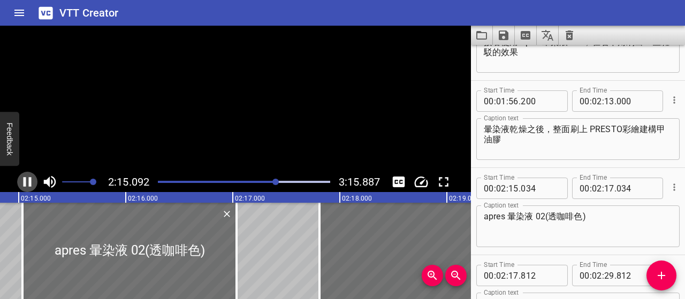
click at [35, 186] on button "Play/Pause" at bounding box center [27, 182] width 20 height 20
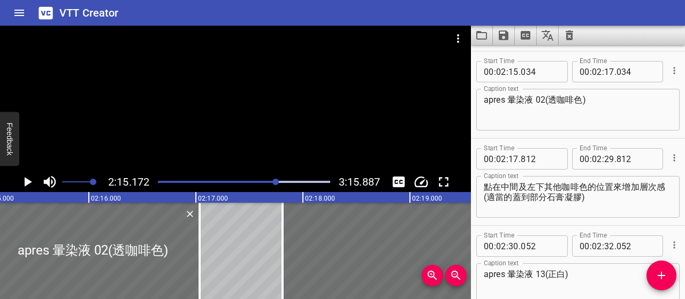
scroll to position [872, 0]
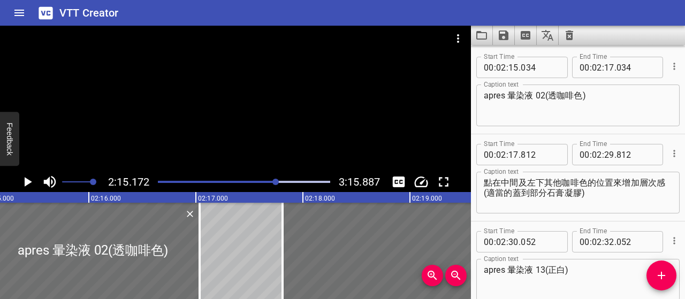
click at [509, 95] on textarea "apres 暈染液 02(透咖啡色)" at bounding box center [578, 105] width 188 height 30
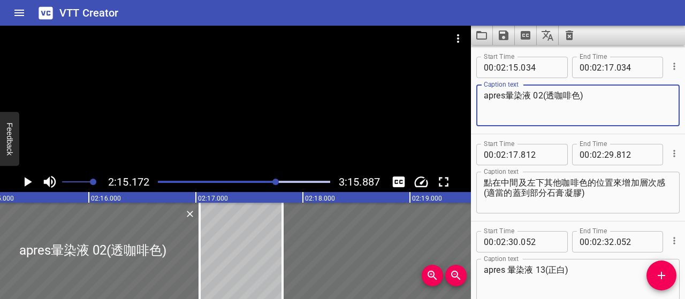
click at [533, 96] on textarea "apres暈染液 02(透咖啡色)" at bounding box center [578, 105] width 188 height 30
click at [570, 97] on textarea "apres暈染液#02" at bounding box center [578, 105] width 188 height 30
type textarea "apres暈染液#02"
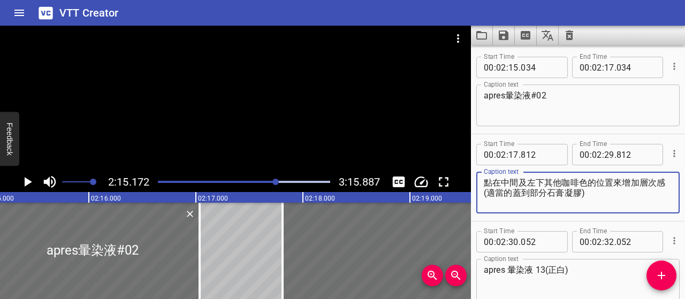
click at [485, 181] on textarea "點在中間及左下其他咖啡色的位置來增加層次感(適當的蓋到部分石膏凝膠)" at bounding box center [578, 193] width 188 height 30
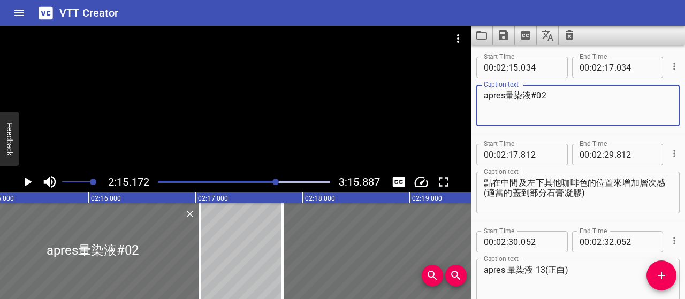
drag, startPoint x: 486, startPoint y: 96, endPoint x: 567, endPoint y: 99, distance: 80.8
click at [567, 99] on textarea "apres暈染液#02" at bounding box center [578, 105] width 188 height 30
click at [547, 97] on textarea "apres暈染液#02" at bounding box center [578, 105] width 188 height 30
drag, startPoint x: 556, startPoint y: 94, endPoint x: 463, endPoint y: 97, distance: 93.1
click at [463, 97] on main "2:15.172 3:15.887 00:00.000 00:01.000 00:02.000 00:03.000 00:04.000 00:05.000 0…" at bounding box center [342, 162] width 685 height 273
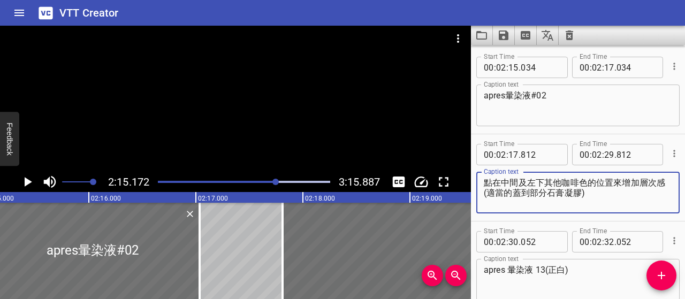
drag, startPoint x: 555, startPoint y: 181, endPoint x: 586, endPoint y: 183, distance: 30.6
click at [586, 183] on textarea "點在中間及左下其他咖啡色的位置來增加層次感(適當的蓋到部分石膏凝膠)" at bounding box center [578, 193] width 188 height 30
click at [565, 192] on textarea "點在中間及左下其他咖啡色的位置來增加層次感(適當的蓋到部分石膏凝膠)" at bounding box center [578, 193] width 188 height 30
drag, startPoint x: 484, startPoint y: 181, endPoint x: 608, endPoint y: 204, distance: 126.1
click at [608, 204] on textarea "點在中間及左下其他咖啡色的位置來增加層次感(適當的蓋到部分石膏凝膠)" at bounding box center [578, 193] width 188 height 30
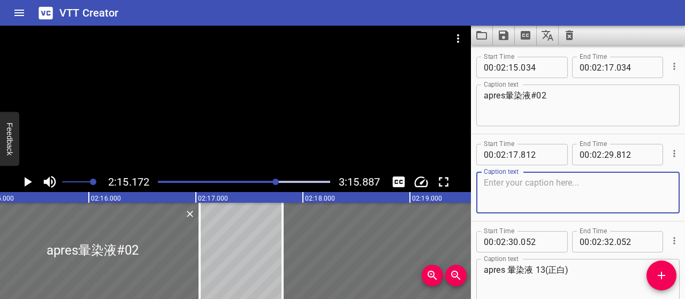
paste textarea "點在中央和左下的咖啡色區塊，輕輕蓋在部分石膏凝膠上，增加層次感。"
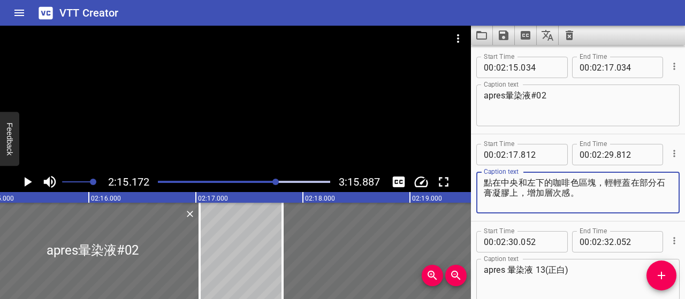
click at [599, 181] on textarea "點在中央和左下的咖啡色區塊，輕輕蓋在部分石膏凝膠上，增加層次感。" at bounding box center [578, 193] width 188 height 30
type textarea "點在中央和左下，輕輕蓋在部分石膏凝膠上，增加層次感。"
click at [34, 180] on icon "Play/Pause" at bounding box center [27, 182] width 16 height 16
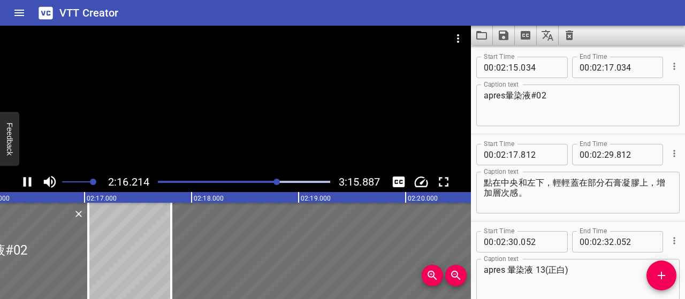
click at [25, 182] on icon "Play/Pause" at bounding box center [28, 182] width 8 height 10
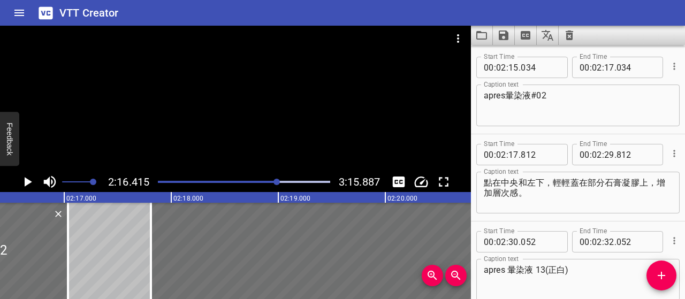
scroll to position [0, 14596]
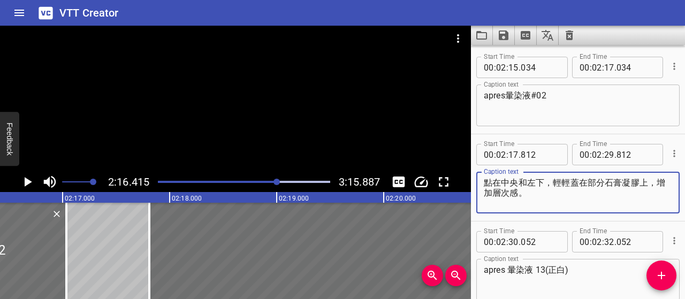
drag, startPoint x: 539, startPoint y: 190, endPoint x: 467, endPoint y: 179, distance: 73.1
click at [467, 179] on main "2:16.415 3:15.887 00:00.000 00:01.000 00:02.000 00:03.000 00:04.000 00:05.000 0…" at bounding box center [342, 162] width 685 height 273
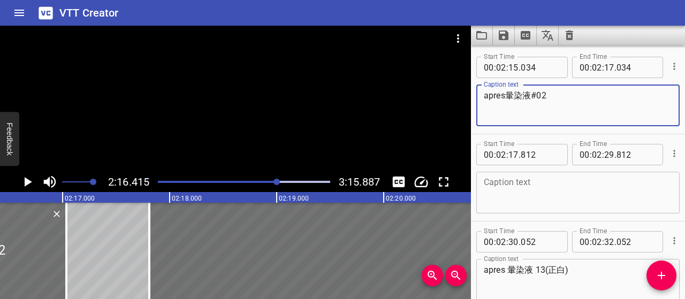
click at [568, 97] on textarea "apres暈染液#02" at bounding box center [578, 105] width 188 height 30
paste textarea "點在中央和左下，輕輕蓋在部分石膏凝膠上，增加層次感。"
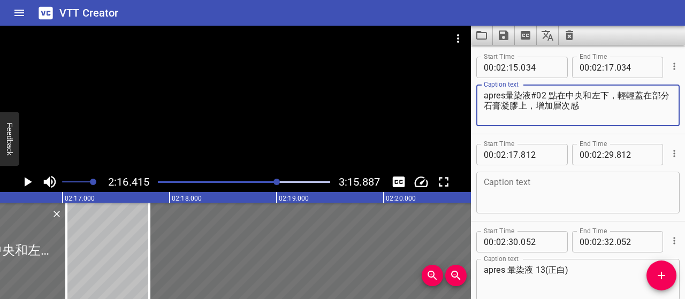
type textarea "apres暈染液#02 點在中央和左下，輕輕蓋在部分石膏凝膠上，增加層次感"
click at [605, 68] on input "number" at bounding box center [609, 67] width 10 height 21
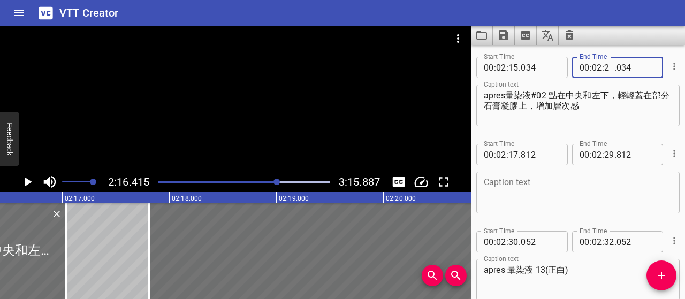
type input "29"
type input "500"
click at [673, 151] on icon "Cue Options" at bounding box center [674, 153] width 2 height 7
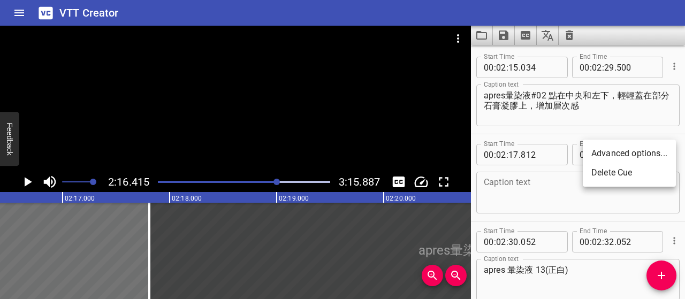
click at [638, 176] on li "Delete Cue" at bounding box center [629, 172] width 93 height 19
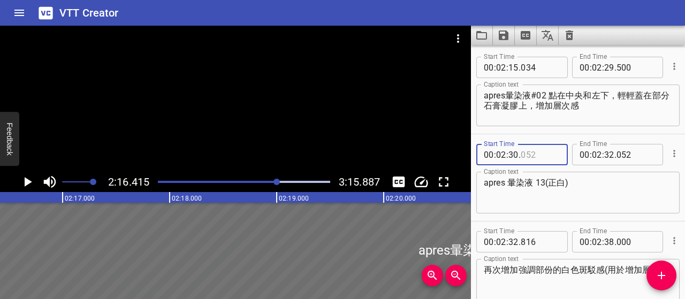
click at [534, 153] on input "number" at bounding box center [540, 154] width 39 height 21
type input "000"
click at [484, 186] on textarea "apres 暈染液 13(正白)" at bounding box center [578, 193] width 188 height 30
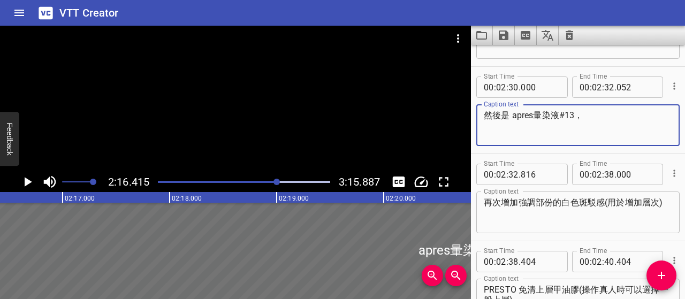
scroll to position [979, 0]
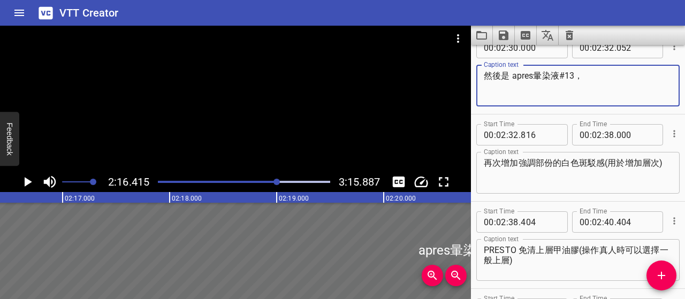
drag, startPoint x: 583, startPoint y: 75, endPoint x: 464, endPoint y: 76, distance: 118.8
click at [464, 76] on main "2:16.415 3:15.887 00:00.000 00:01.000 00:02.000 00:03.000 00:04.000 00:05.000 0…" at bounding box center [342, 162] width 685 height 273
type textarea "然後是 apres暈染液#13，"
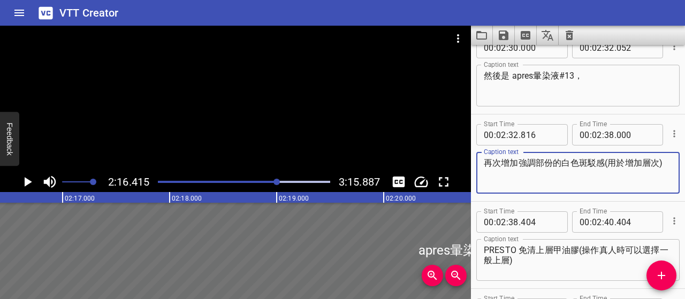
drag, startPoint x: 484, startPoint y: 164, endPoint x: 681, endPoint y: 165, distance: 196.9
click at [681, 165] on div "Start Time 00 : 00 : 05 . 500 Start Time End Time 00 : 00 : 23 . 000 End Time C…" at bounding box center [578, 172] width 214 height 254
click at [610, 73] on textarea "然後是 apres暈染液#13，" at bounding box center [578, 86] width 188 height 30
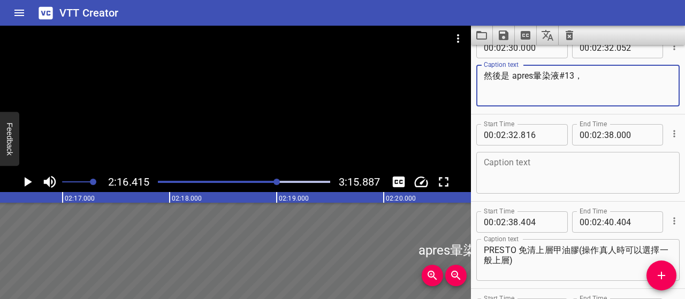
paste textarea "再次點綴，增添白色斑駁的立體感和細節表現。"
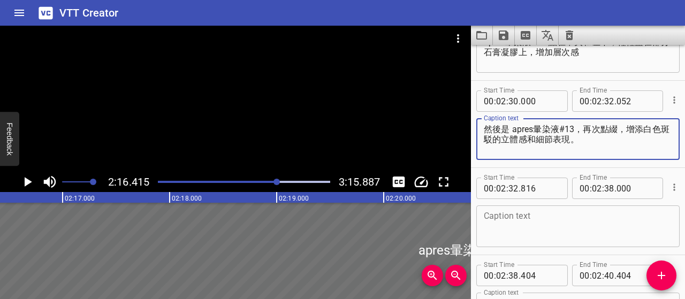
type textarea "然後是 apres暈染液#13，再次點綴，增添白色斑駁的立體感和細節表現。"
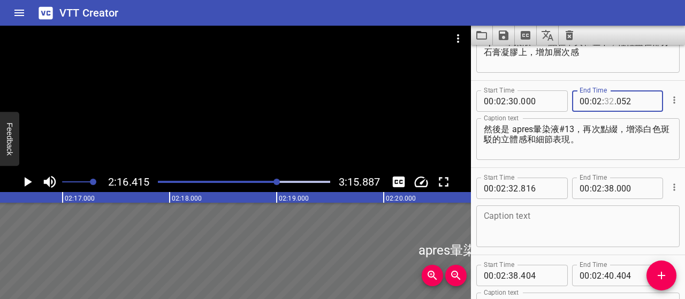
click at [604, 102] on input "number" at bounding box center [609, 100] width 10 height 21
type input "38"
type input "000"
click at [669, 183] on icon "Cue Options" at bounding box center [674, 187] width 11 height 11
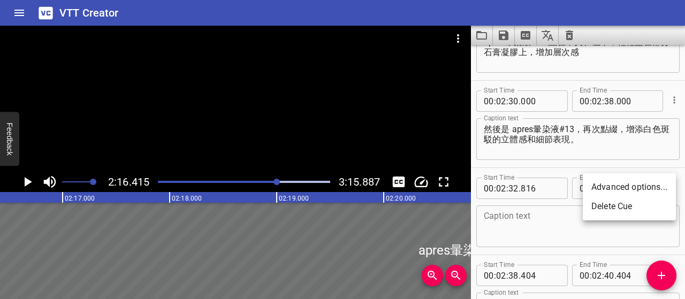
click at [638, 216] on ul "Advanced options... Delete Cue" at bounding box center [629, 196] width 93 height 47
click at [633, 210] on li "Delete Cue" at bounding box center [629, 206] width 93 height 19
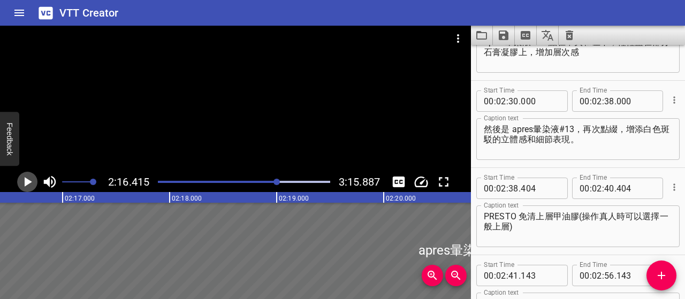
click at [30, 178] on icon "Play/Pause" at bounding box center [27, 182] width 16 height 16
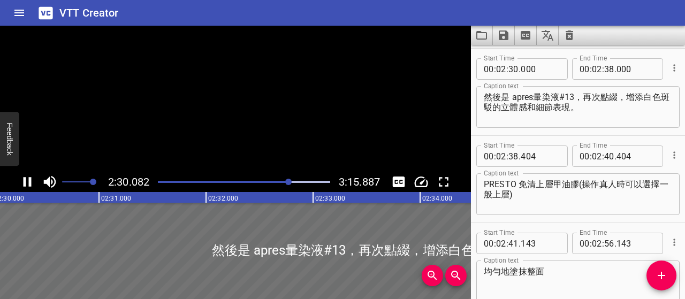
scroll to position [959, 0]
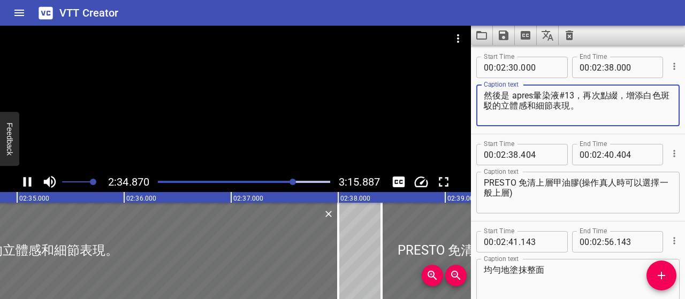
drag, startPoint x: 597, startPoint y: 103, endPoint x: 594, endPoint y: 110, distance: 7.3
click at [596, 103] on textarea "然後是 apres暈染液#13，再次點綴，增添白色斑駁的立體感和細節表現。" at bounding box center [578, 105] width 188 height 30
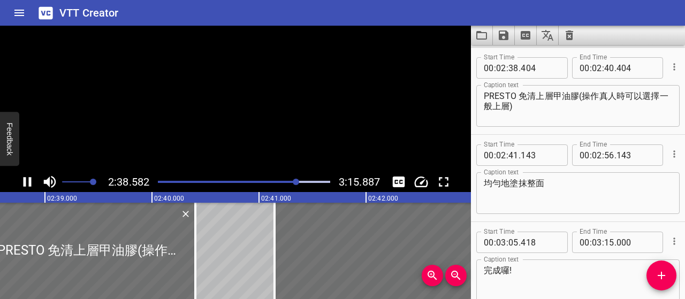
scroll to position [1046, 0]
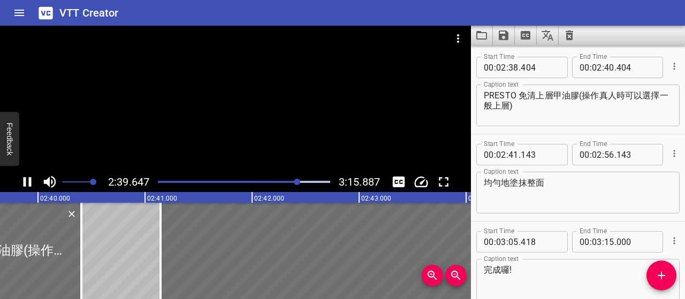
type textarea "然後是 apres暈染液#13，再次點綴，增添白色斑駁的立體感和細節表現"
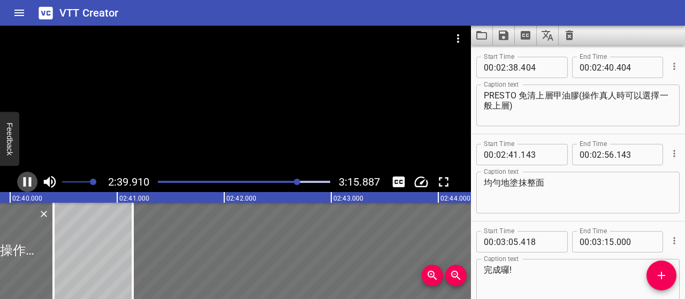
click at [30, 179] on icon "Play/Pause" at bounding box center [28, 182] width 8 height 10
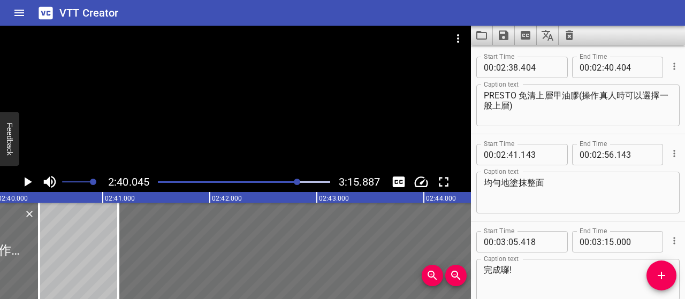
scroll to position [0, 17124]
click at [485, 95] on textarea "PRESTO 免清上層甲油膠(操作真人時可以選擇一般上層)" at bounding box center [578, 105] width 188 height 30
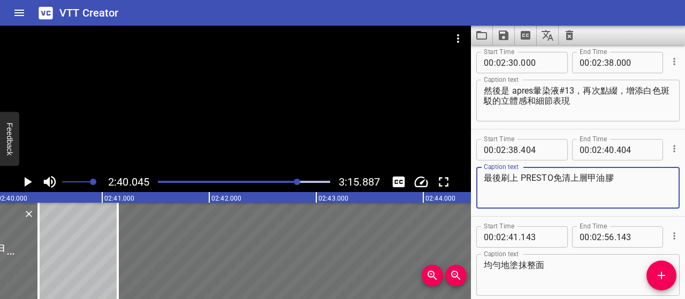
scroll to position [939, 0]
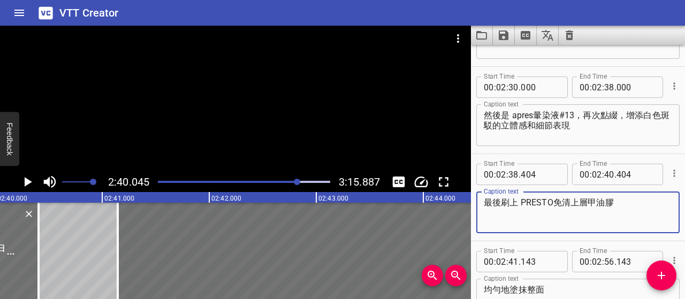
type textarea "最後刷上 PRESTO免清上層甲油膠"
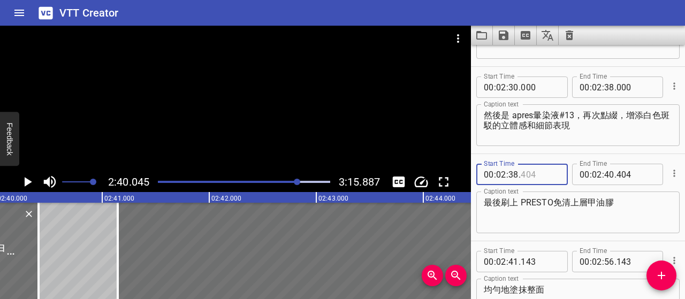
click at [527, 174] on input "number" at bounding box center [540, 174] width 39 height 21
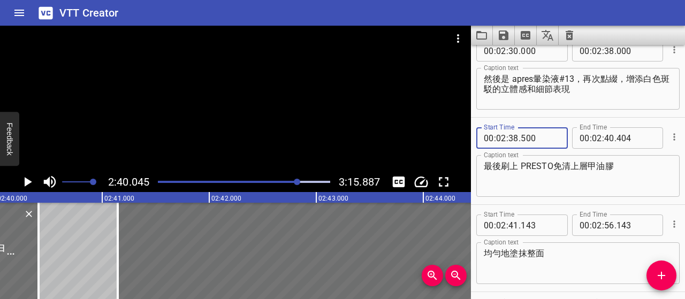
scroll to position [993, 0]
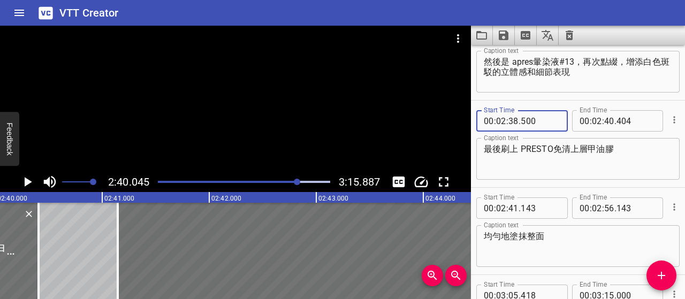
type input "500"
drag, startPoint x: 605, startPoint y: 118, endPoint x: 607, endPoint y: 129, distance: 12.0
click at [605, 123] on input "number" at bounding box center [609, 120] width 10 height 21
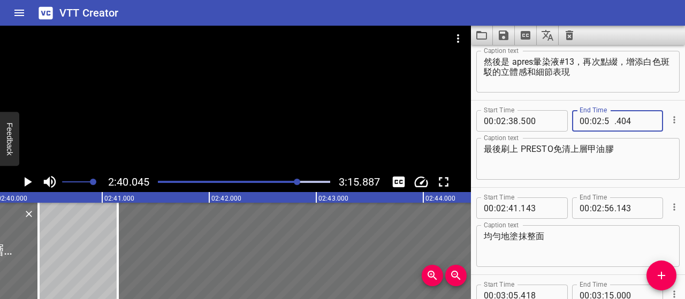
type input "56"
type input "000"
click at [669, 210] on icon "Cue Options" at bounding box center [674, 207] width 11 height 11
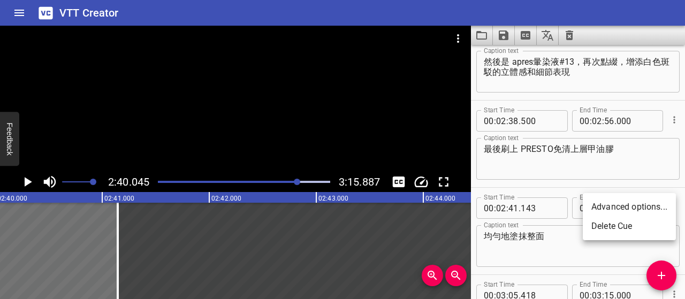
click at [633, 227] on li "Delete Cue" at bounding box center [629, 226] width 93 height 19
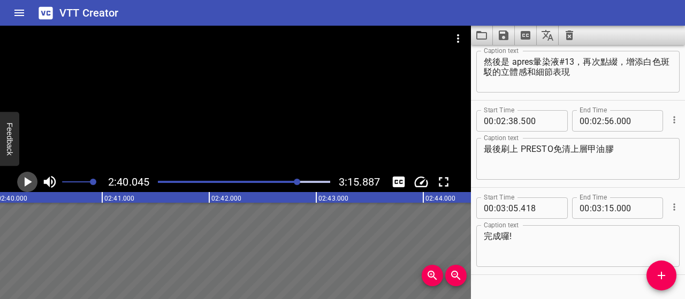
click at [26, 181] on icon "Play/Pause" at bounding box center [28, 182] width 7 height 10
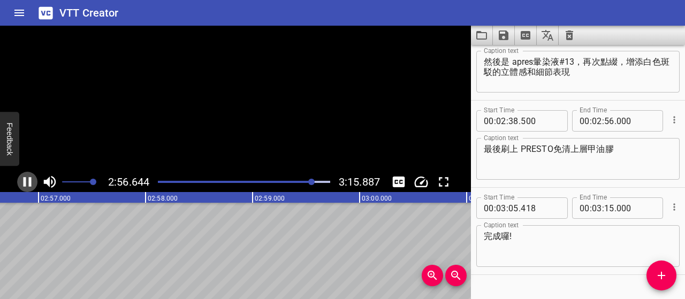
click at [26, 181] on icon "Play/Pause" at bounding box center [27, 182] width 16 height 16
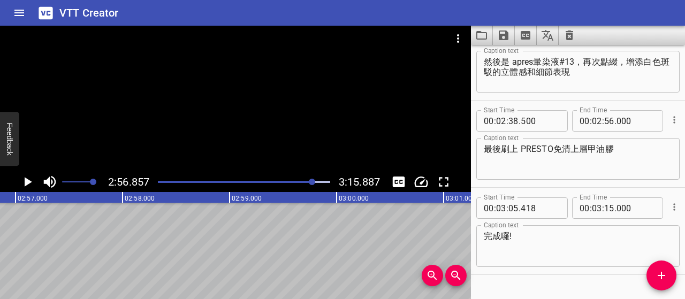
click at [26, 181] on icon "Play/Pause" at bounding box center [28, 182] width 7 height 10
click at [26, 181] on icon "Play/Pause" at bounding box center [27, 182] width 16 height 16
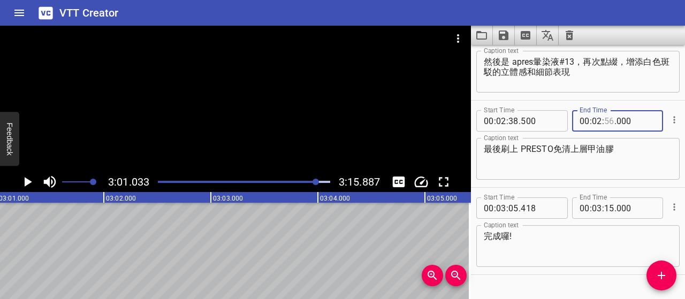
click at [604, 123] on input "number" at bounding box center [609, 120] width 10 height 21
type input "58"
type input "000"
click at [566, 166] on textarea "最後刷上 PRESTO免清上層甲油膠" at bounding box center [578, 159] width 188 height 30
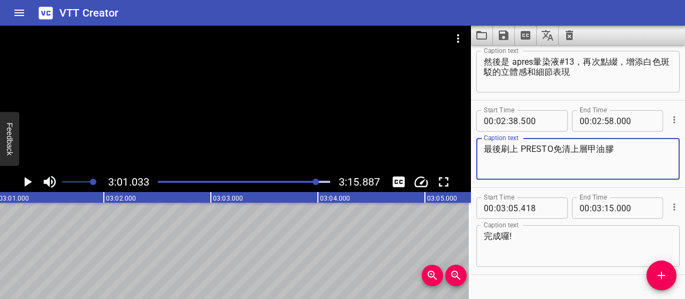
drag, startPoint x: 620, startPoint y: 150, endPoint x: 460, endPoint y: 150, distance: 160.0
click at [450, 150] on main "3:01.033 3:15.887 00:00.000 00:01.000 00:02.000 00:03.000 00:04.000 00:05.000 0…" at bounding box center [342, 162] width 685 height 273
click at [609, 174] on div "最後刷上 PRESTO免清上層甲油膠 Caption text" at bounding box center [577, 159] width 203 height 42
click at [613, 166] on textarea "最後刷上 PRESTO免清上層甲油膠" at bounding box center [578, 159] width 188 height 30
click at [664, 267] on button "Add Cue" at bounding box center [661, 276] width 30 height 30
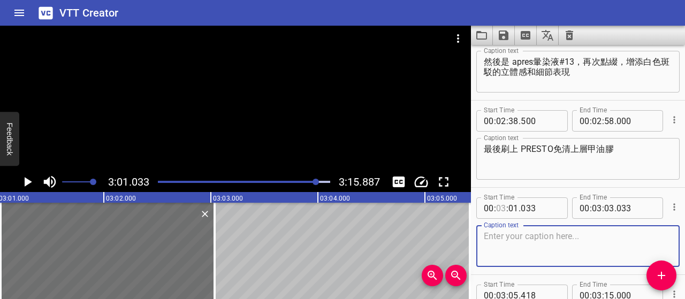
click at [504, 208] on input "number" at bounding box center [501, 207] width 10 height 21
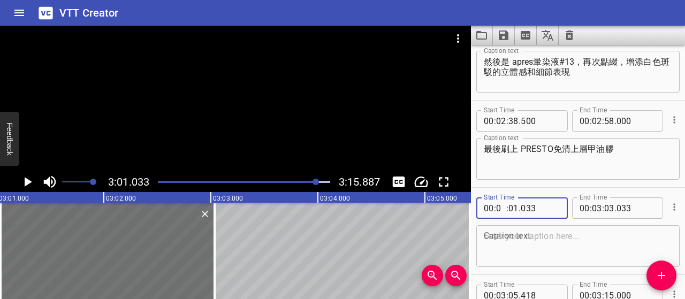
type input "02"
type input "58"
type input "500"
click at [531, 244] on textarea at bounding box center [578, 246] width 188 height 30
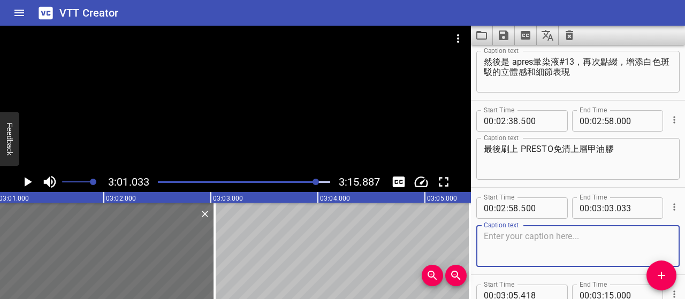
paste textarea "由於石膏凝膠表面會有些許凹凸不平，請特別注意表面弧度"
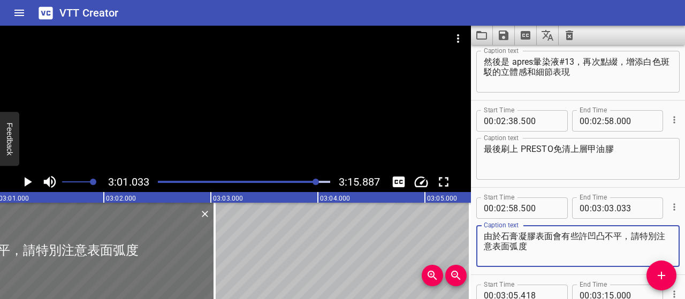
type textarea "由於石膏凝膠表面會有些許凹凸不平，請特別注意表面弧度"
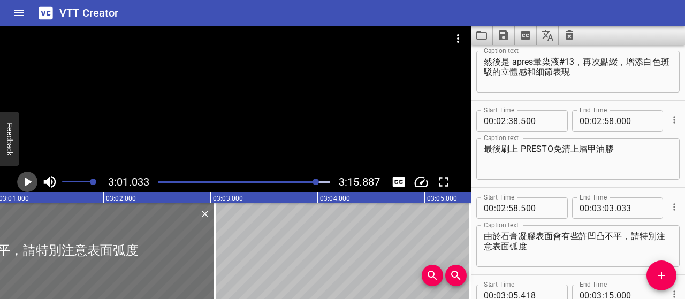
click at [27, 177] on icon "Play/Pause" at bounding box center [27, 182] width 16 height 16
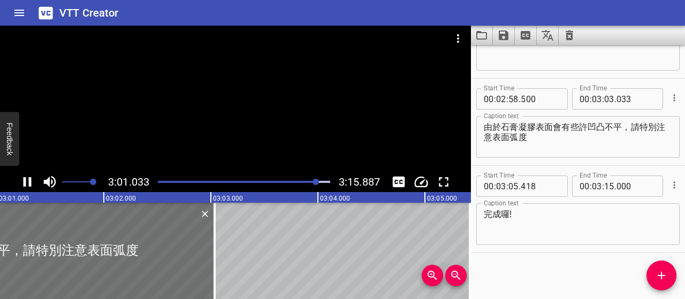
scroll to position [1104, 0]
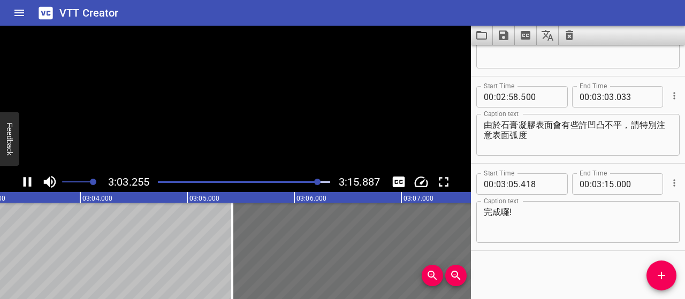
click at [27, 177] on icon "Play/Pause" at bounding box center [27, 182] width 16 height 16
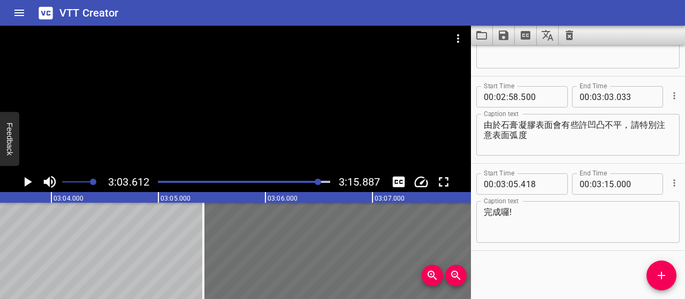
scroll to position [0, 19646]
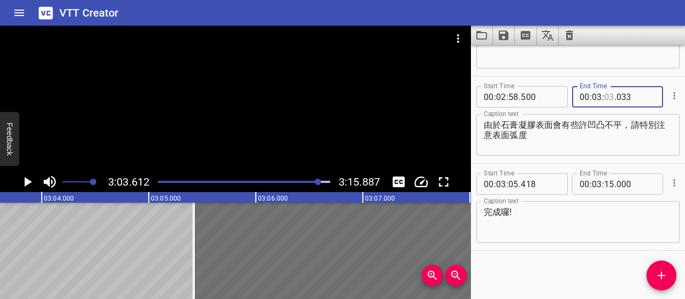
click at [605, 95] on input "number" at bounding box center [609, 96] width 10 height 21
type input "02"
type input "500"
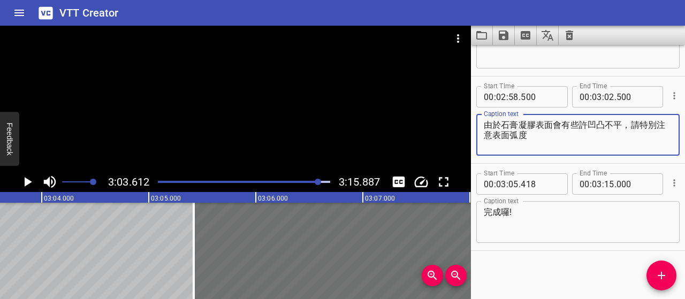
click at [621, 132] on textarea "由於石膏凝膠表面會有些許凹凸不平，請特別注意表面弧度" at bounding box center [578, 135] width 188 height 30
click at [28, 185] on icon "Play/Pause" at bounding box center [27, 182] width 16 height 16
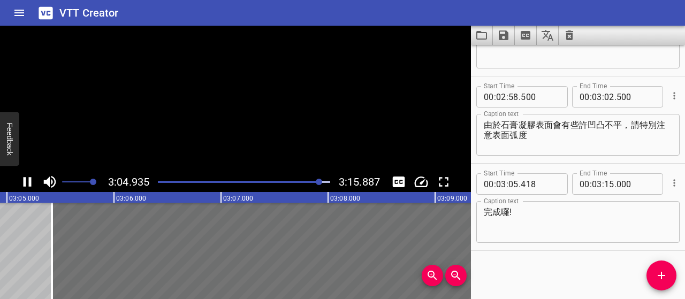
click at [28, 185] on icon "Play/Pause" at bounding box center [27, 182] width 16 height 16
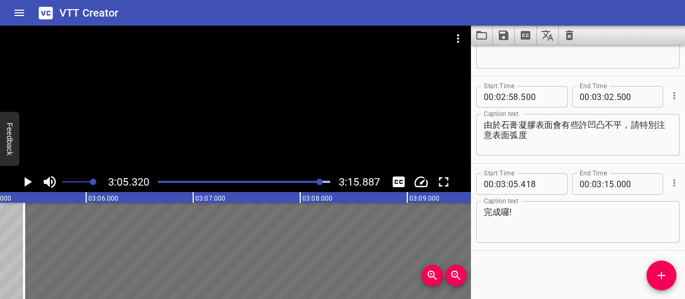
scroll to position [0, 19829]
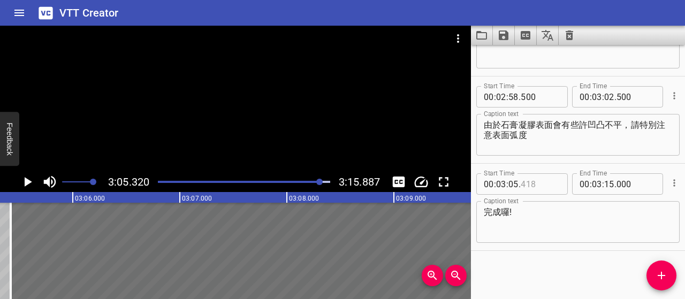
click at [530, 182] on input "number" at bounding box center [540, 183] width 39 height 21
type input "000"
click at [576, 216] on textarea "完成囉!" at bounding box center [578, 222] width 188 height 30
click at [27, 181] on icon "Play/Pause" at bounding box center [28, 182] width 7 height 10
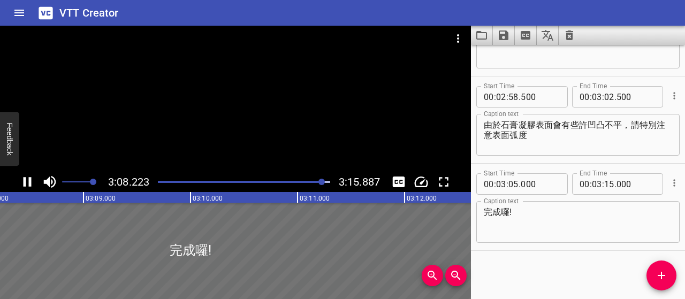
click at [559, 211] on textarea "完成囉!" at bounding box center [578, 222] width 188 height 30
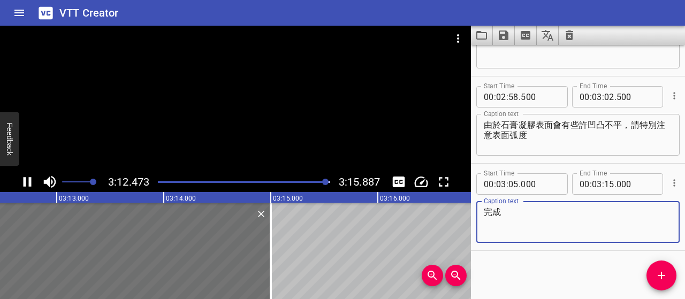
type textarea "完成"
click at [25, 181] on icon "Play/Pause" at bounding box center [28, 182] width 8 height 10
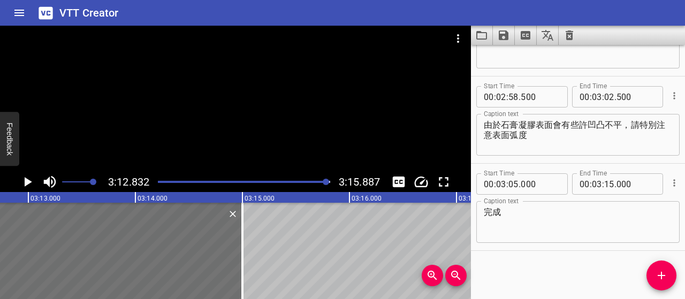
scroll to position [0, 20632]
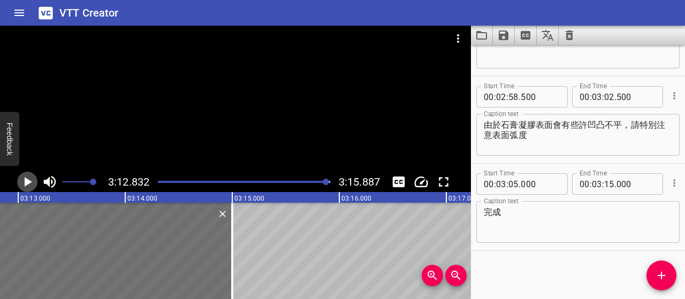
click at [27, 186] on icon "Play/Pause" at bounding box center [27, 182] width 16 height 16
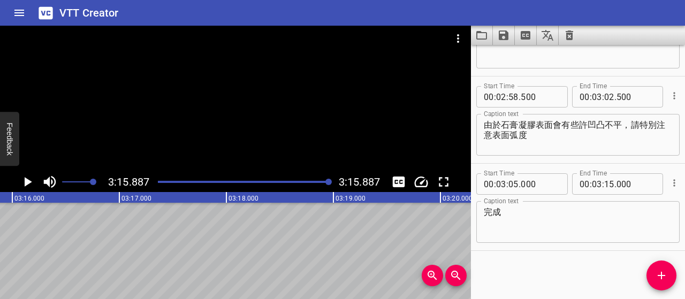
click at [27, 186] on icon "Play/Pause" at bounding box center [27, 182] width 16 height 16
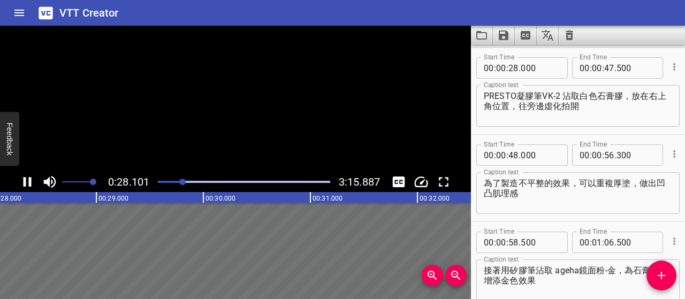
scroll to position [174, 0]
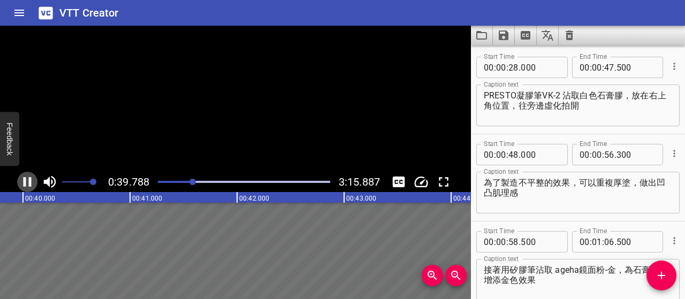
click at [27, 186] on icon "Play/Pause" at bounding box center [27, 182] width 16 height 16
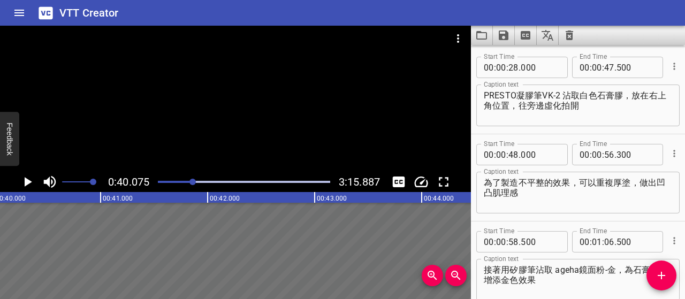
scroll to position [0, 4287]
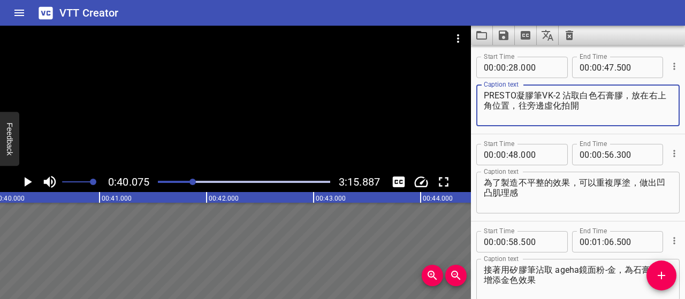
click at [552, 104] on textarea "PRESTO凝膠筆VK-2 沾取白色石膏膠，放在右上角位置，往旁邊虛化拍開" at bounding box center [578, 105] width 188 height 30
type textarea "PRESTO凝膠筆VK-2 沾取白色石膏膠，放在右上角位置，往內虛化拍開"
click at [35, 181] on icon "Play/Pause" at bounding box center [27, 182] width 16 height 16
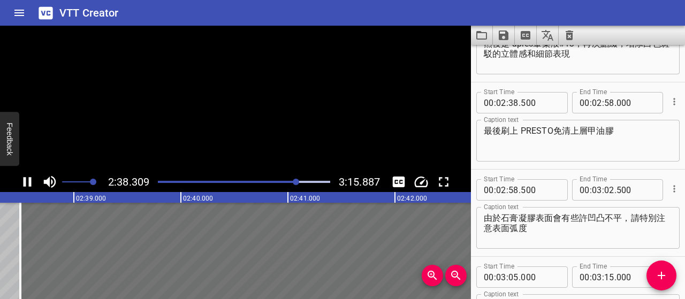
scroll to position [1045, 0]
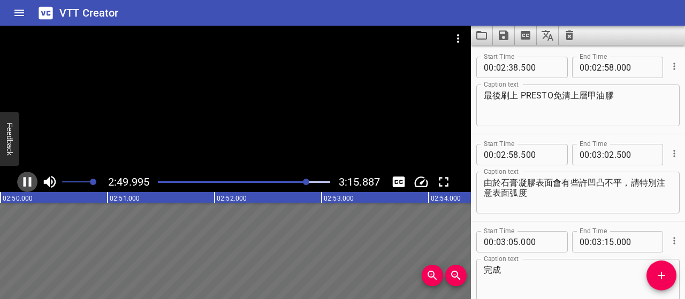
click at [27, 183] on icon "Play/Pause" at bounding box center [27, 182] width 16 height 16
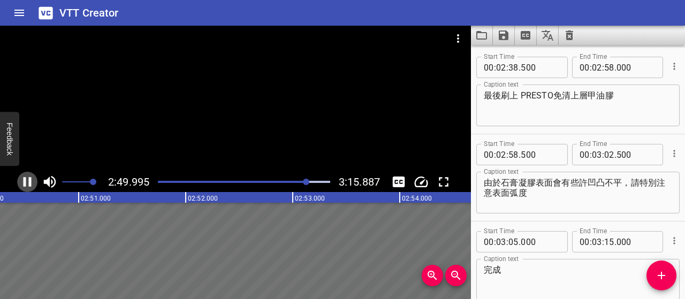
scroll to position [0, 18225]
click at [29, 181] on icon "Play/Pause" at bounding box center [28, 182] width 7 height 10
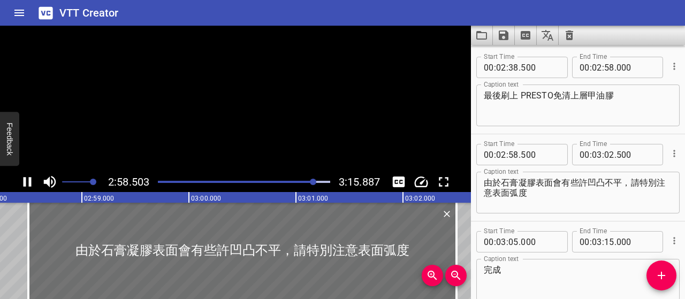
scroll to position [1104, 0]
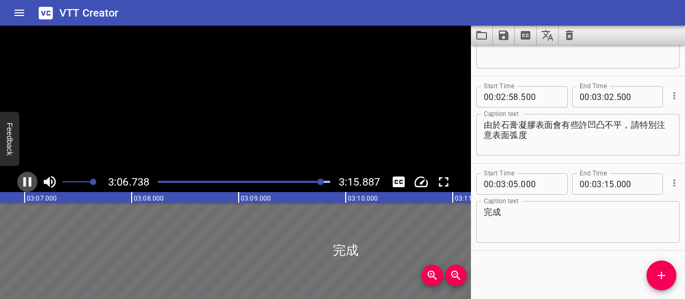
click at [29, 181] on icon "Play/Pause" at bounding box center [28, 182] width 8 height 10
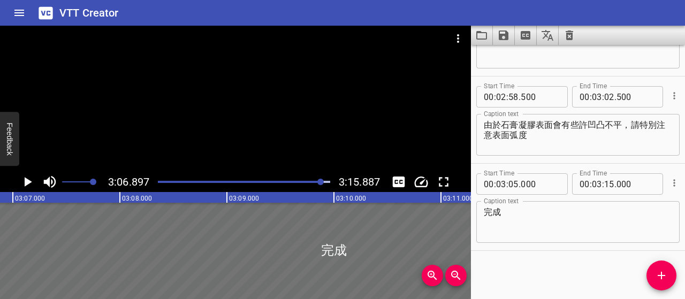
scroll to position [0, 19997]
click at [499, 30] on icon "Save captions to file" at bounding box center [504, 35] width 10 height 10
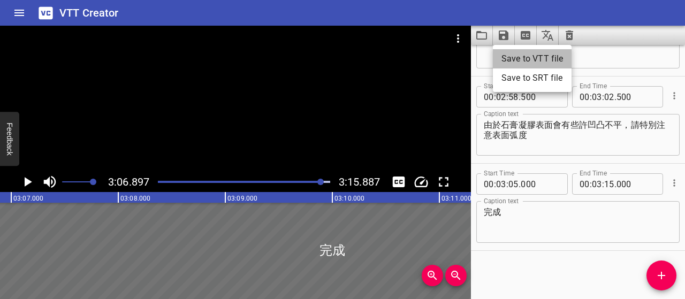
click at [513, 65] on li "Save to VTT file" at bounding box center [532, 58] width 79 height 19
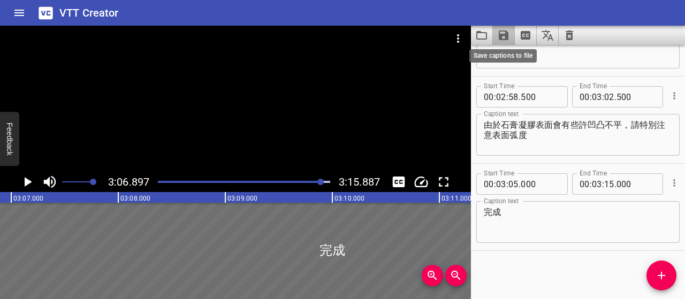
click at [503, 35] on icon "Save captions to file" at bounding box center [504, 35] width 10 height 10
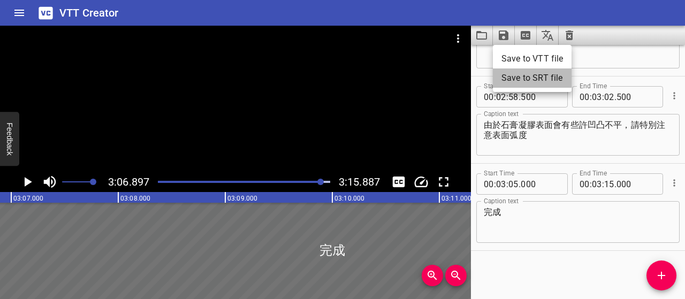
click at [526, 80] on li "Save to SRT file" at bounding box center [532, 77] width 79 height 19
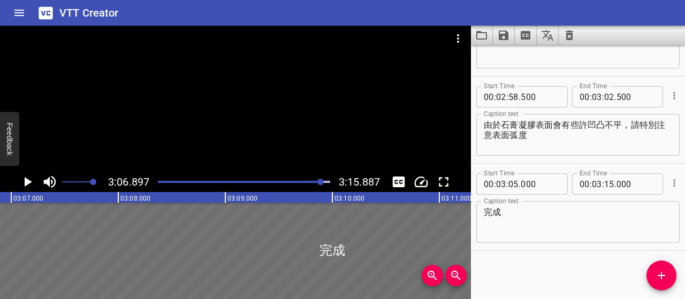
click at [419, 18] on div "VTT Creator" at bounding box center [342, 13] width 685 height 26
